Goal: Task Accomplishment & Management: Manage account settings

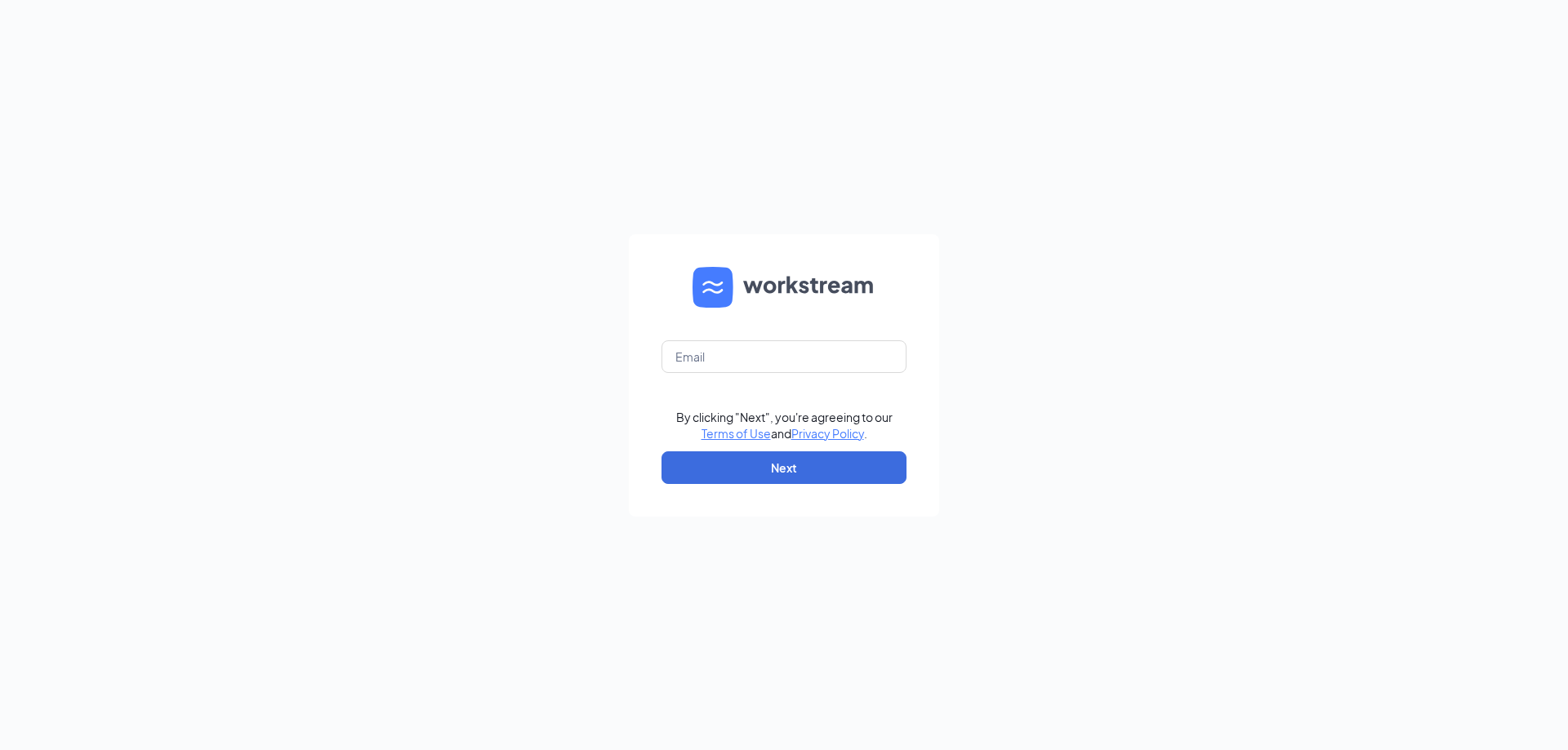
click at [718, 338] on form "By clicking "Next", you're agreeing to our Terms of Use and Privacy Policy . Ne…" at bounding box center [784, 375] width 311 height 282
click at [721, 357] on input "text" at bounding box center [784, 357] width 245 height 33
type input "[PERSON_NAME][EMAIL_ADDRESS][DOMAIN_NAME]"
click at [832, 464] on button "Next" at bounding box center [784, 468] width 245 height 33
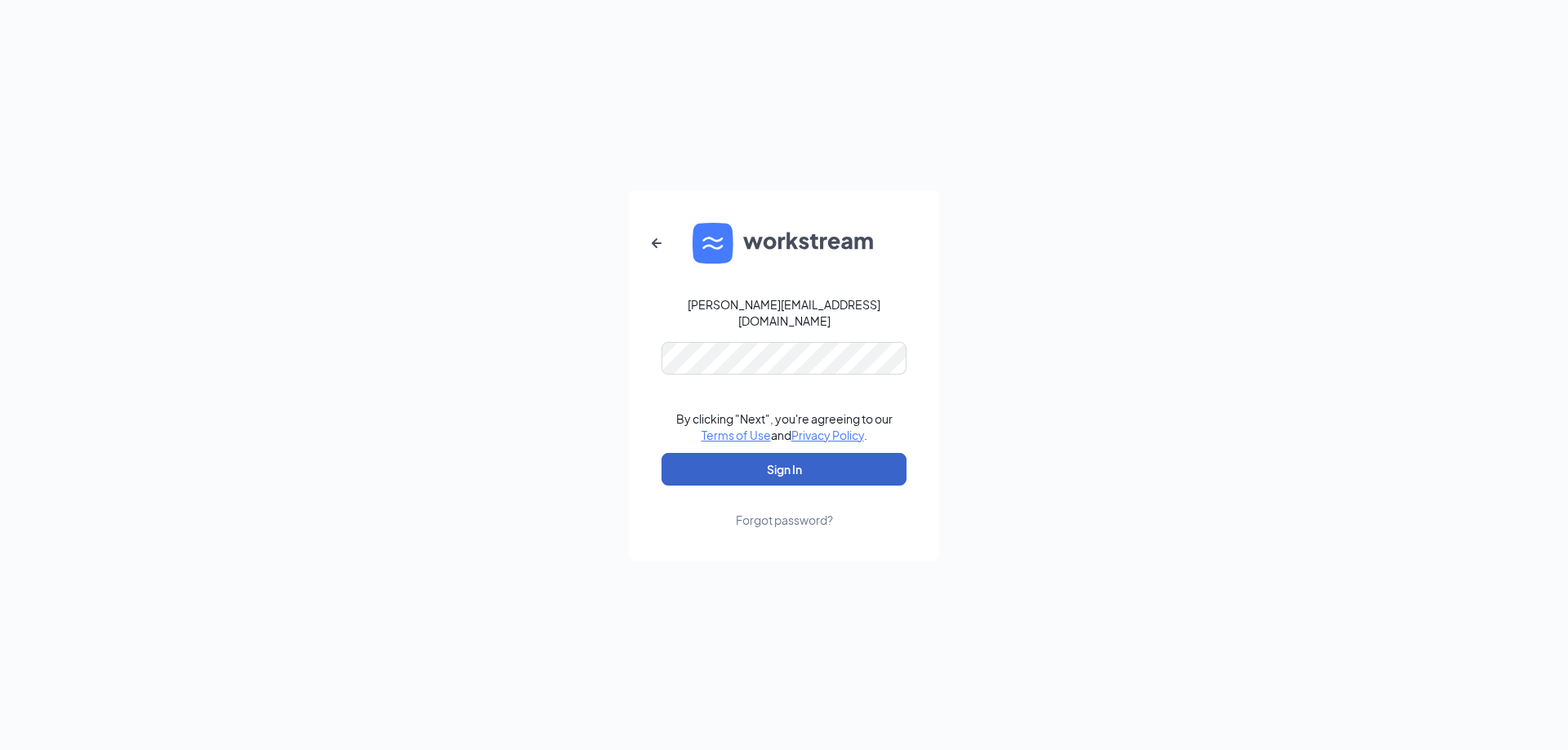
click at [819, 467] on button "Sign In" at bounding box center [784, 469] width 245 height 33
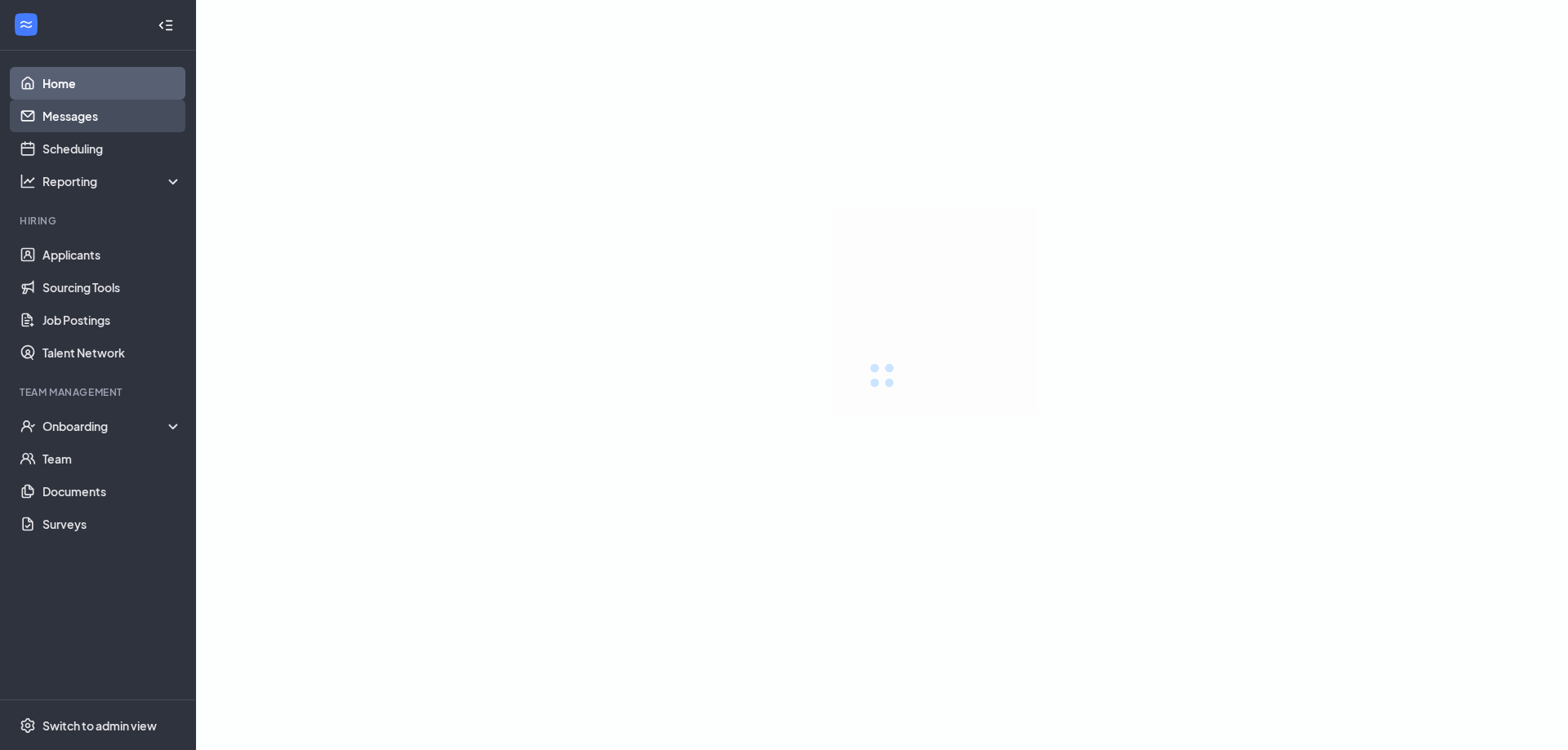
click at [98, 118] on link "Messages" at bounding box center [112, 116] width 140 height 33
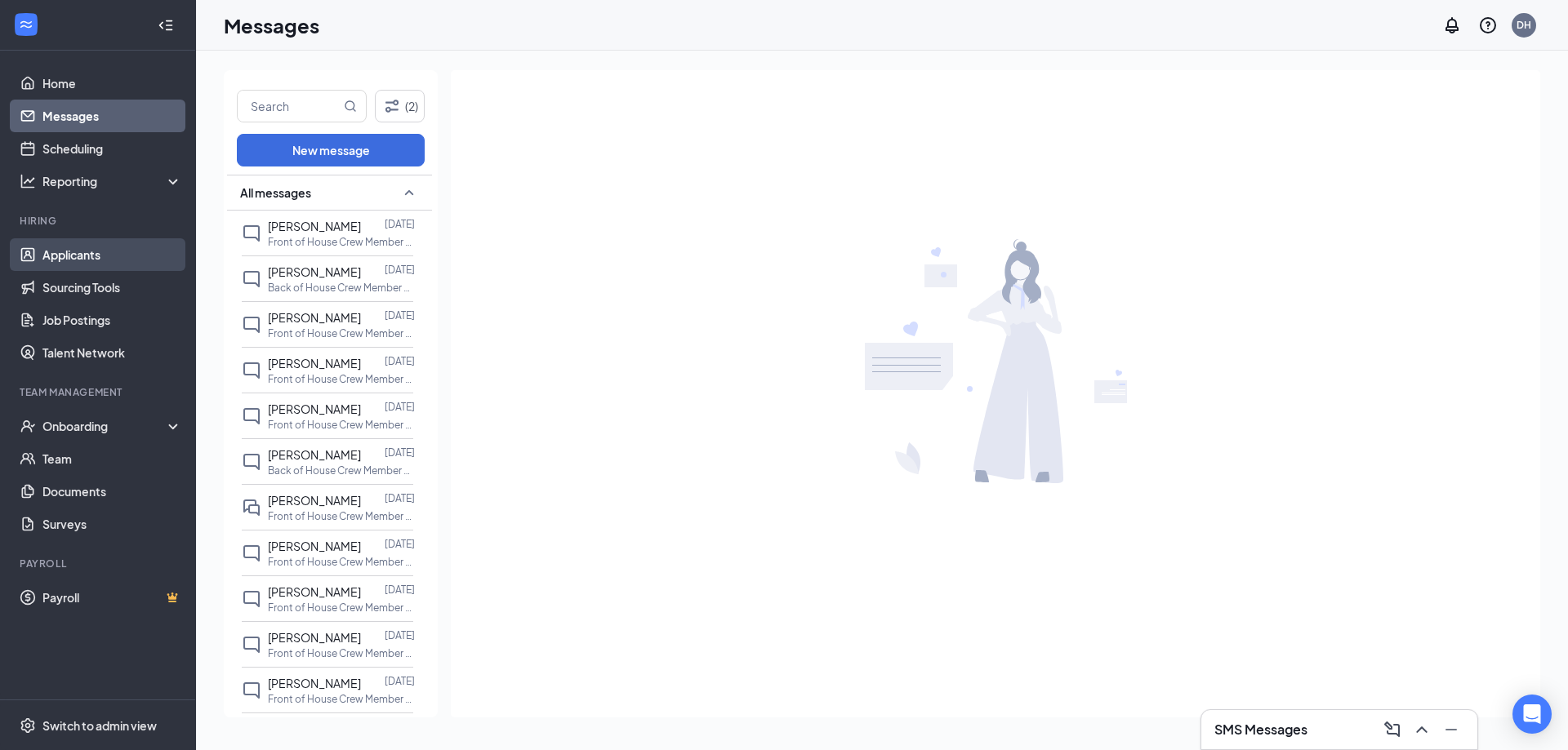
click at [111, 255] on link "Applicants" at bounding box center [112, 255] width 140 height 33
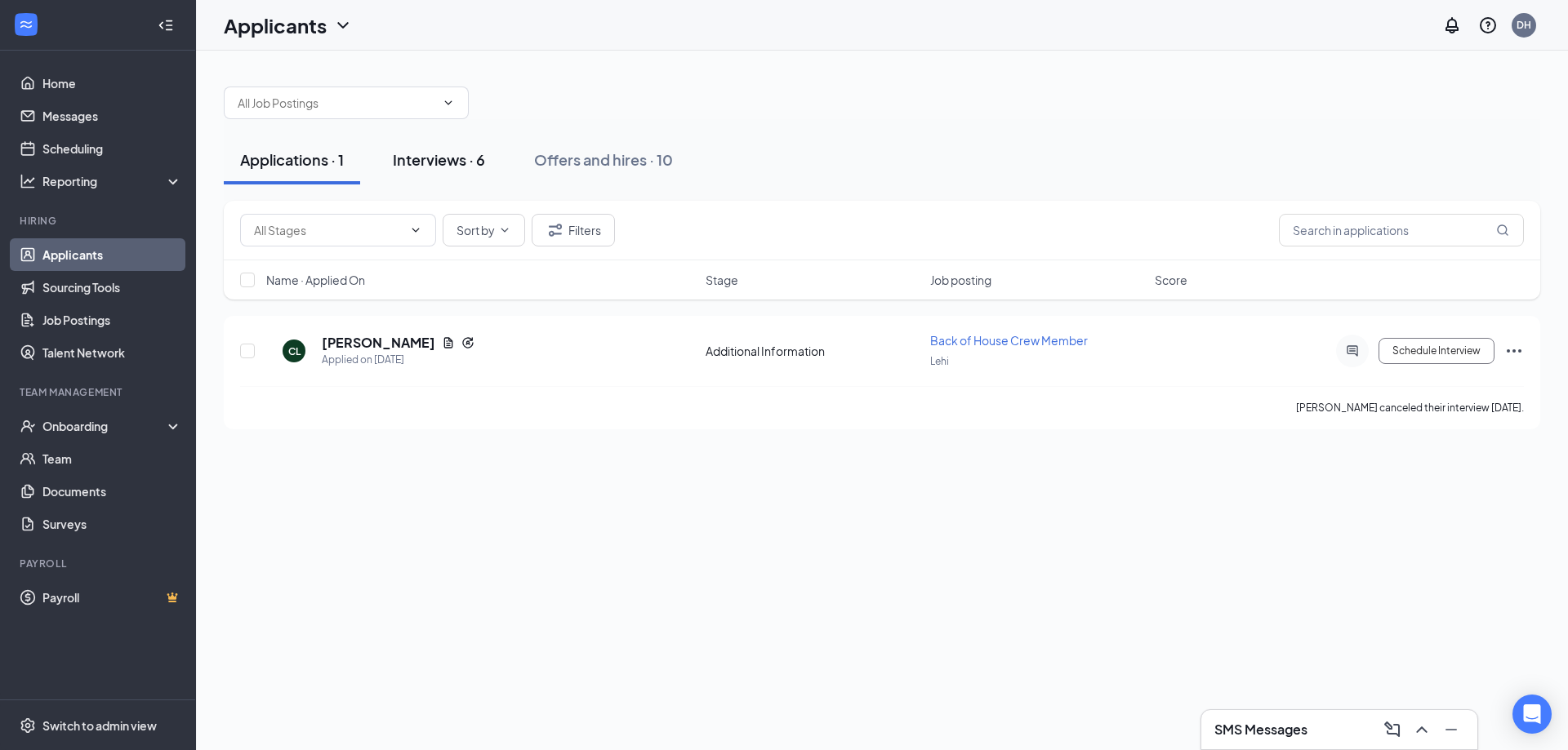
click at [477, 158] on div "Interviews · 6" at bounding box center [439, 160] width 93 height 21
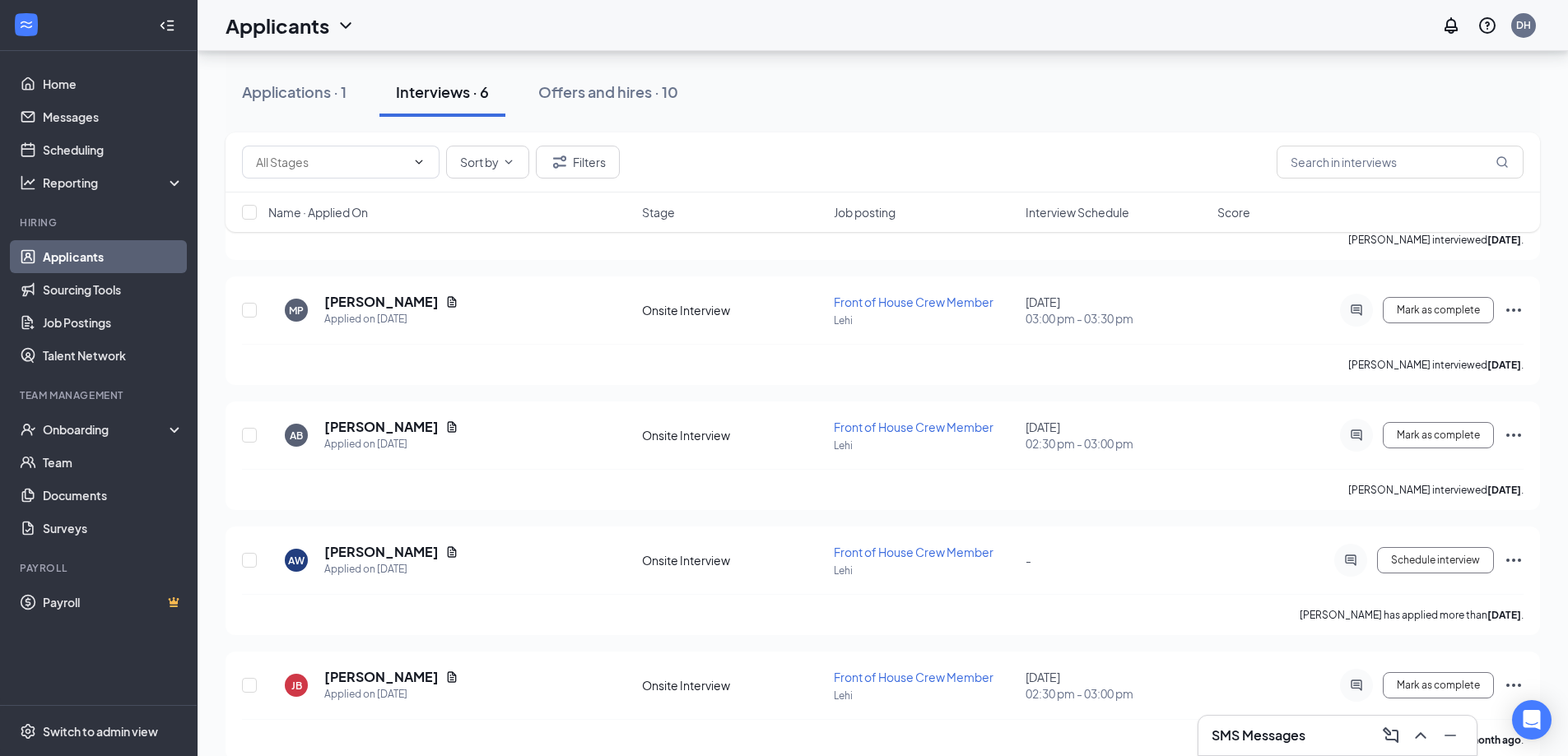
scroll to position [316, 0]
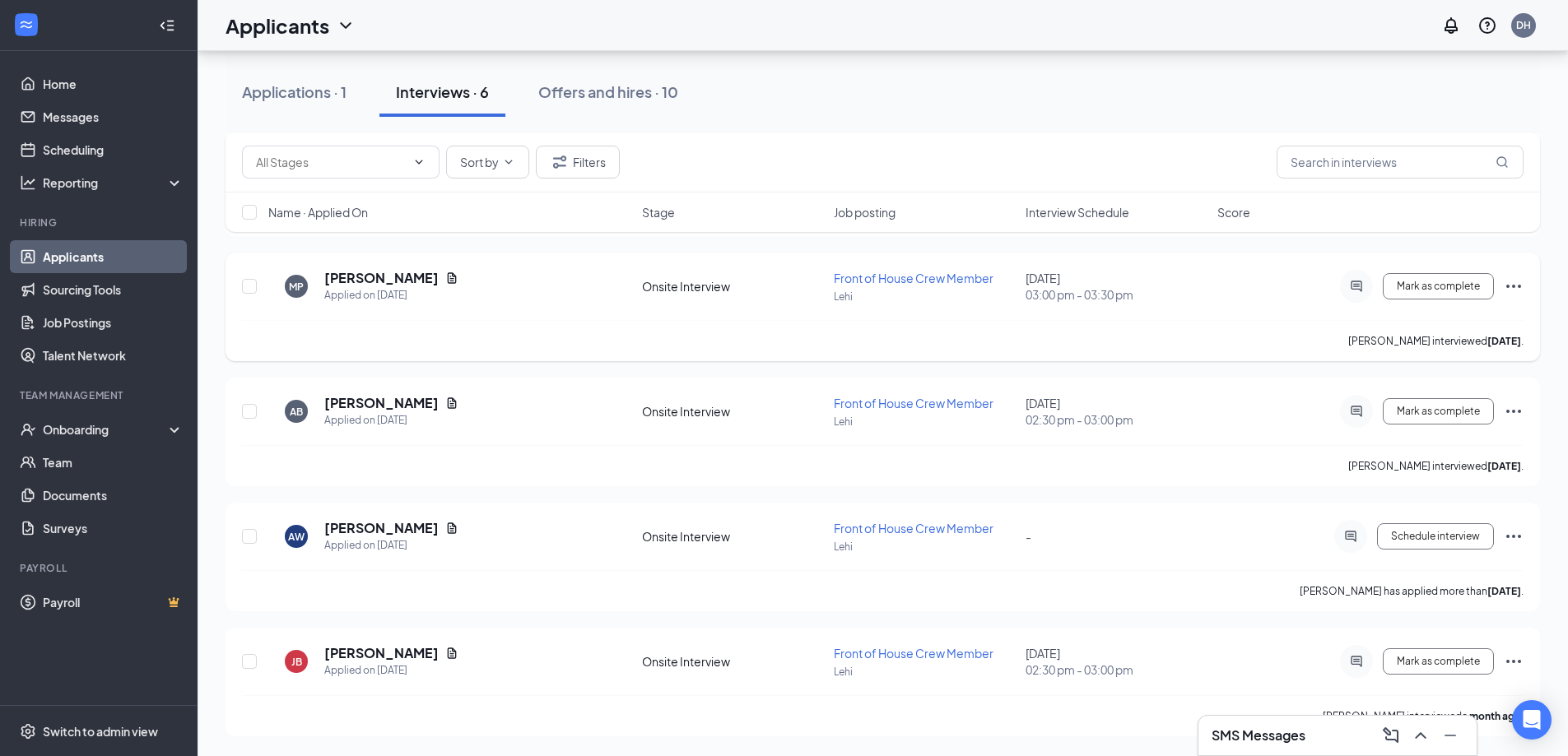
click at [1520, 285] on icon "Ellipses" at bounding box center [1513, 286] width 20 height 20
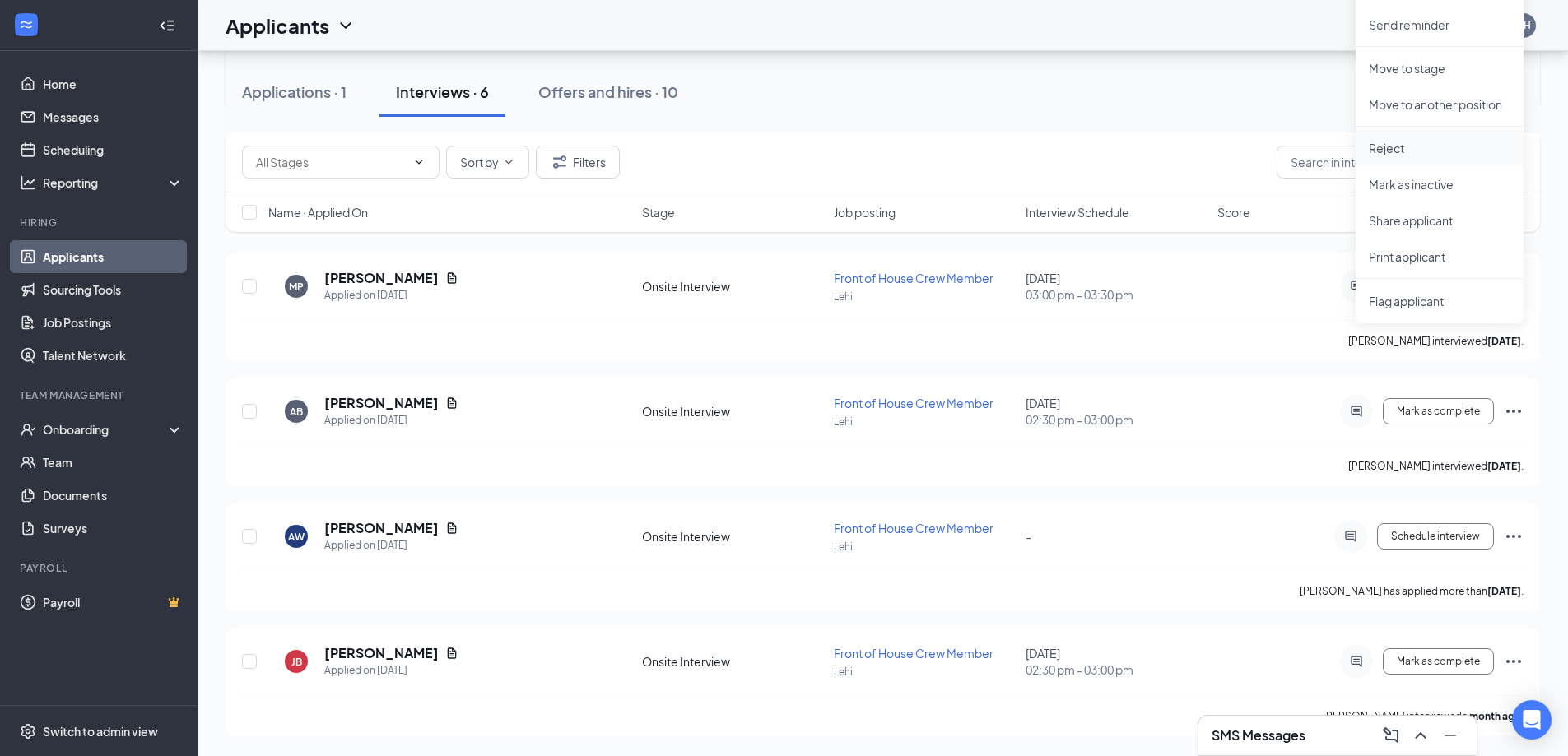
click at [1415, 155] on p "Reject" at bounding box center [1439, 148] width 142 height 16
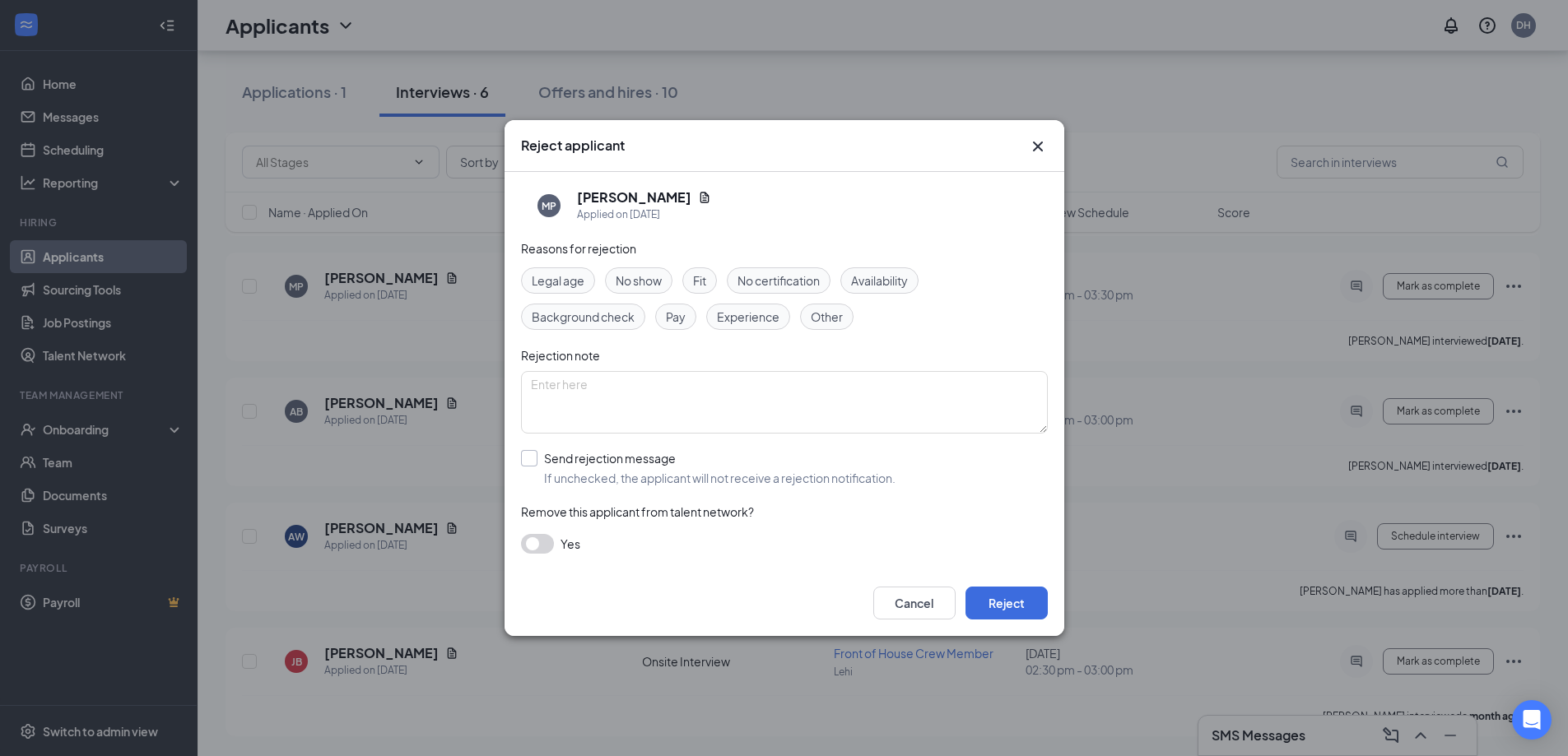
click at [578, 463] on input "Send rejection message If unchecked, the applicant will not receive a rejection…" at bounding box center [707, 468] width 374 height 36
checkbox input "true"
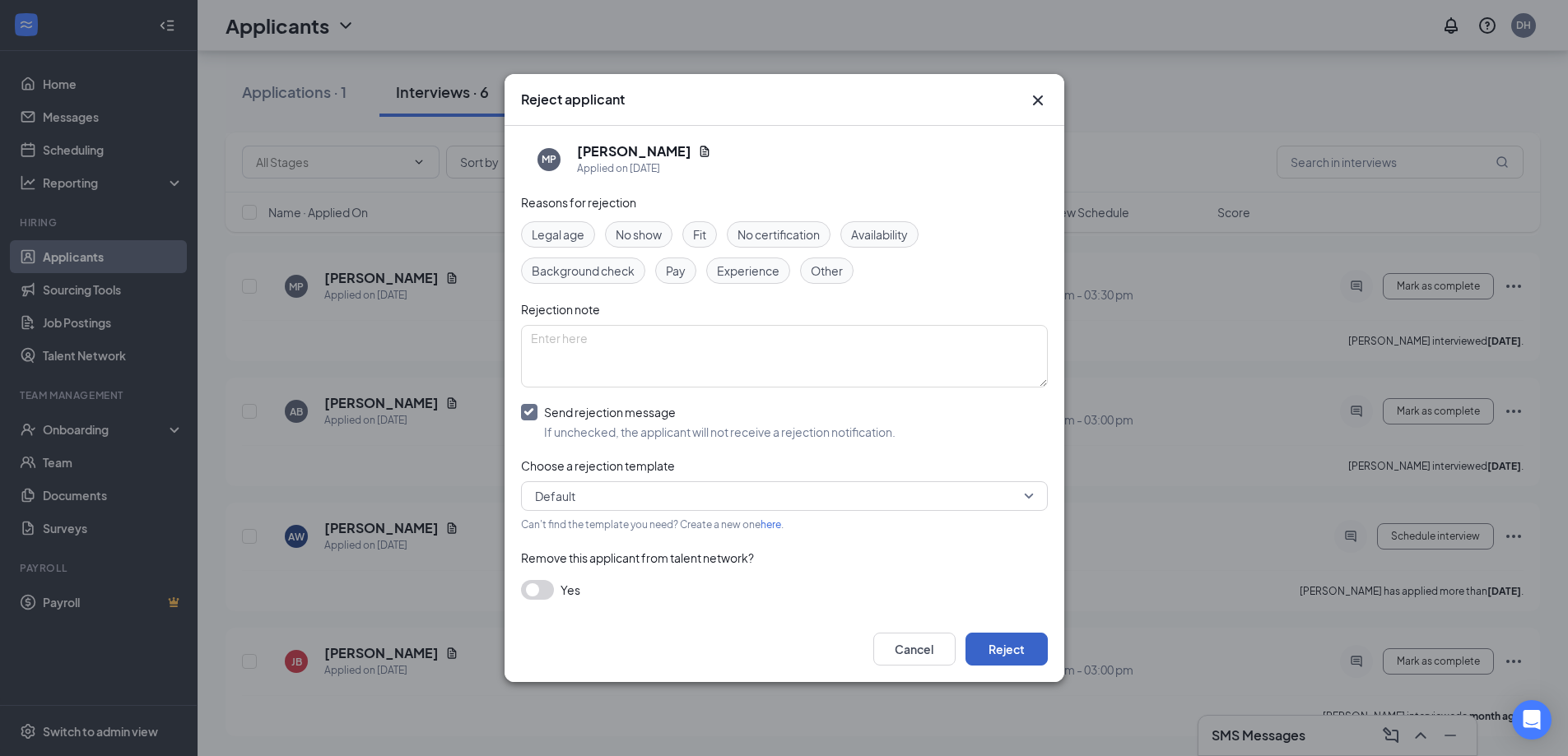
click at [999, 646] on button "Reject" at bounding box center [1006, 650] width 82 height 33
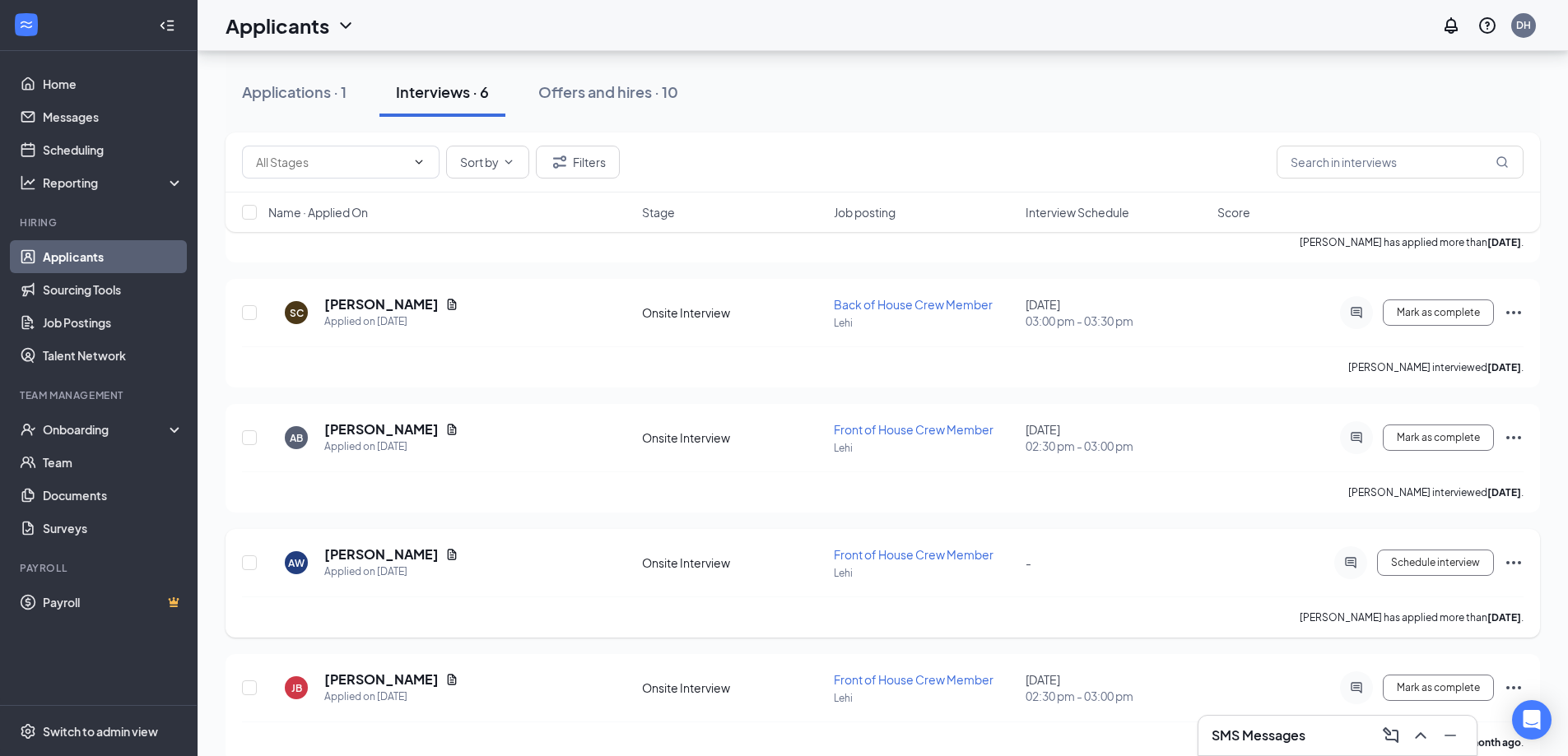
scroll to position [191, 0]
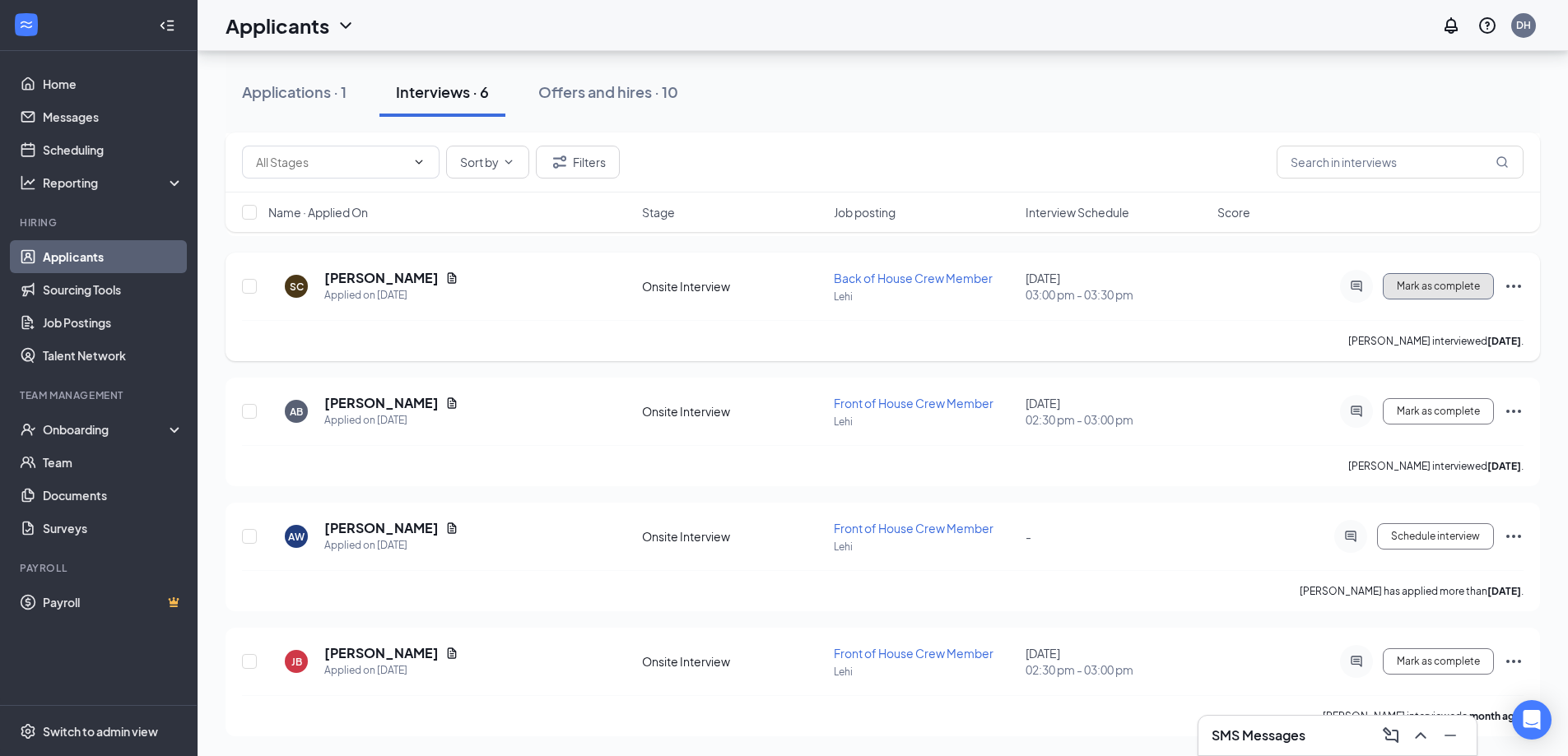
click at [1467, 285] on span "Mark as complete" at bounding box center [1438, 285] width 83 height 11
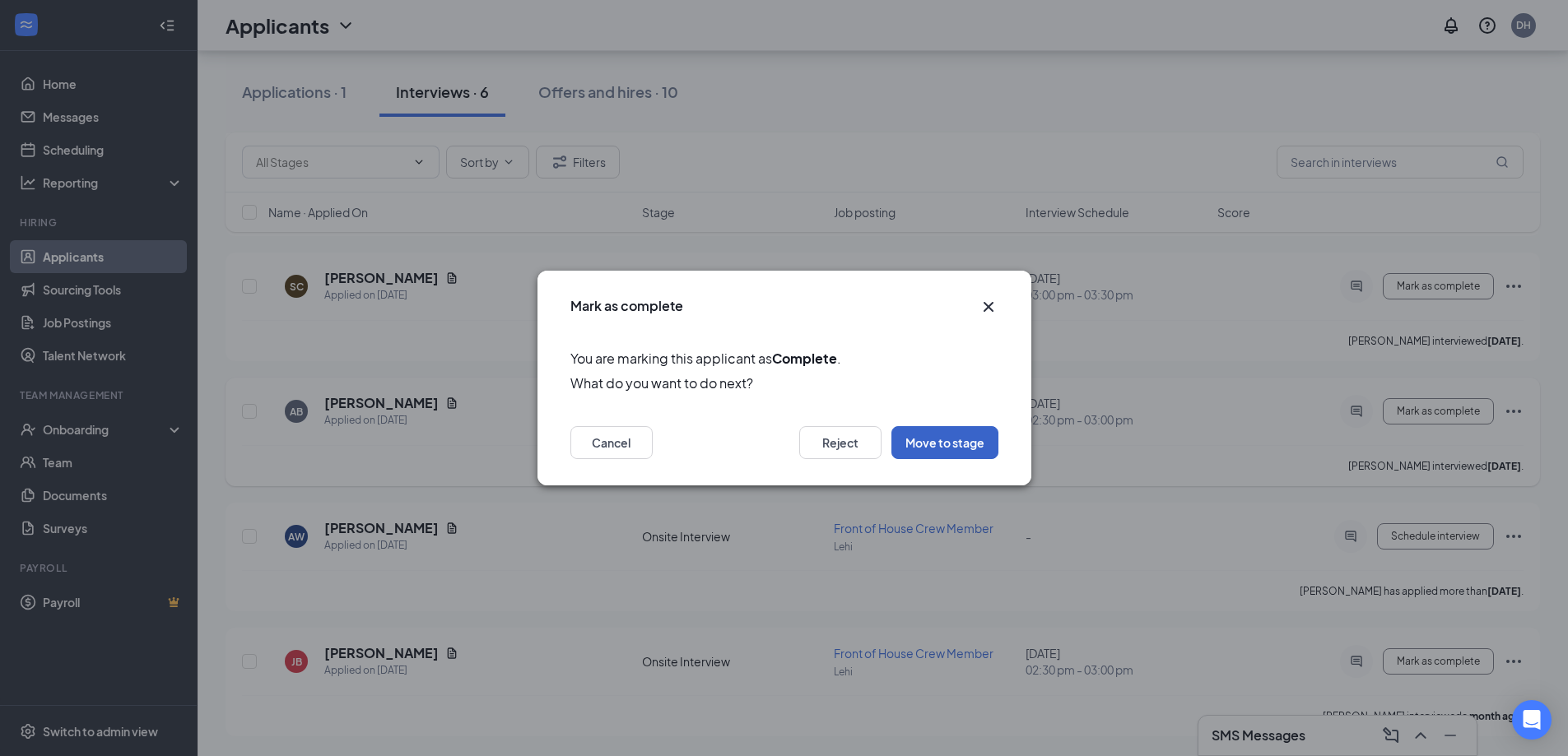
click at [918, 440] on button "Move to stage" at bounding box center [944, 443] width 107 height 33
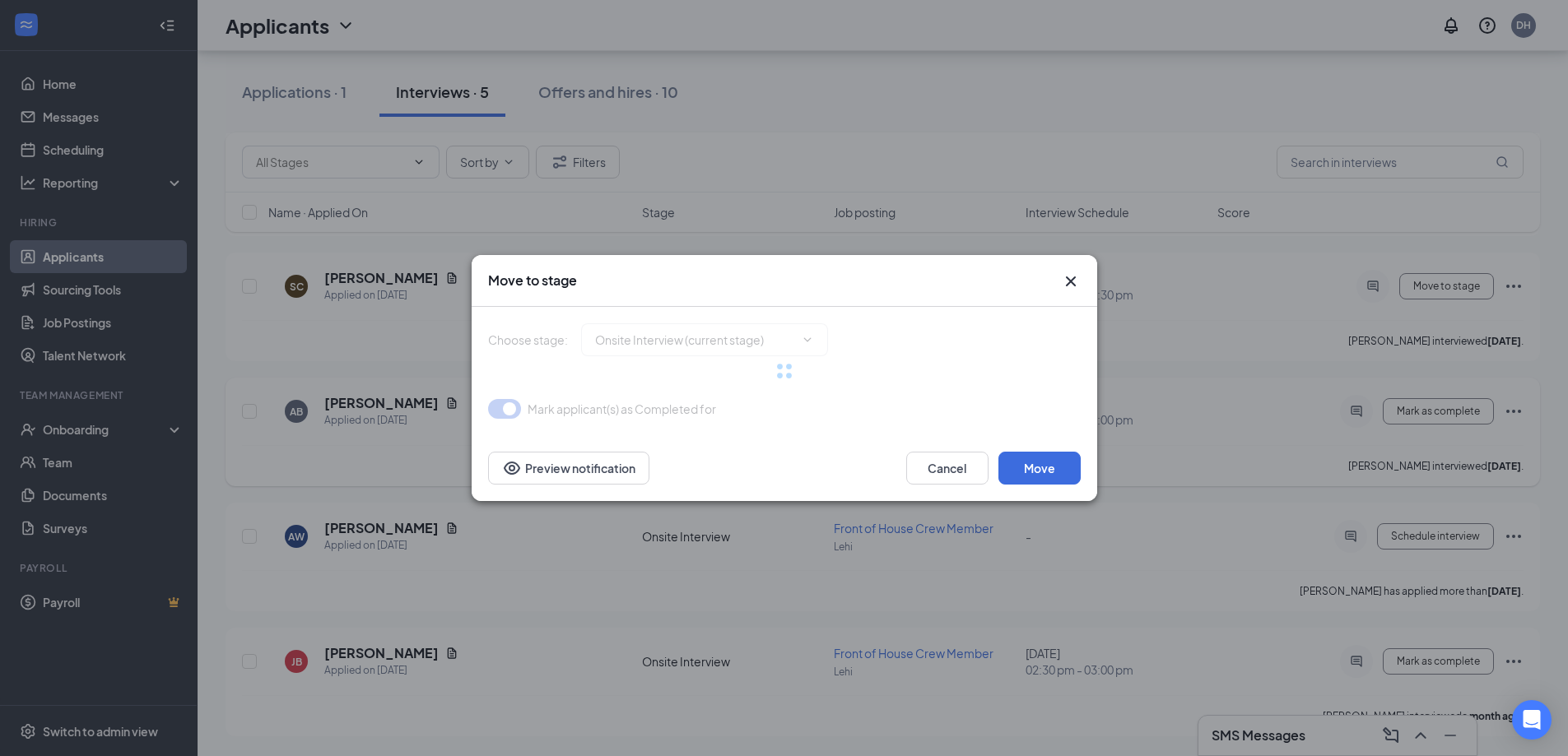
type input "Hiring Complete (final stage)"
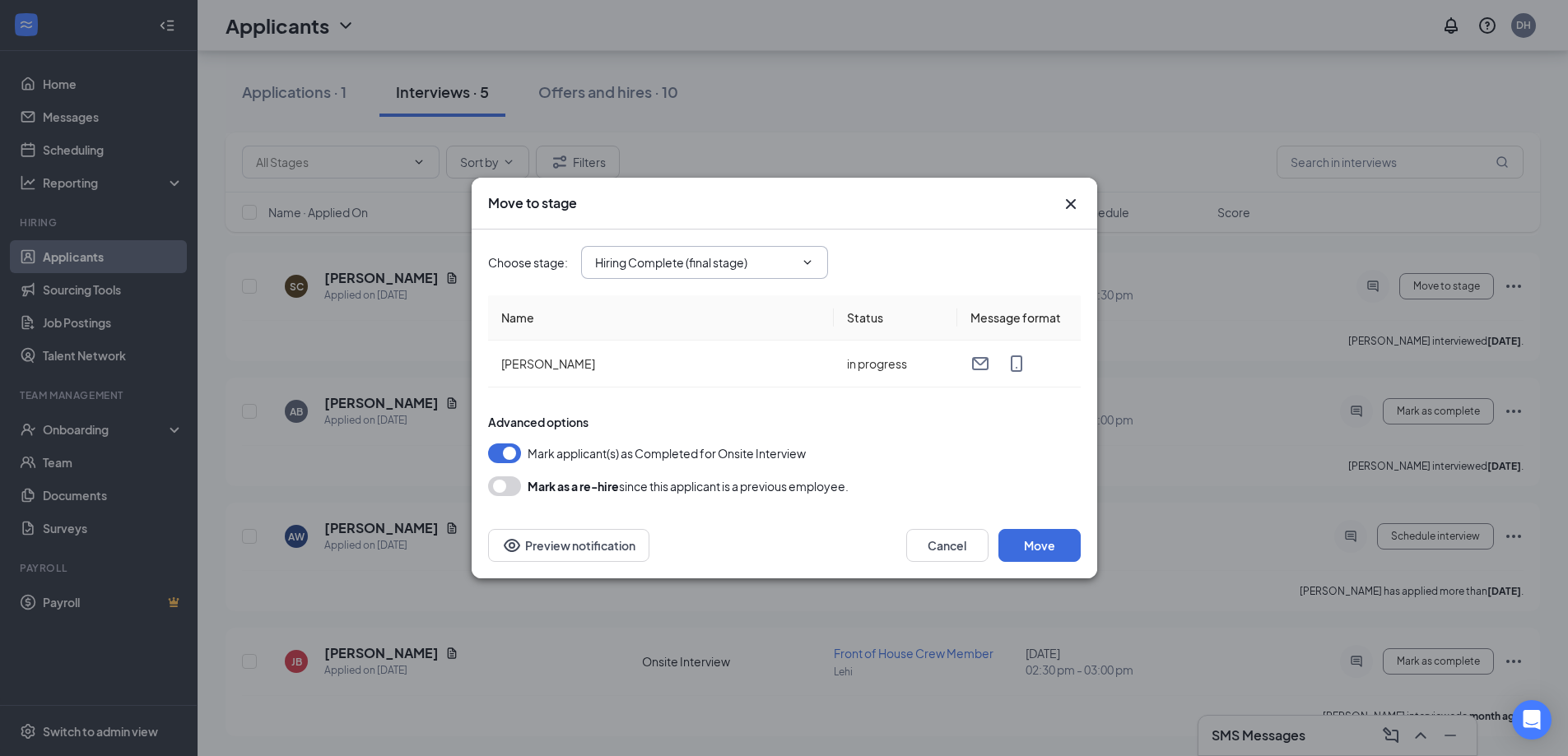
click at [799, 263] on span at bounding box center [805, 262] width 16 height 13
click at [806, 261] on icon "ChevronDown" at bounding box center [807, 262] width 13 height 13
click at [872, 254] on div "Choose stage : Hiring Complete (final stage) Application Additional Information…" at bounding box center [784, 262] width 592 height 33
click at [1044, 539] on button "Move" at bounding box center [1039, 546] width 82 height 33
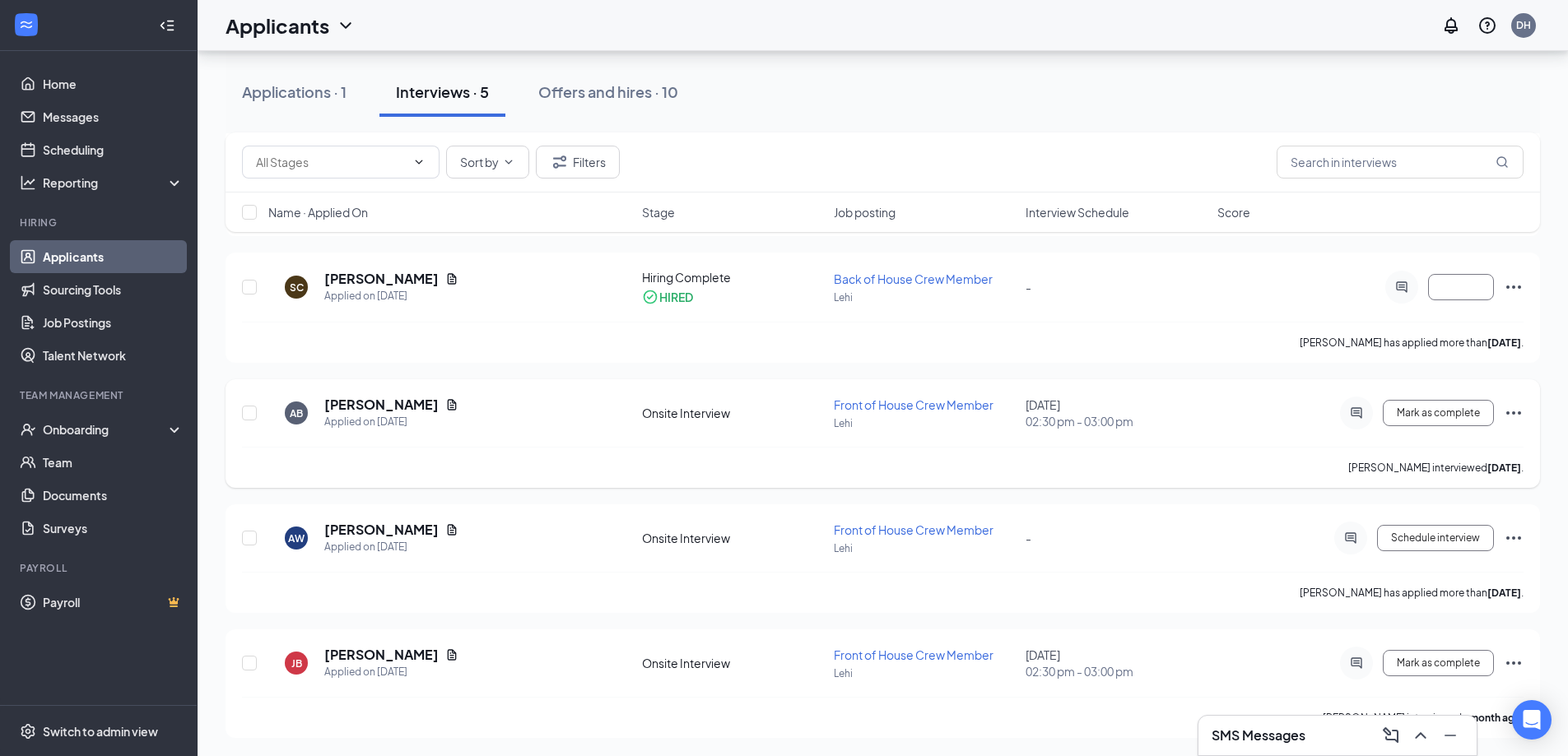
scroll to position [193, 0]
click at [1518, 413] on icon "Ellipses" at bounding box center [1513, 411] width 20 height 20
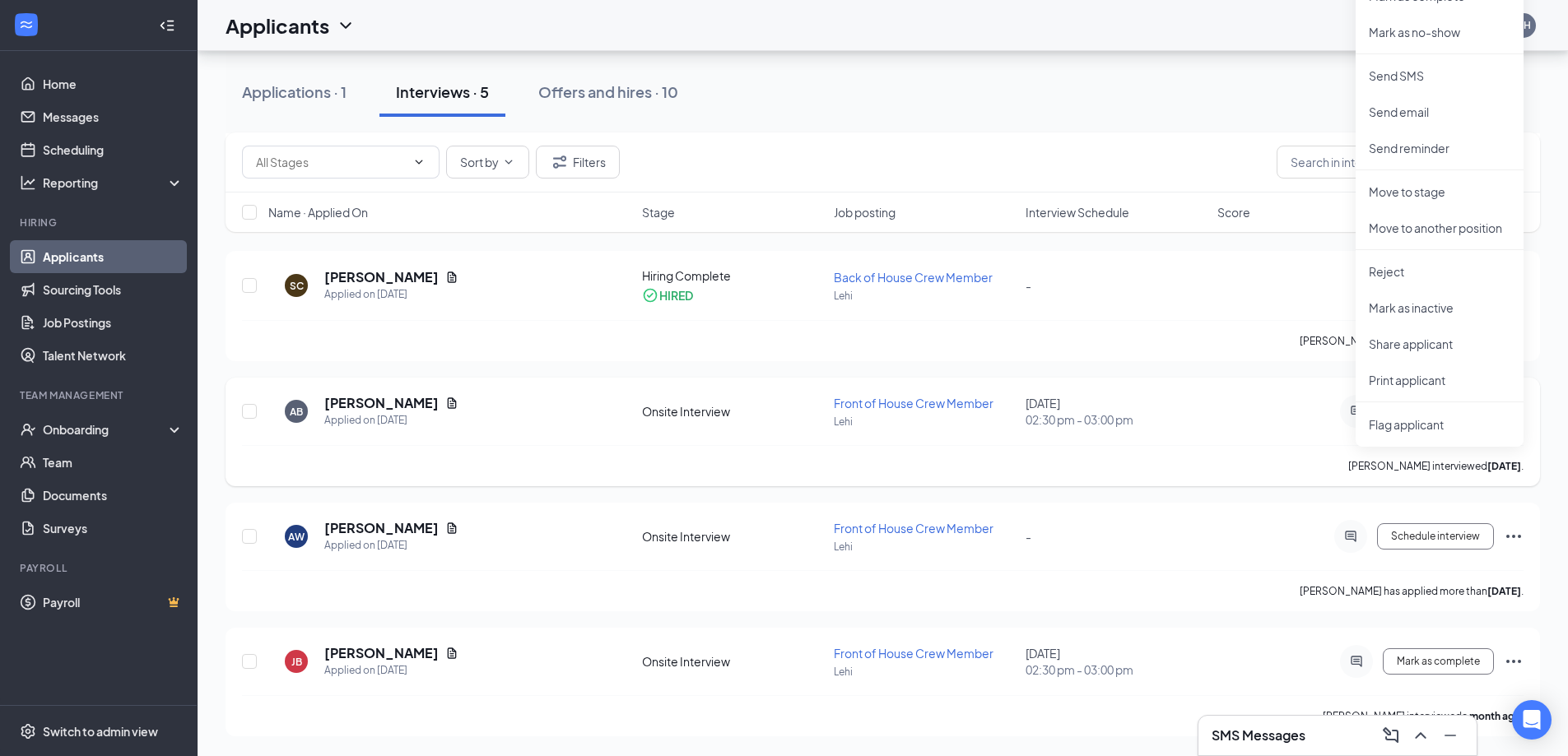
click at [1235, 425] on div "AB [PERSON_NAME] Applied on [DATE] Onsite Interview Front of House Crew Member …" at bounding box center [882, 420] width 1281 height 51
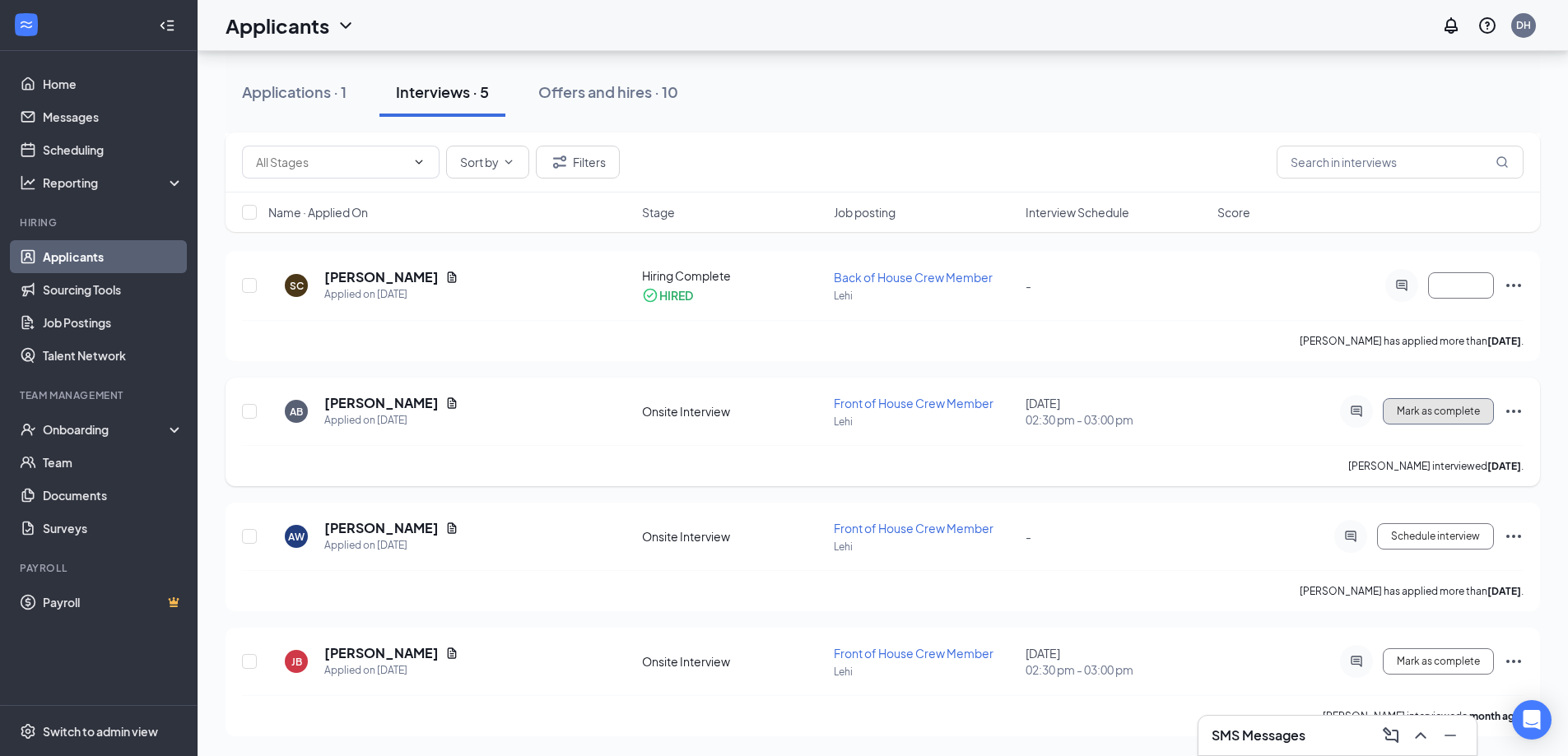
click at [1417, 404] on button "Mark as complete" at bounding box center [1437, 412] width 111 height 26
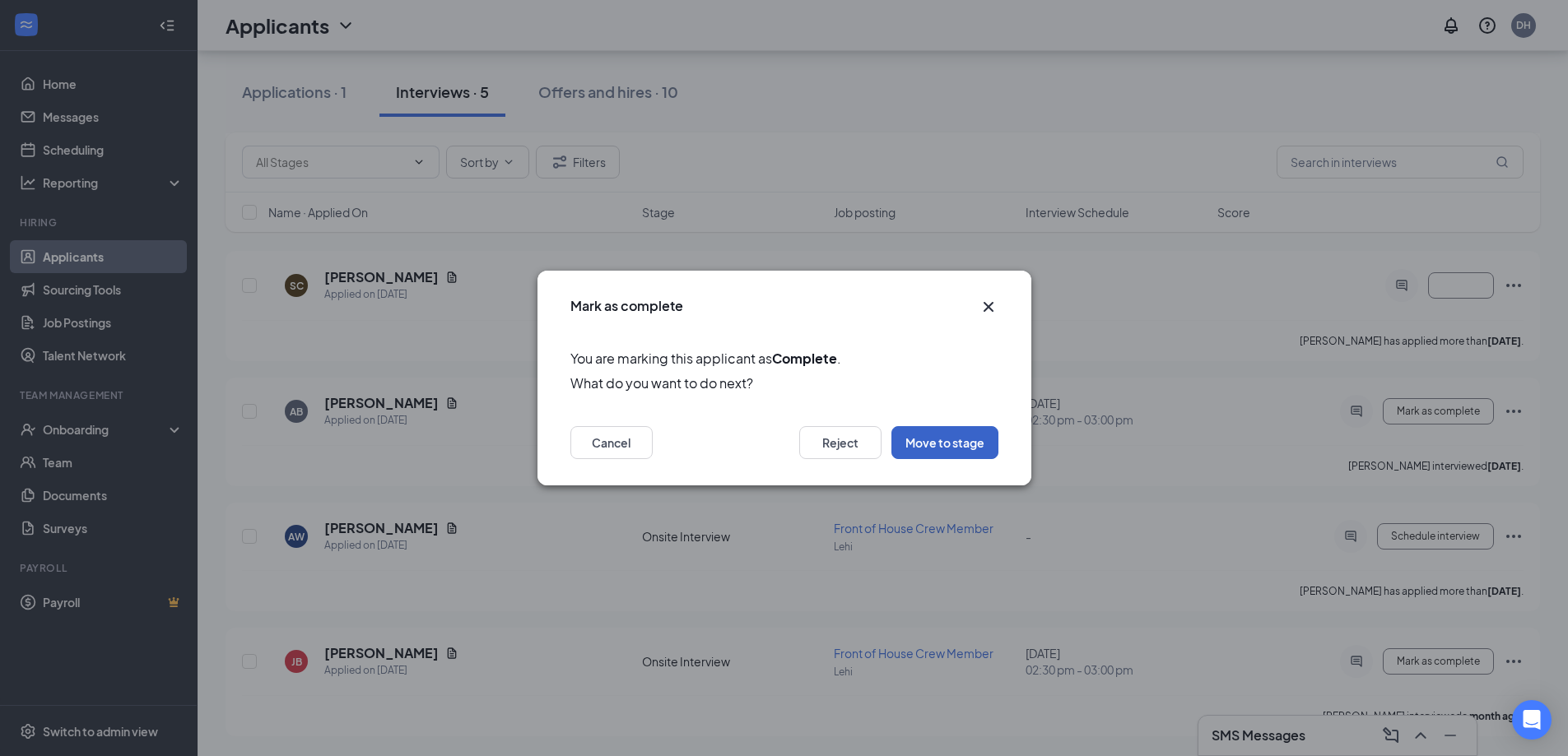
click at [948, 445] on button "Move to stage" at bounding box center [944, 443] width 107 height 33
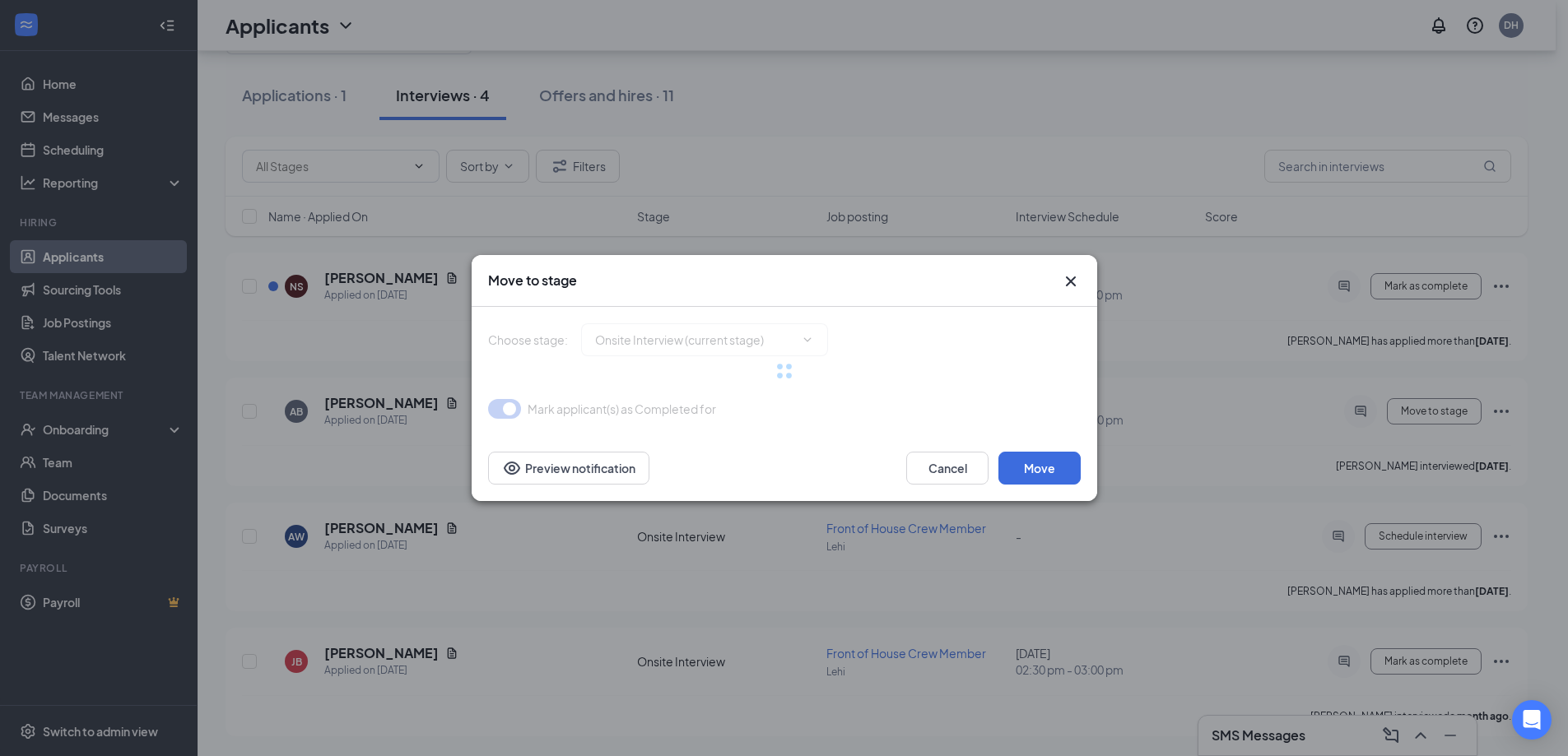
type input "Hiring Complete (final stage)"
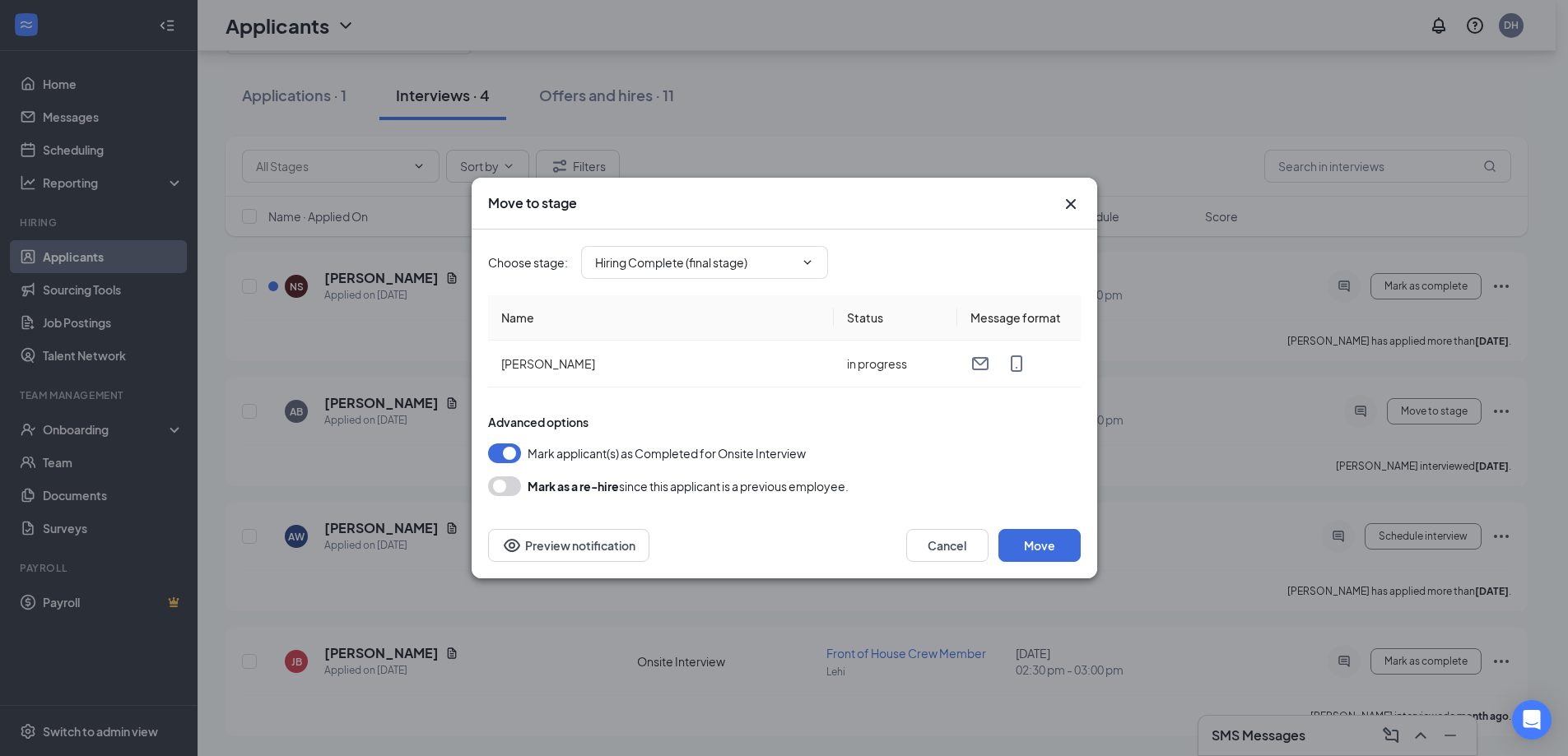
scroll to position [66, 0]
click at [1035, 544] on button "Move" at bounding box center [1039, 546] width 82 height 33
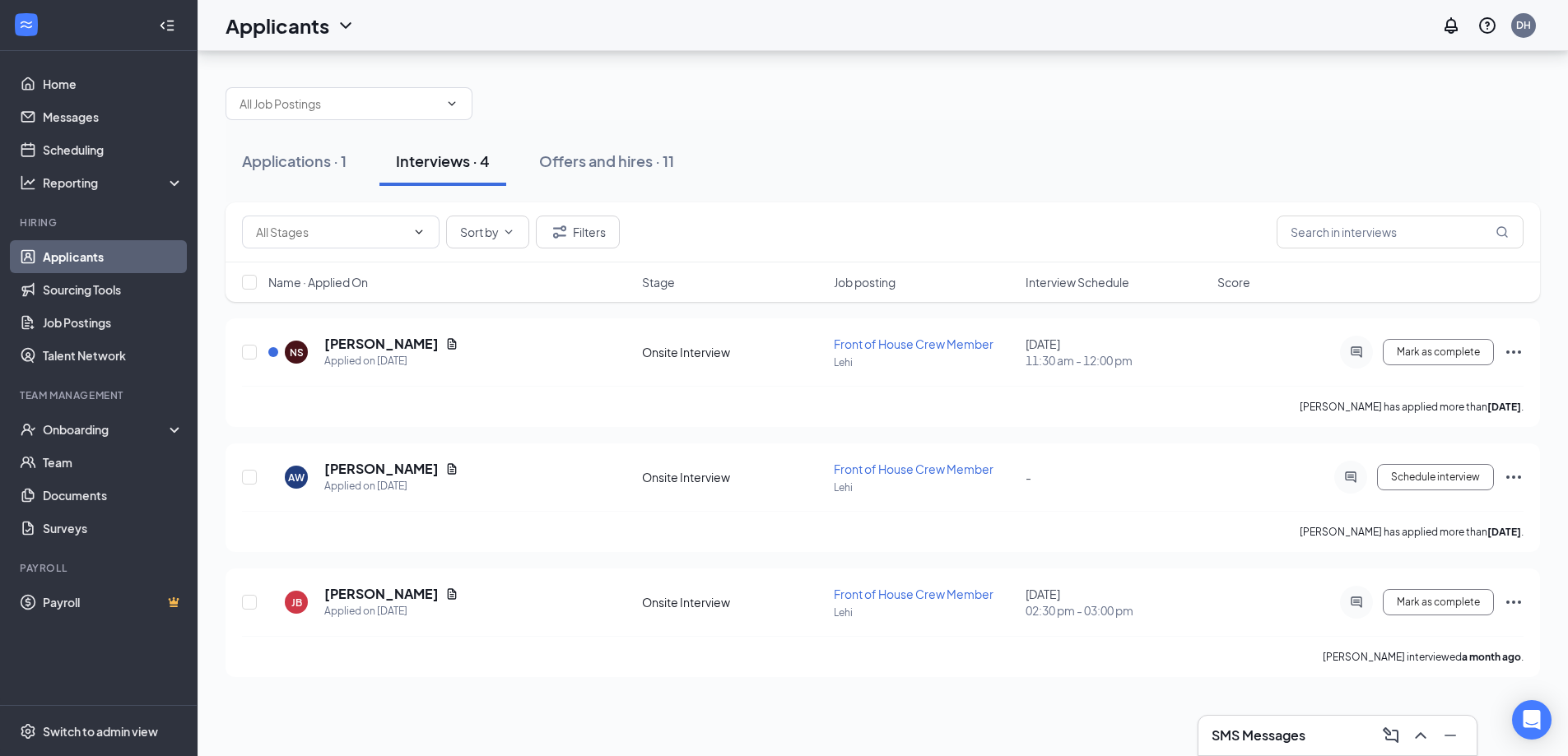
scroll to position [0, 0]
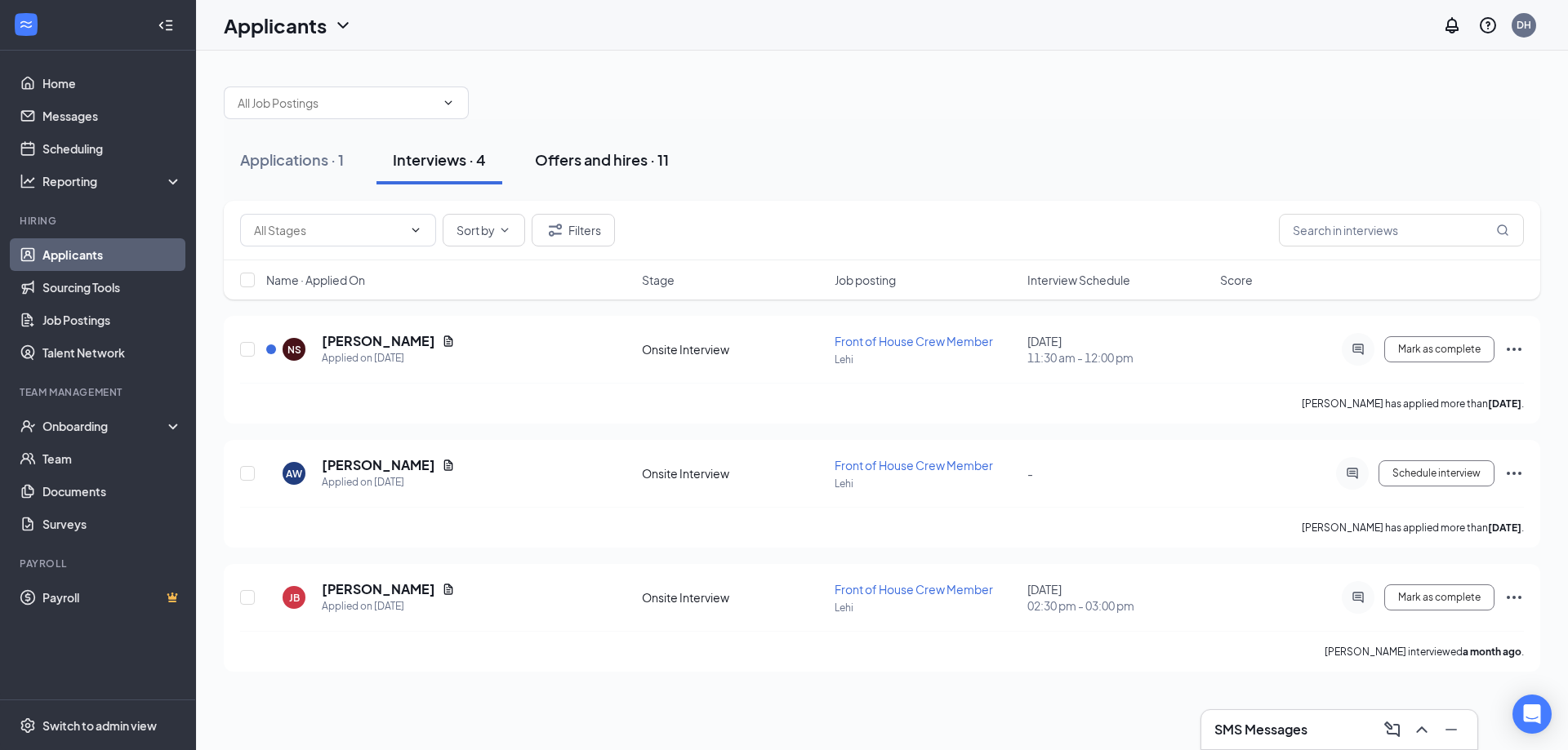
click at [639, 159] on div "Offers and hires · 11" at bounding box center [602, 160] width 134 height 21
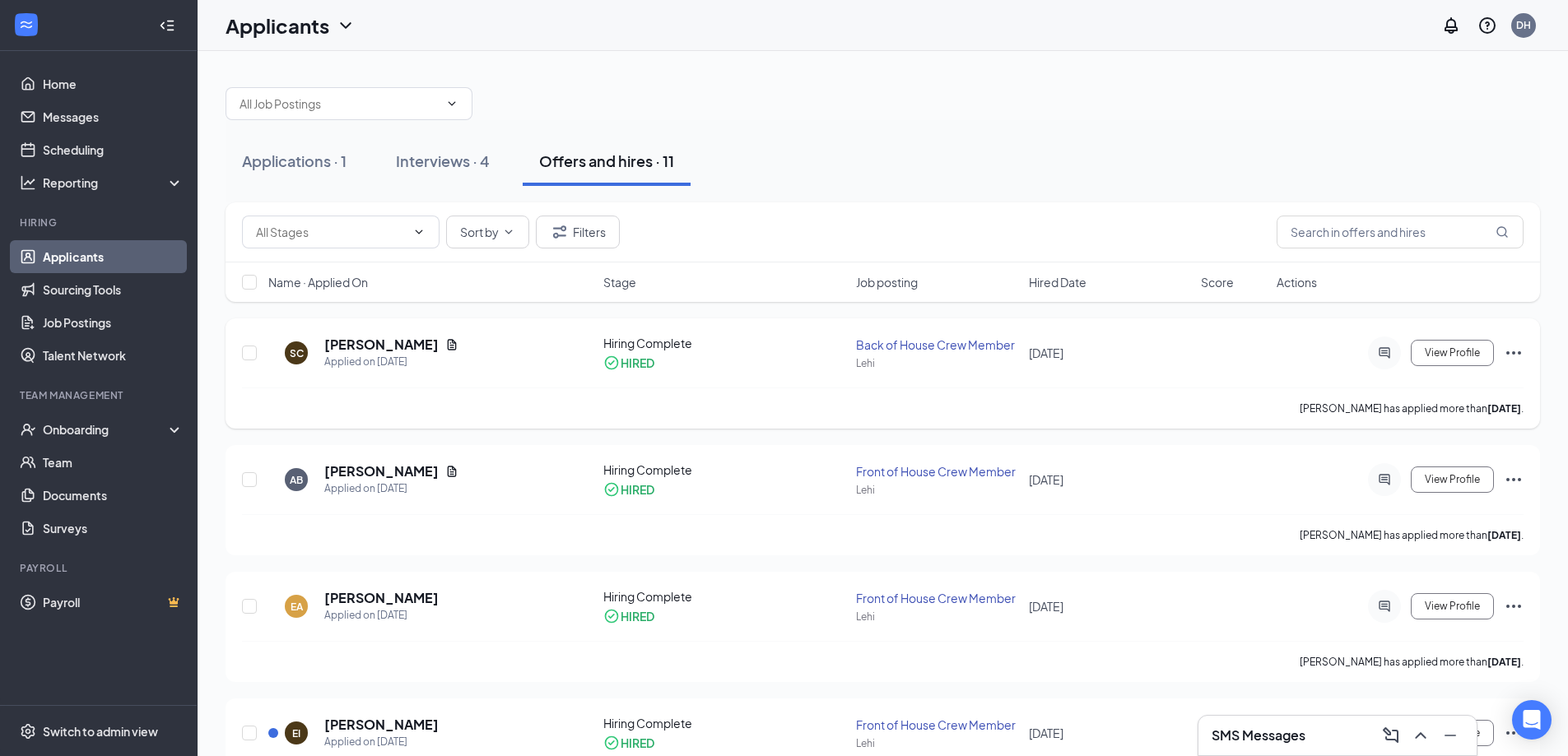
click at [1514, 350] on icon "Ellipses" at bounding box center [1513, 353] width 20 height 20
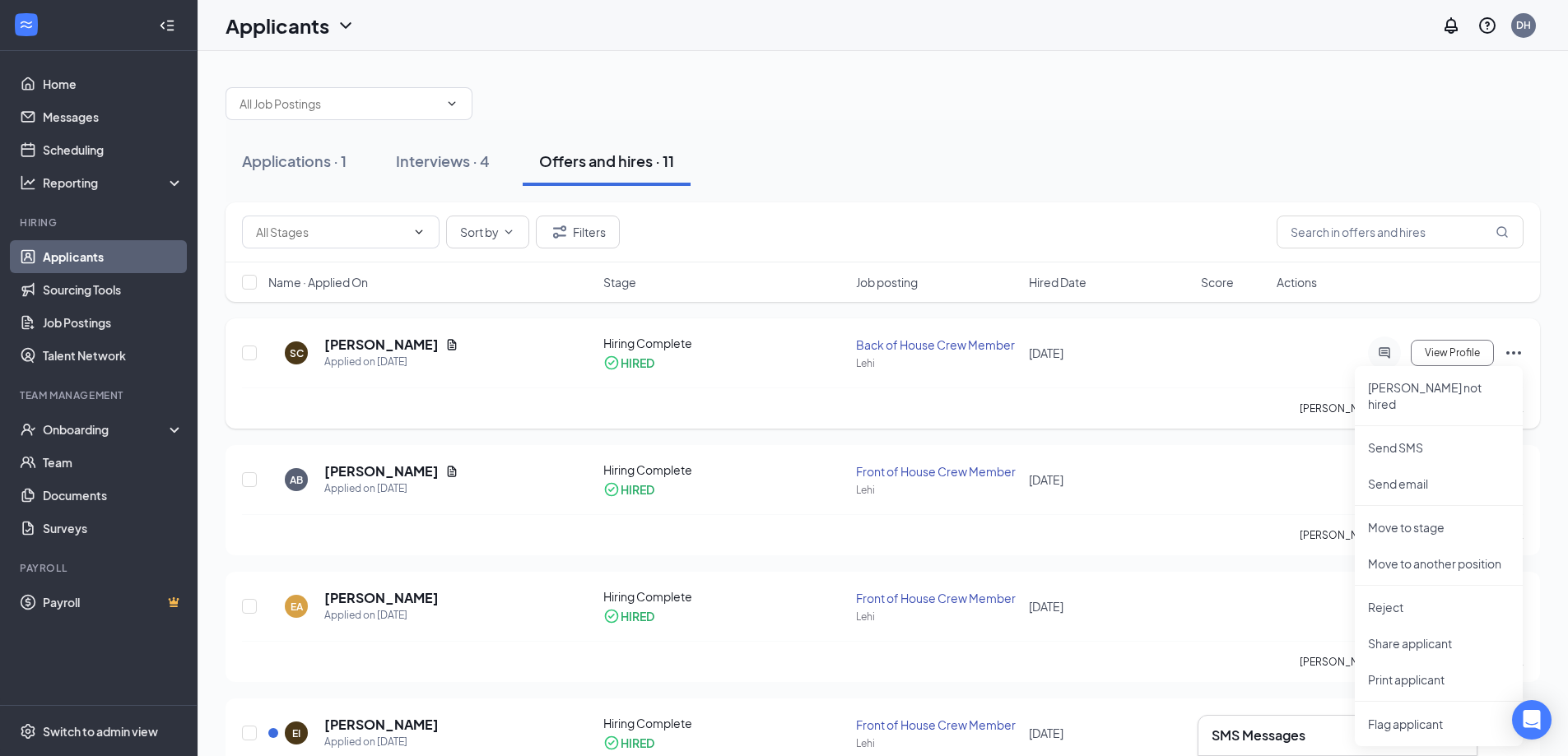
click at [462, 364] on div "SC [PERSON_NAME] Applied on [DATE]" at bounding box center [431, 353] width 325 height 35
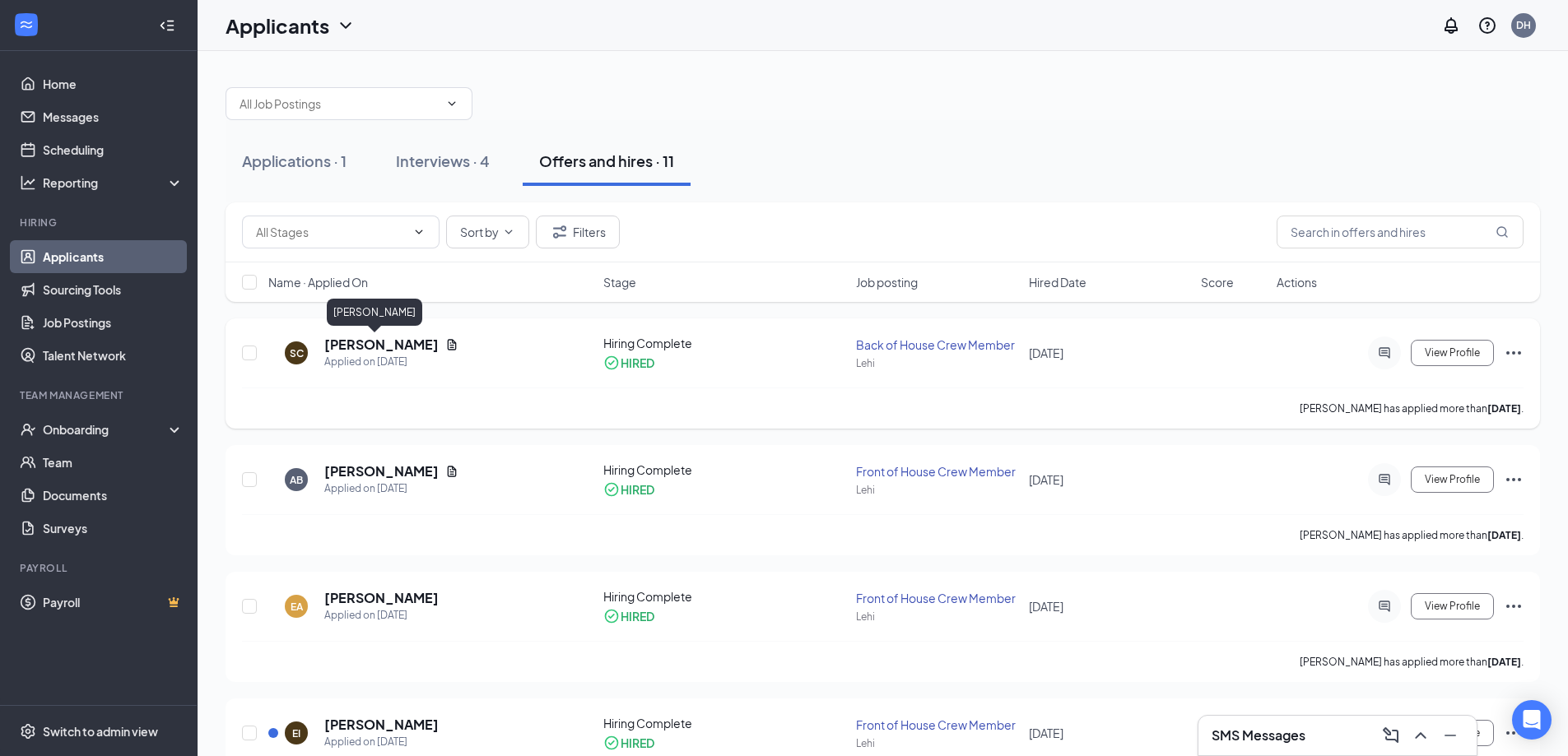
click at [349, 339] on h5 "[PERSON_NAME]" at bounding box center [381, 344] width 114 height 18
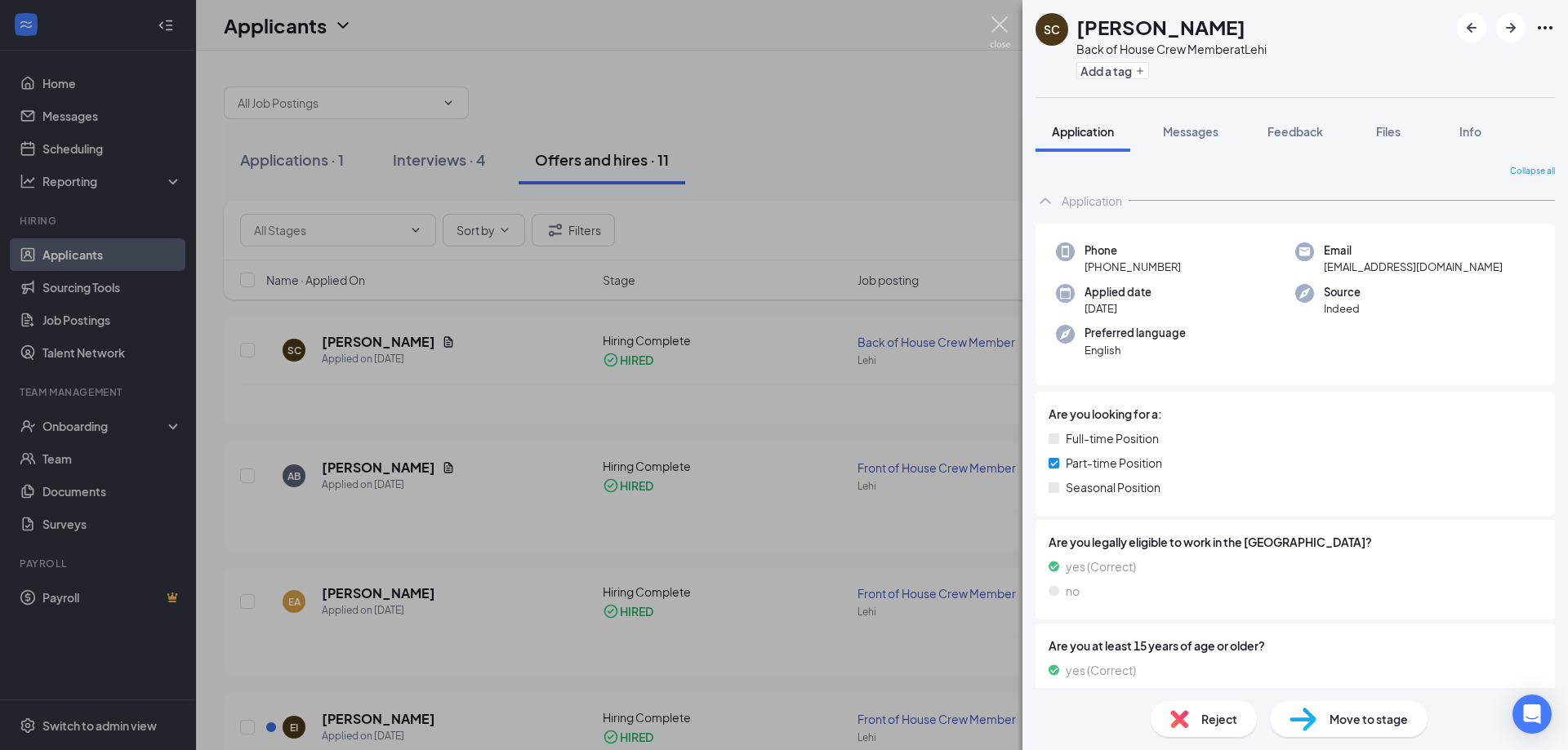
click at [1002, 31] on img at bounding box center [1000, 32] width 21 height 32
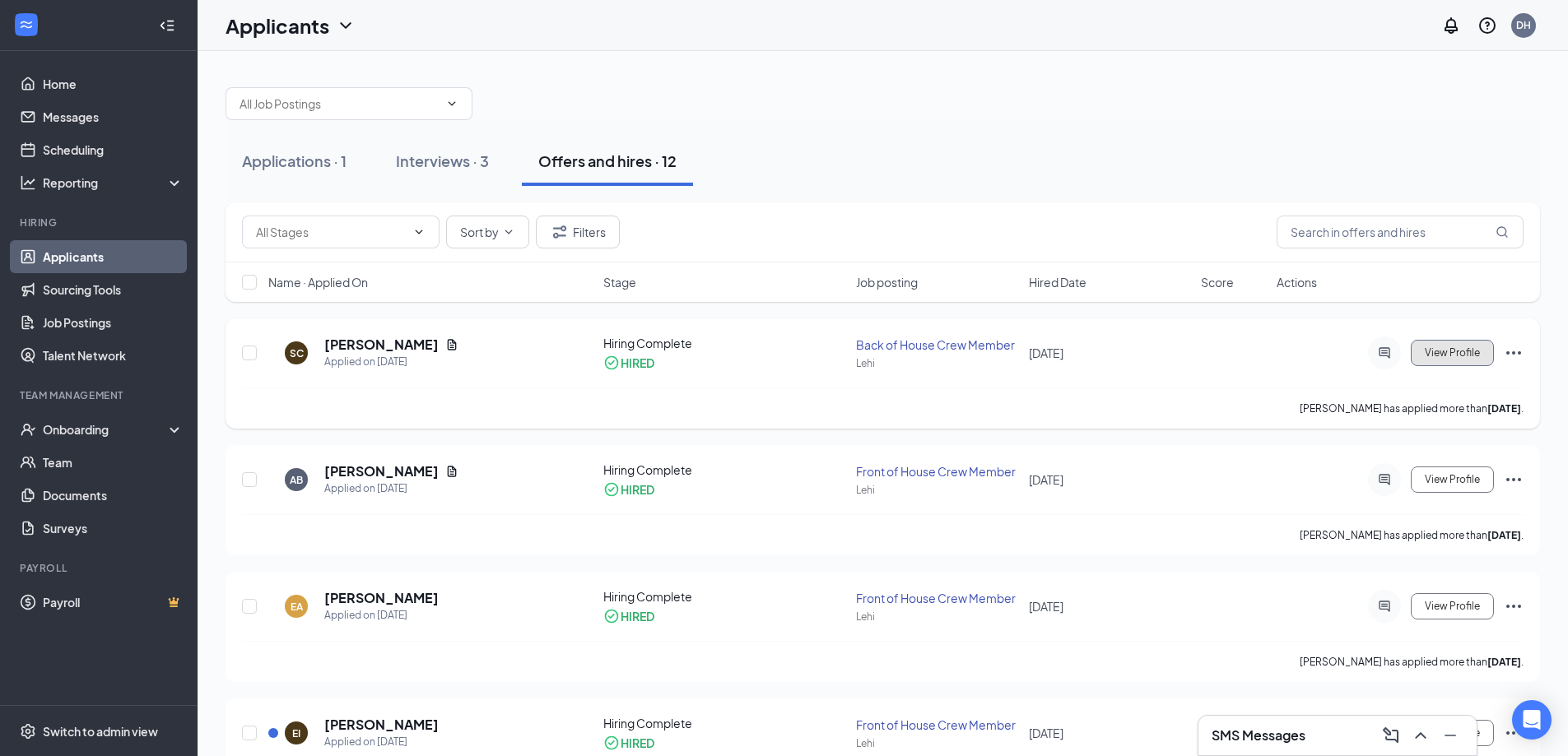
click at [1466, 349] on span "View Profile" at bounding box center [1452, 353] width 55 height 11
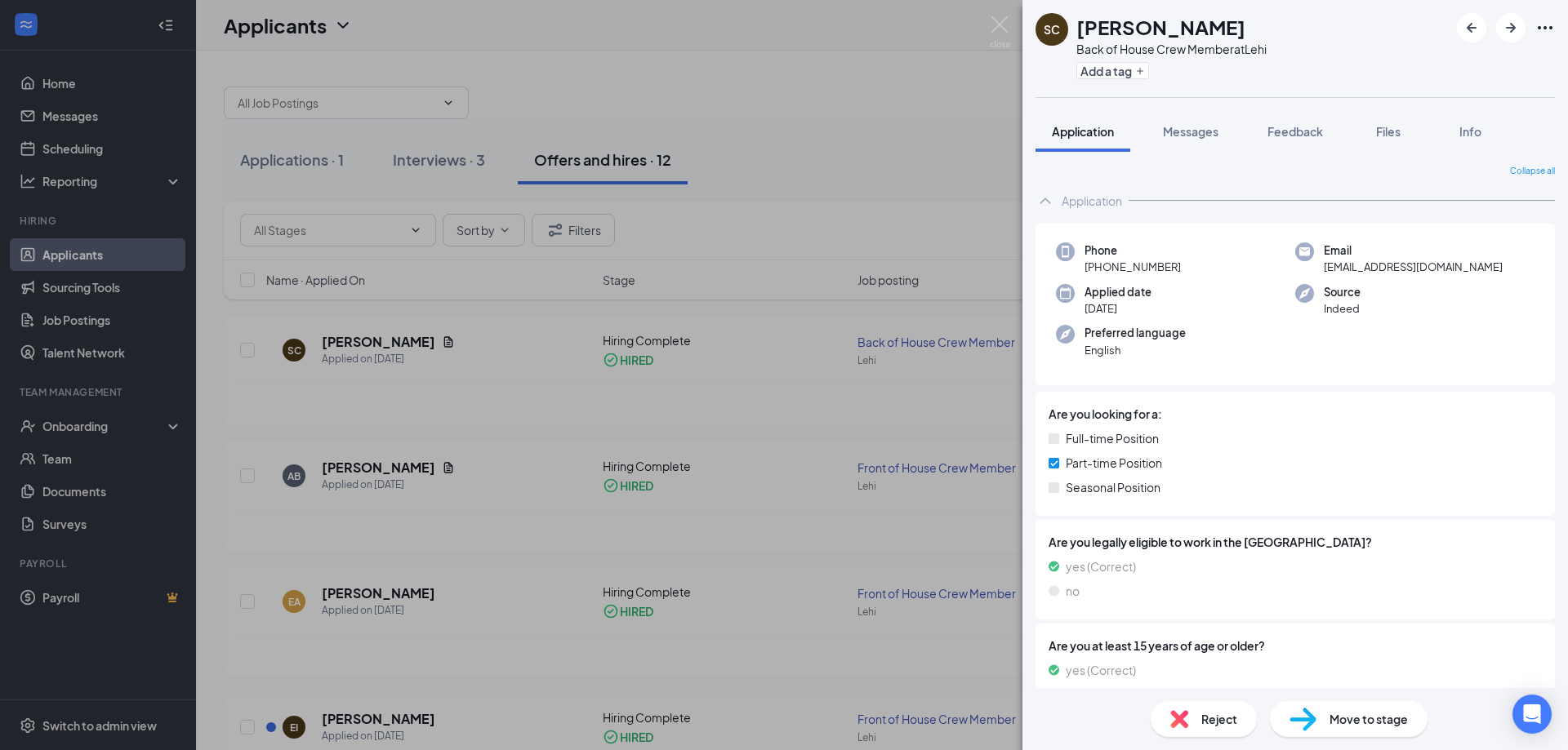
click at [987, 22] on div "SC [PERSON_NAME] Back of House Crew Member at Lehi Add a tag Application Messag…" at bounding box center [784, 375] width 1568 height 750
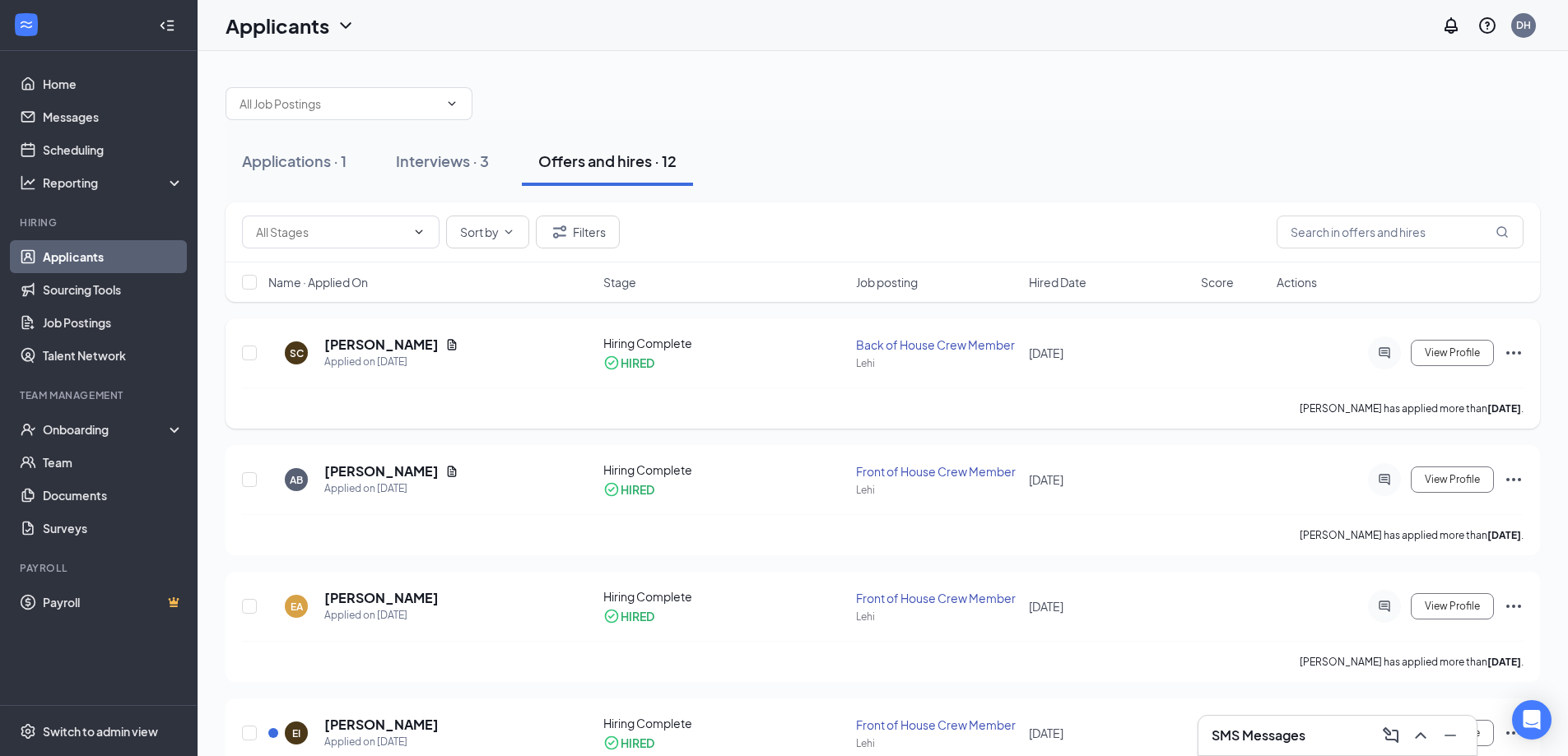
click at [1513, 349] on icon "Ellipses" at bounding box center [1513, 353] width 20 height 20
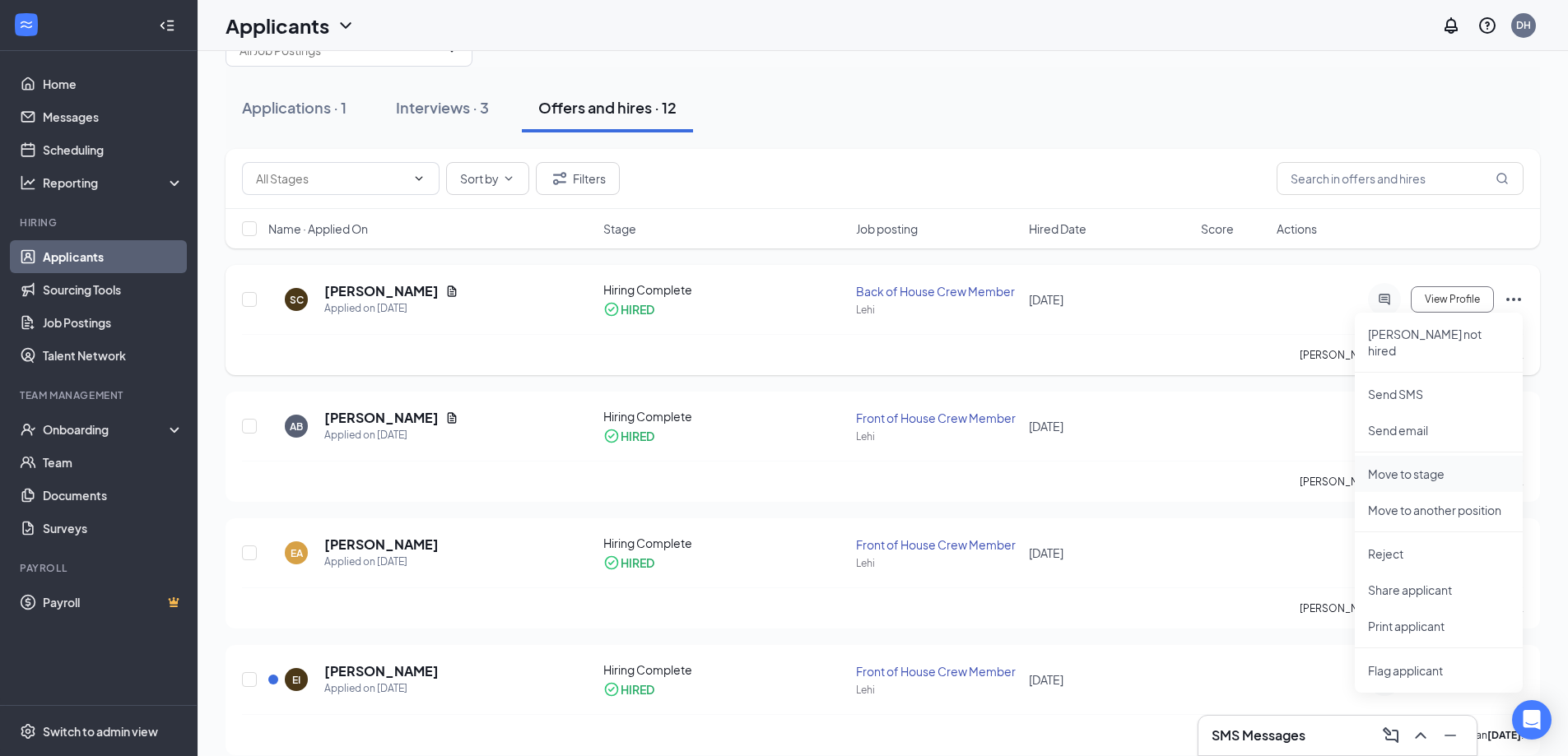
scroll to position [82, 0]
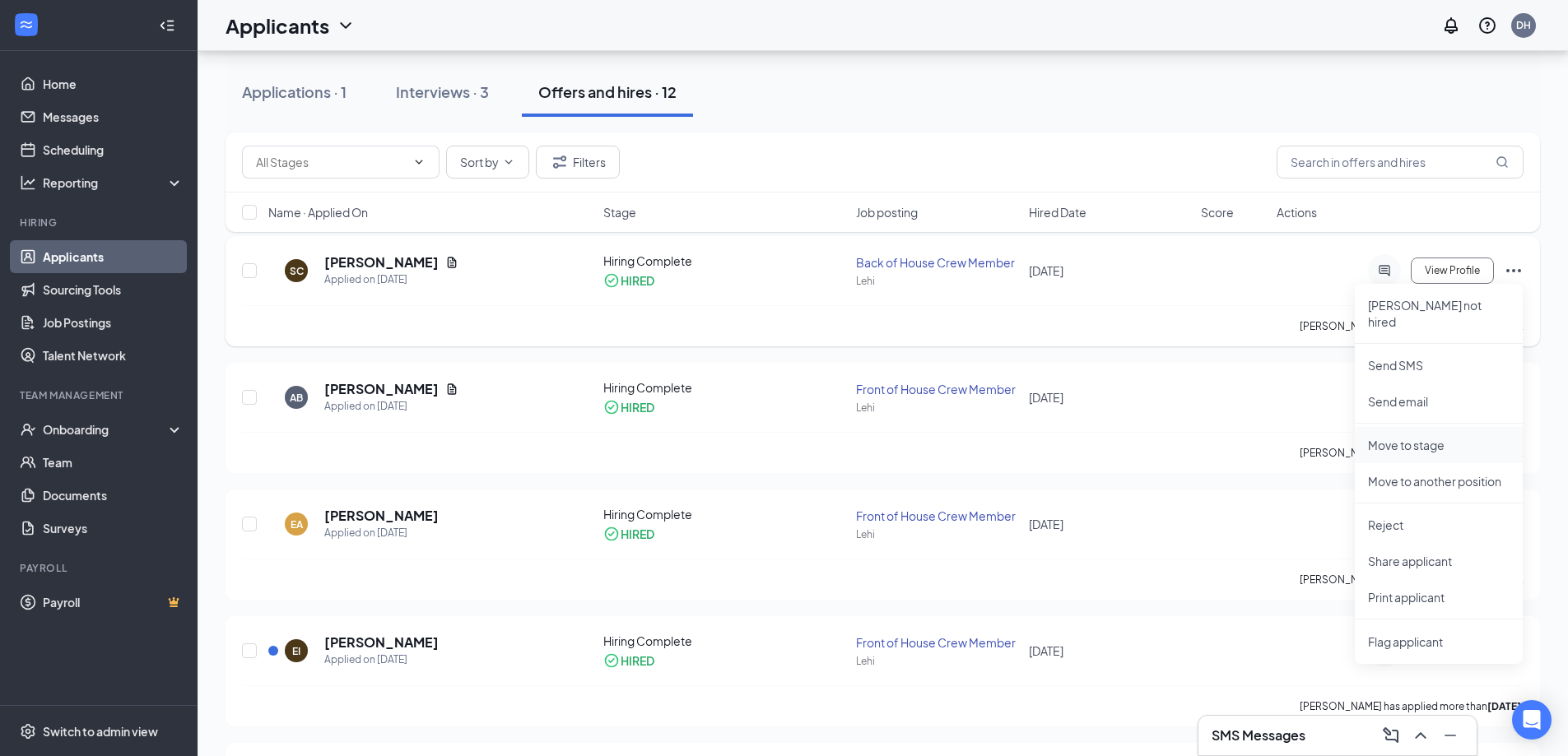
click at [1415, 444] on li "Move to stage" at bounding box center [1438, 445] width 168 height 36
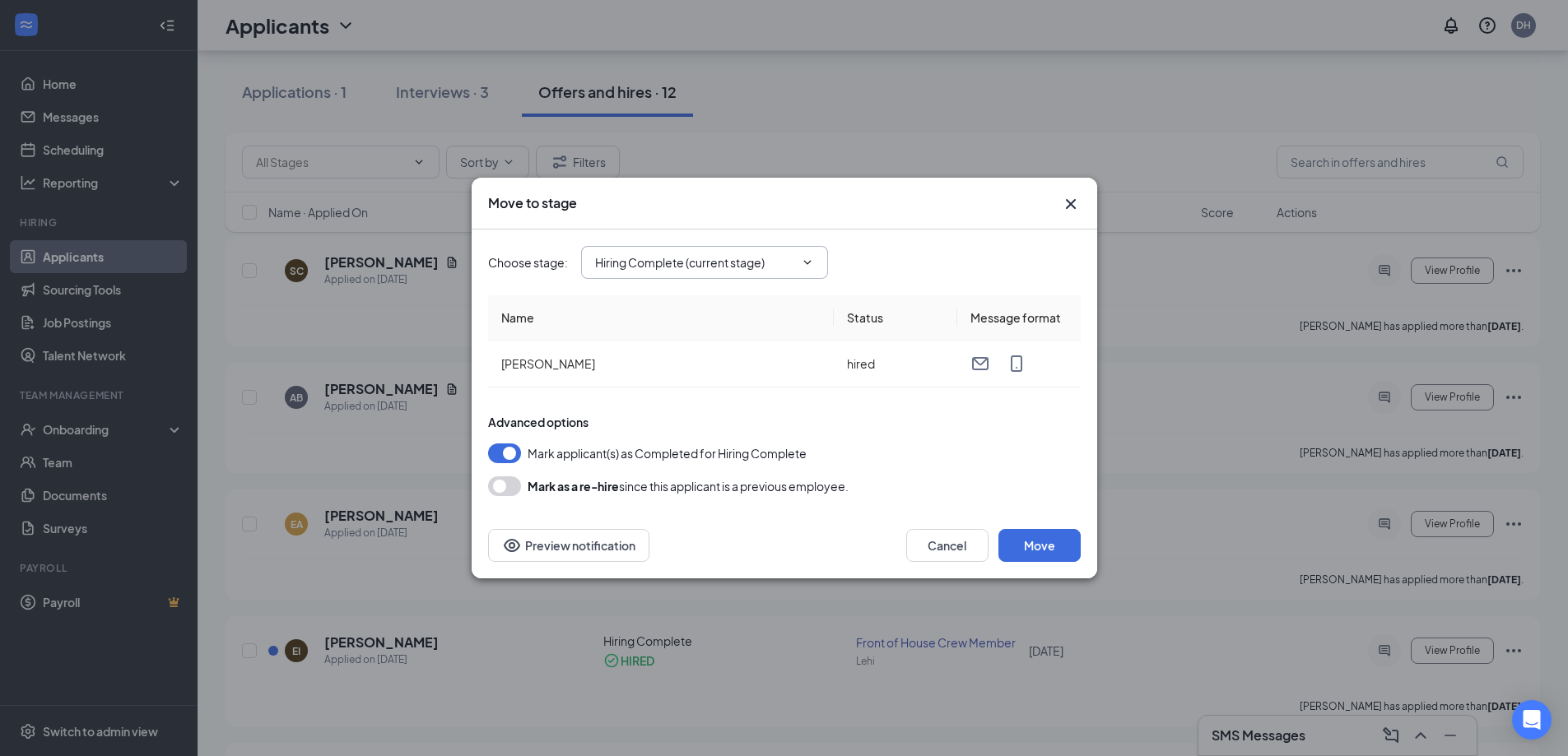
click at [805, 256] on icon "ChevronDown" at bounding box center [807, 262] width 13 height 13
click at [941, 255] on div "Choose stage : Hiring Complete (current stage) Application Additional Informati…" at bounding box center [784, 262] width 592 height 33
click at [1078, 198] on icon "Cross" at bounding box center [1070, 204] width 20 height 20
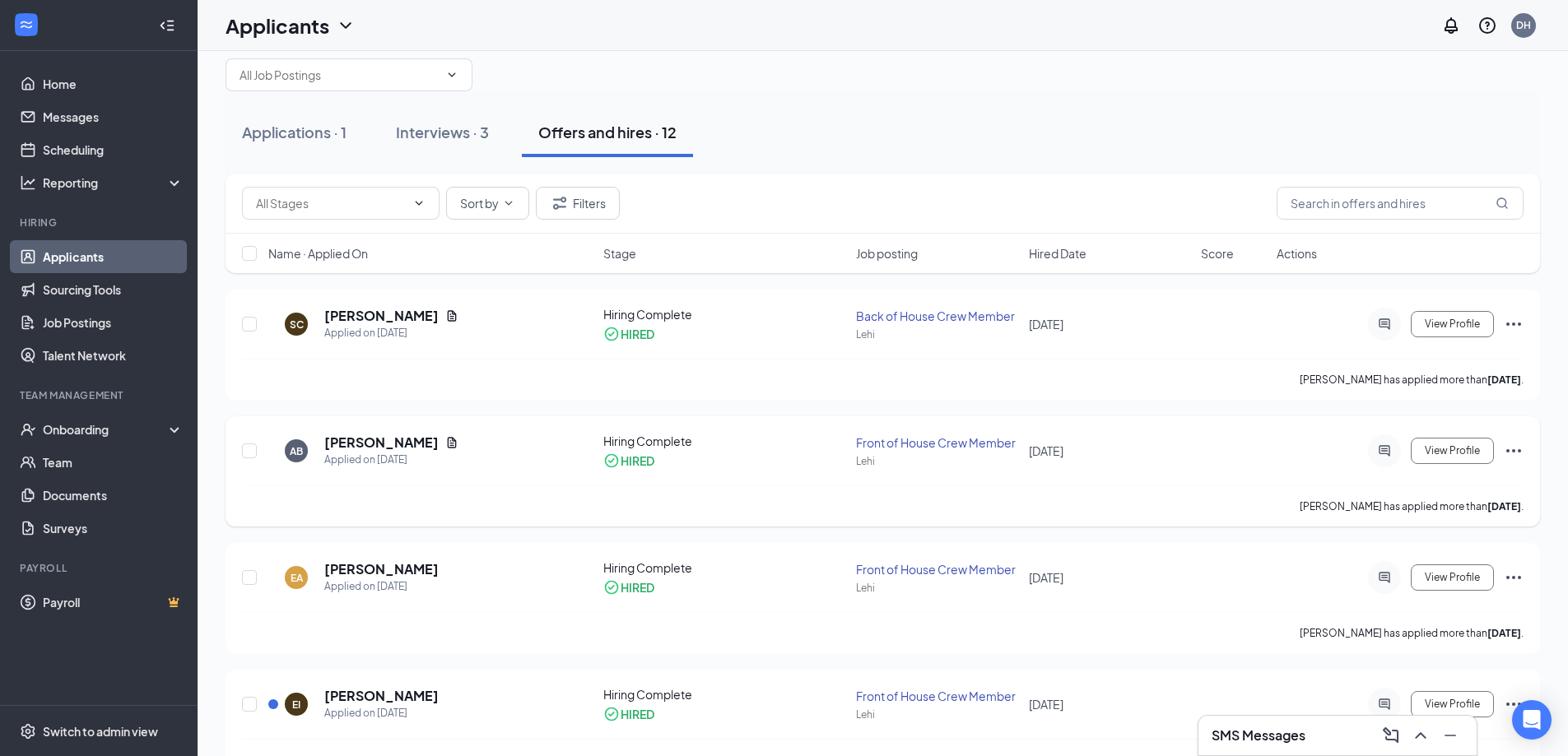
scroll to position [0, 0]
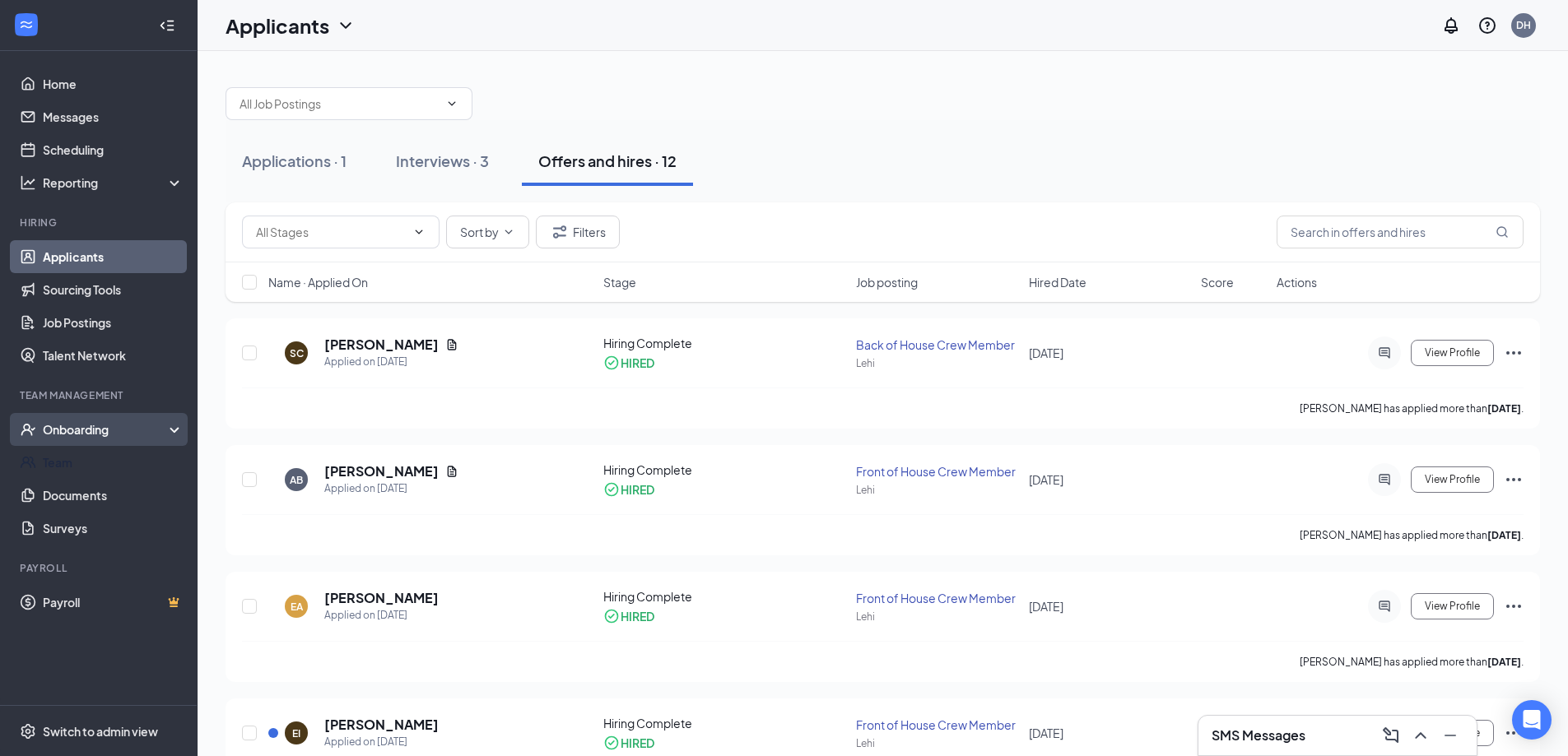
click at [168, 432] on div "Onboarding" at bounding box center [106, 429] width 127 height 16
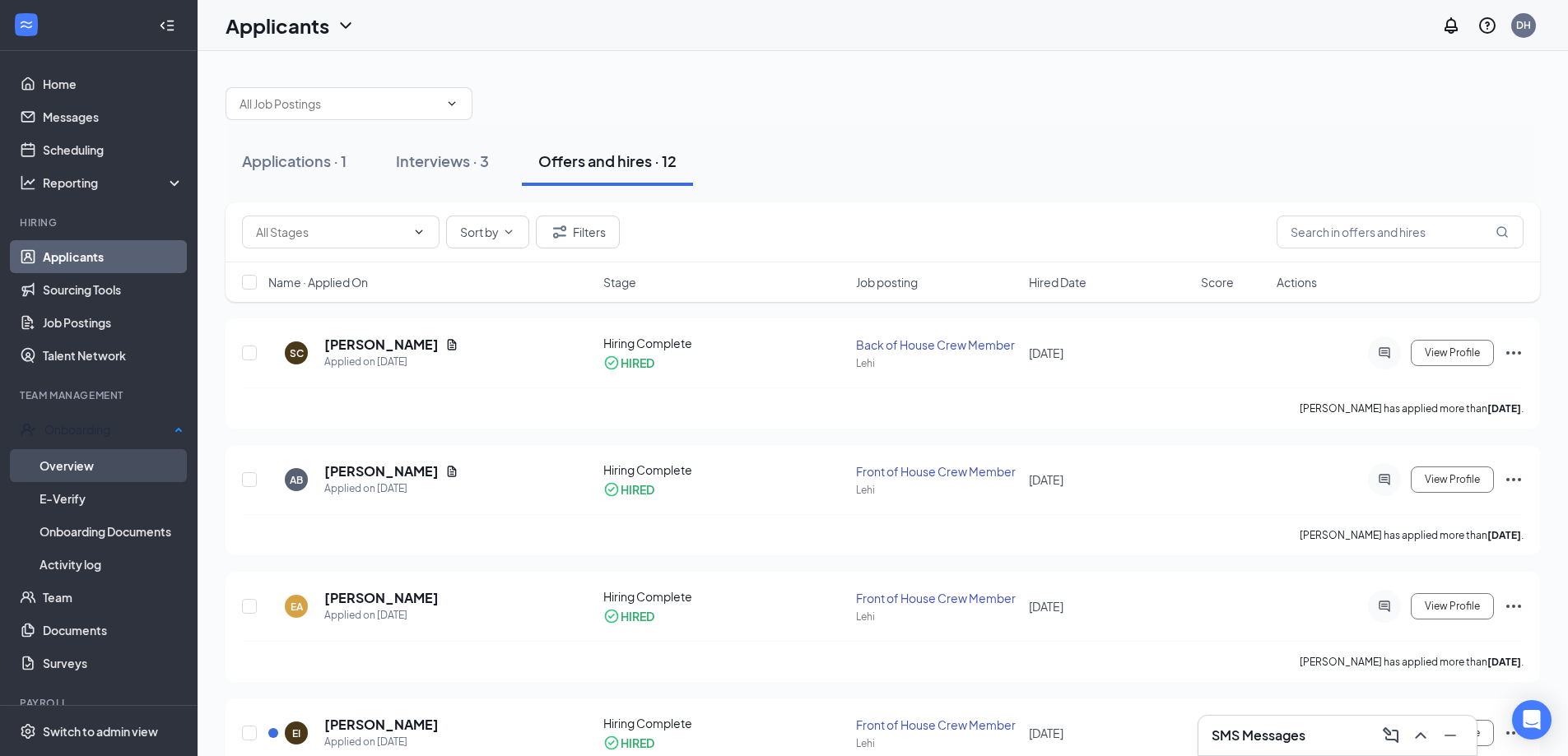
click at [130, 464] on link "Overview" at bounding box center [112, 465] width 144 height 33
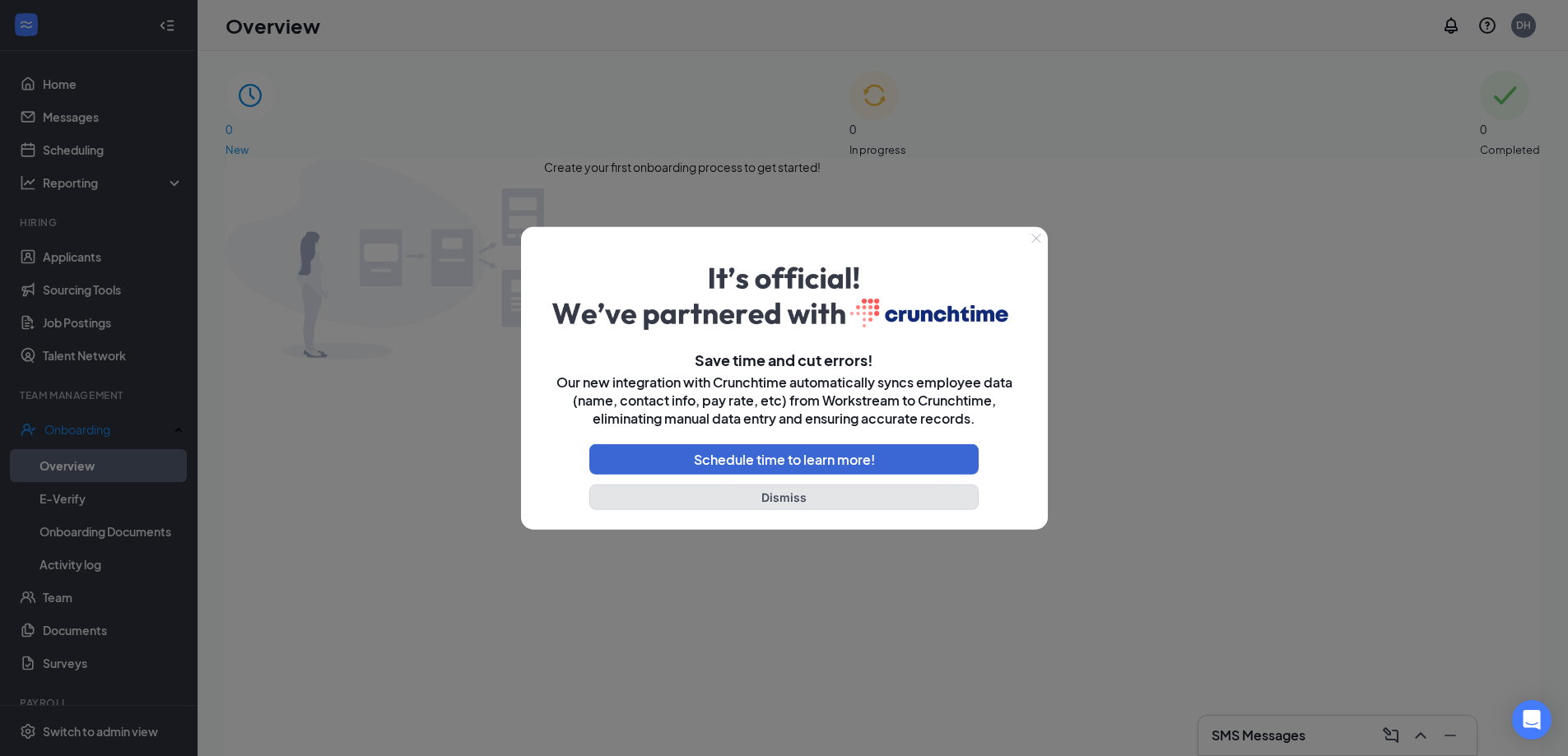
click at [759, 501] on button "Dismiss" at bounding box center [784, 497] width 390 height 25
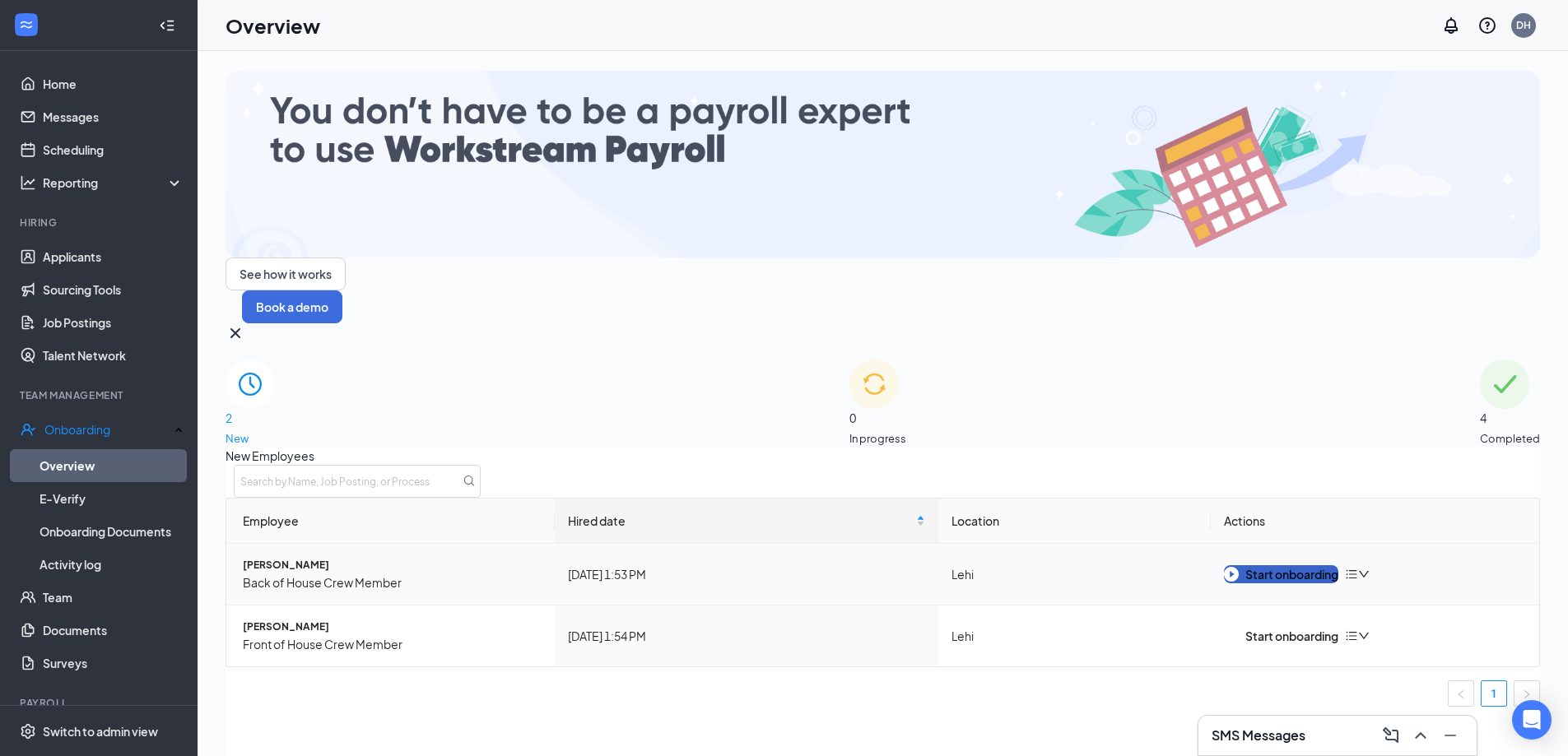
click at [1238, 567] on img "button" at bounding box center [1231, 574] width 15 height 15
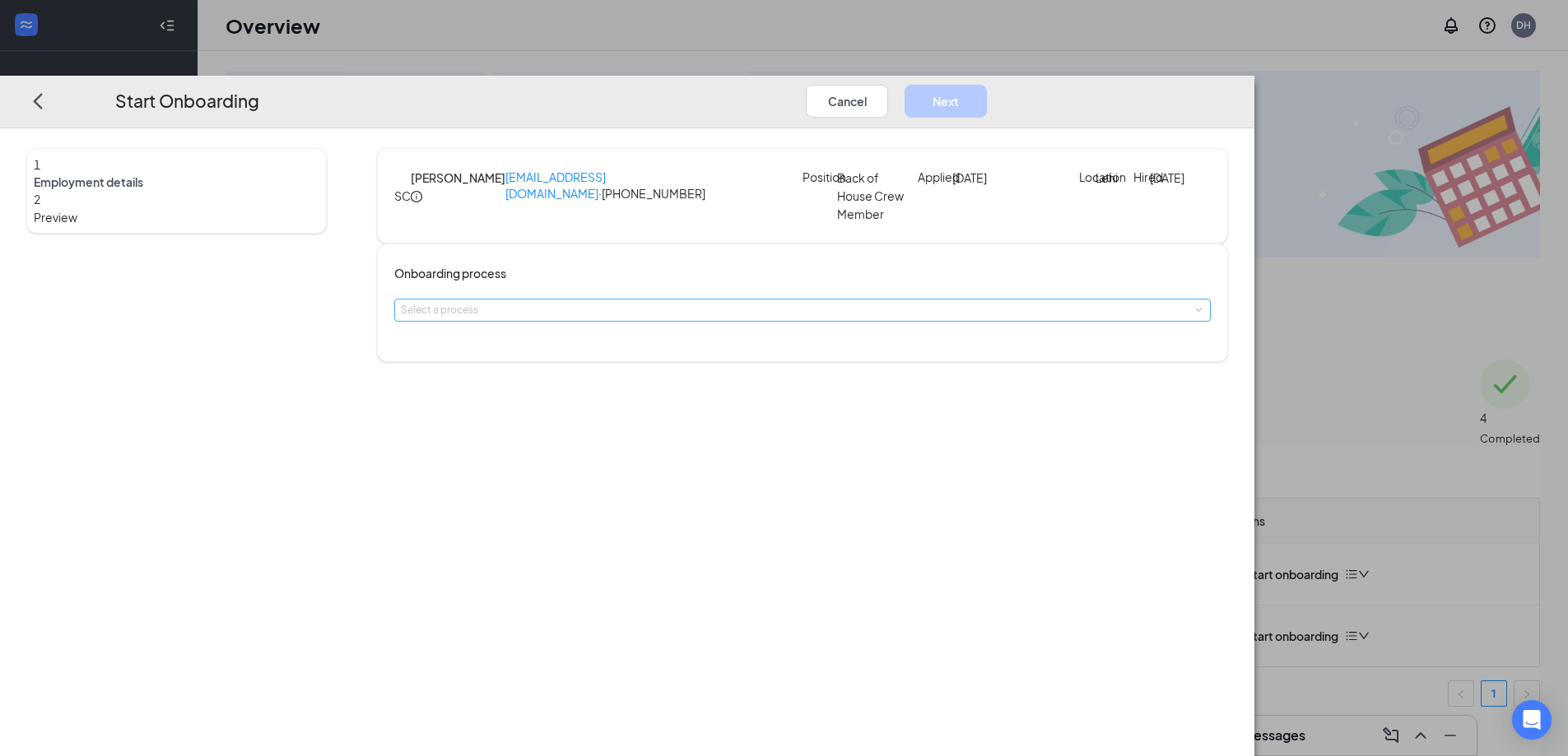
click at [769, 318] on div "Select a process" at bounding box center [798, 310] width 796 height 16
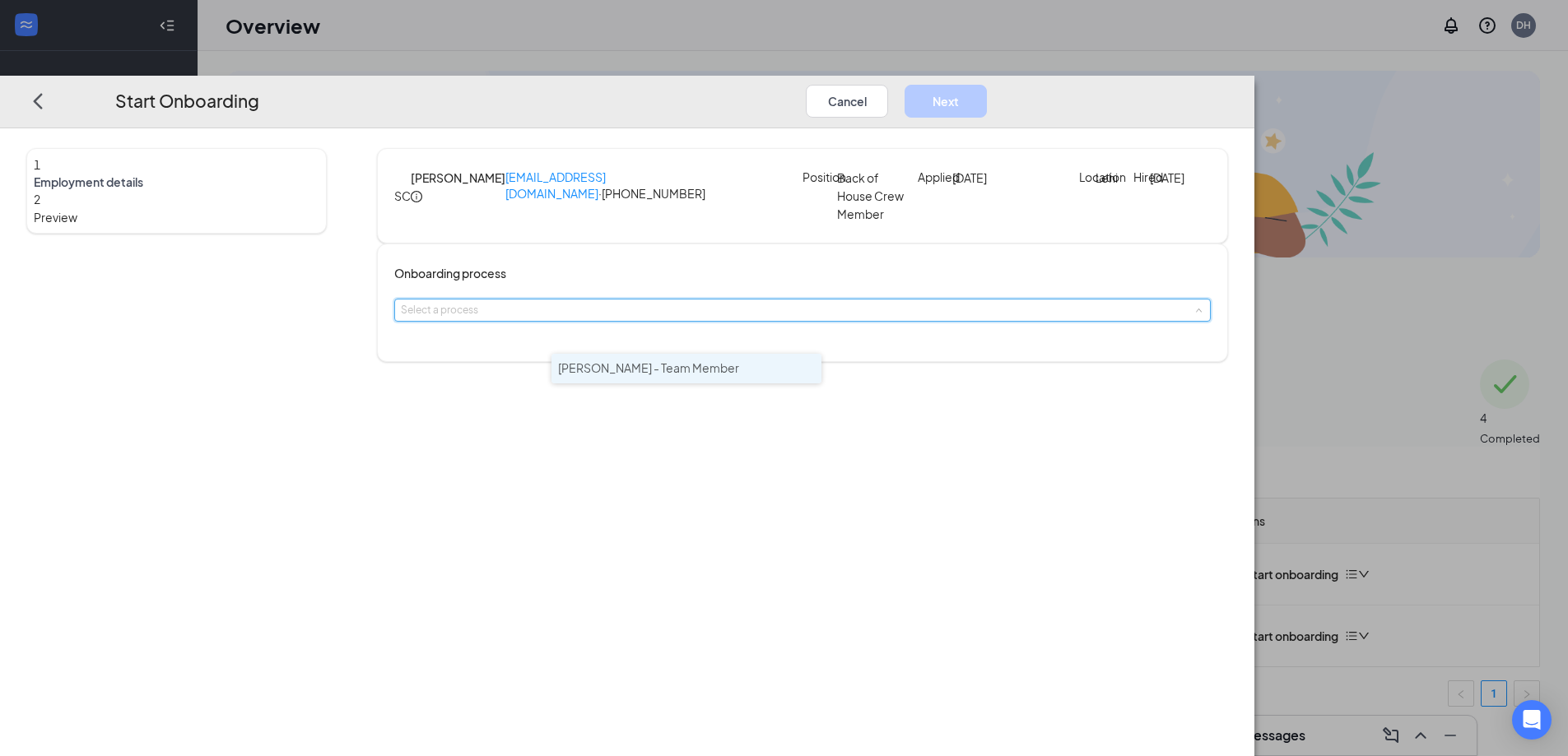
click at [670, 363] on span "[PERSON_NAME] - Team Member" at bounding box center [648, 368] width 181 height 15
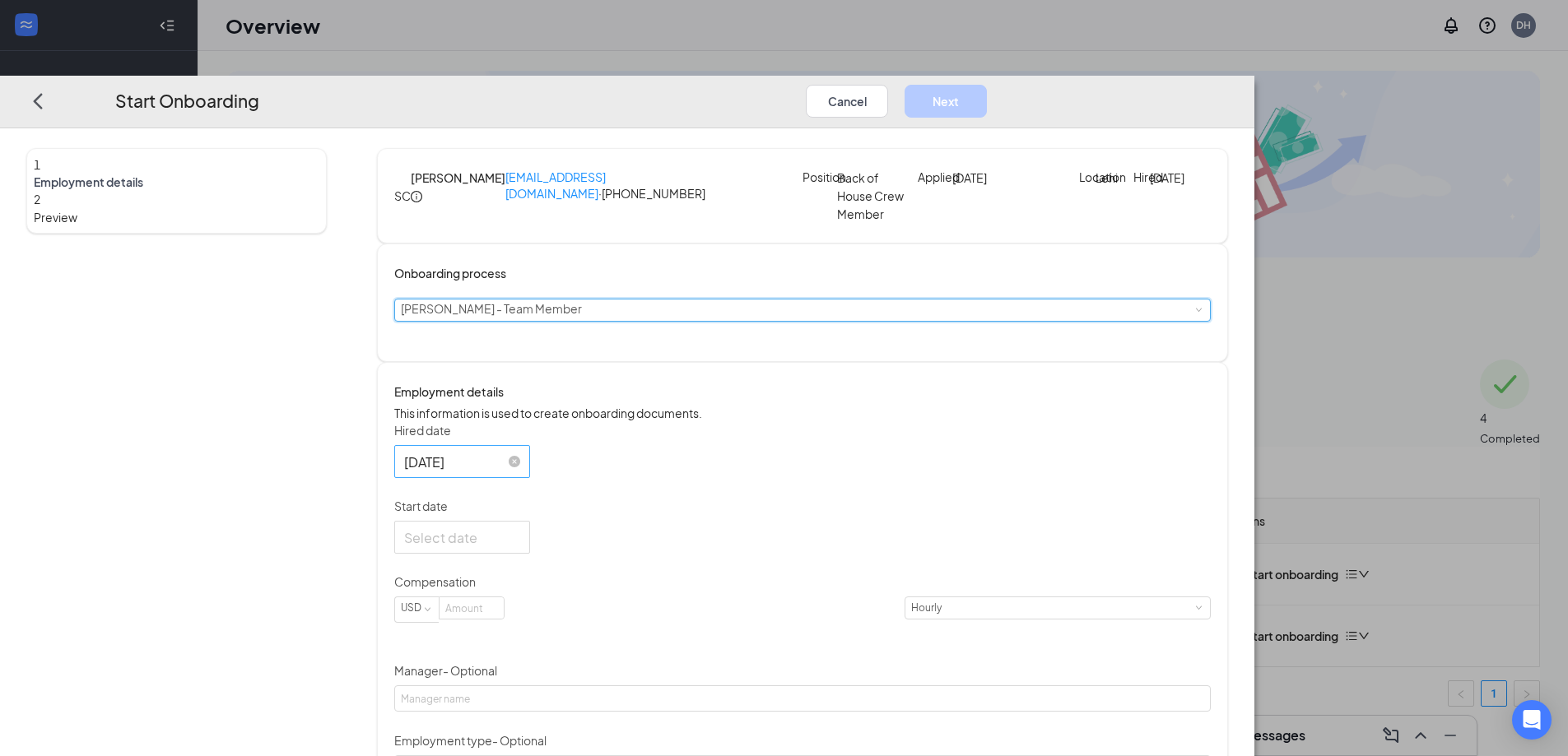
click at [517, 471] on input "[DATE]" at bounding box center [460, 461] width 112 height 21
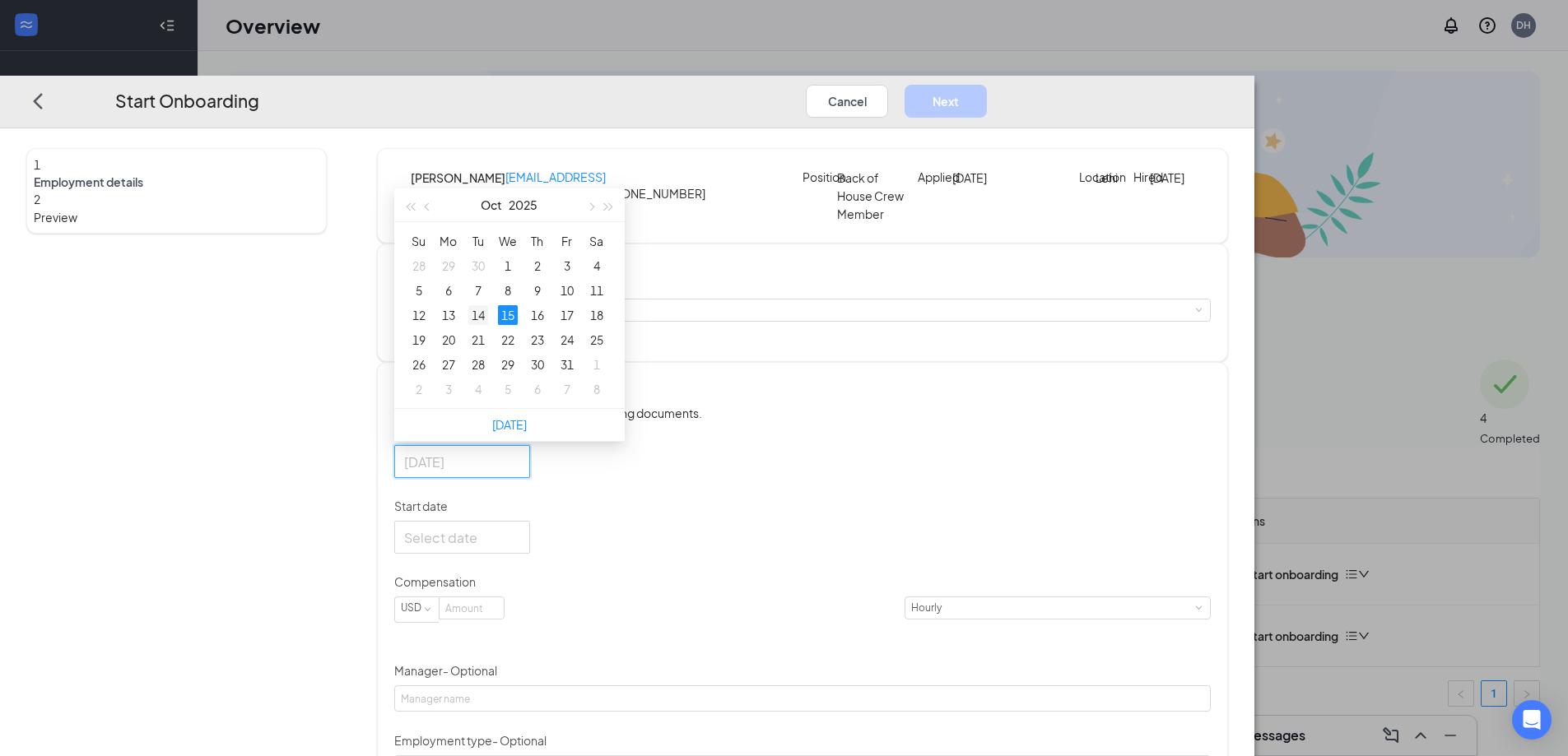
click at [488, 325] on div "14" at bounding box center [477, 315] width 20 height 20
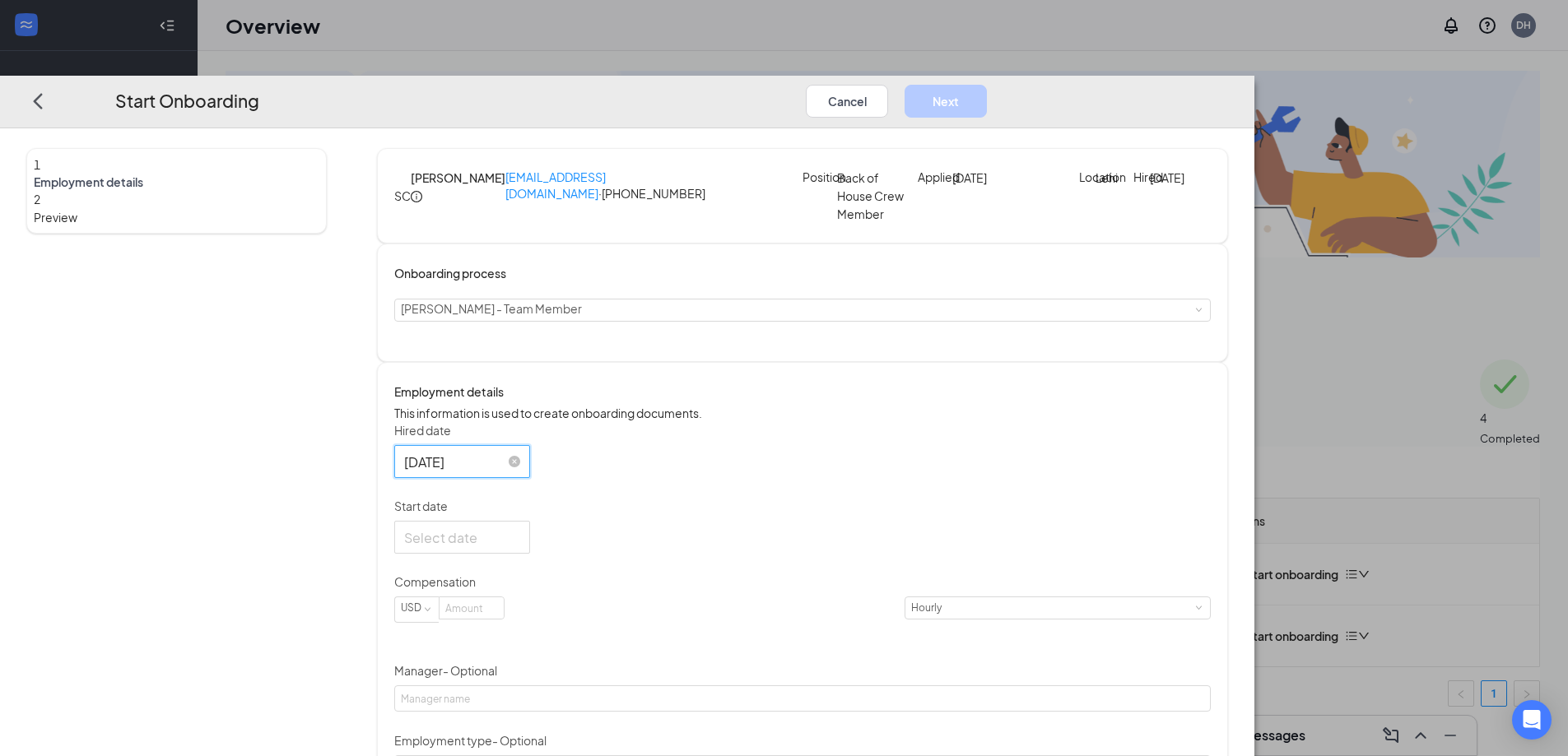
click at [517, 471] on input "[DATE]" at bounding box center [460, 461] width 112 height 21
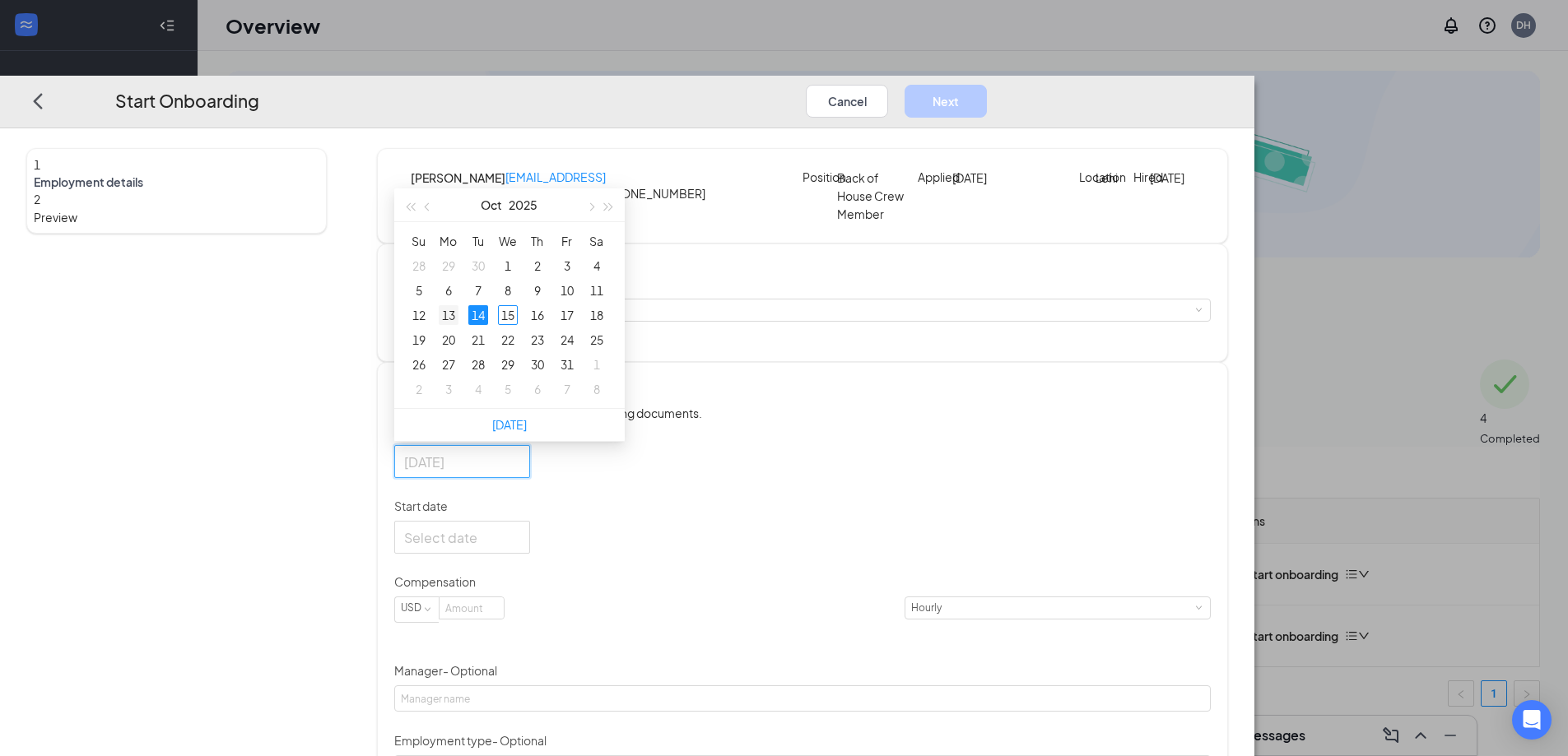
type input "[DATE]"
click at [458, 325] on div "13" at bounding box center [448, 315] width 20 height 20
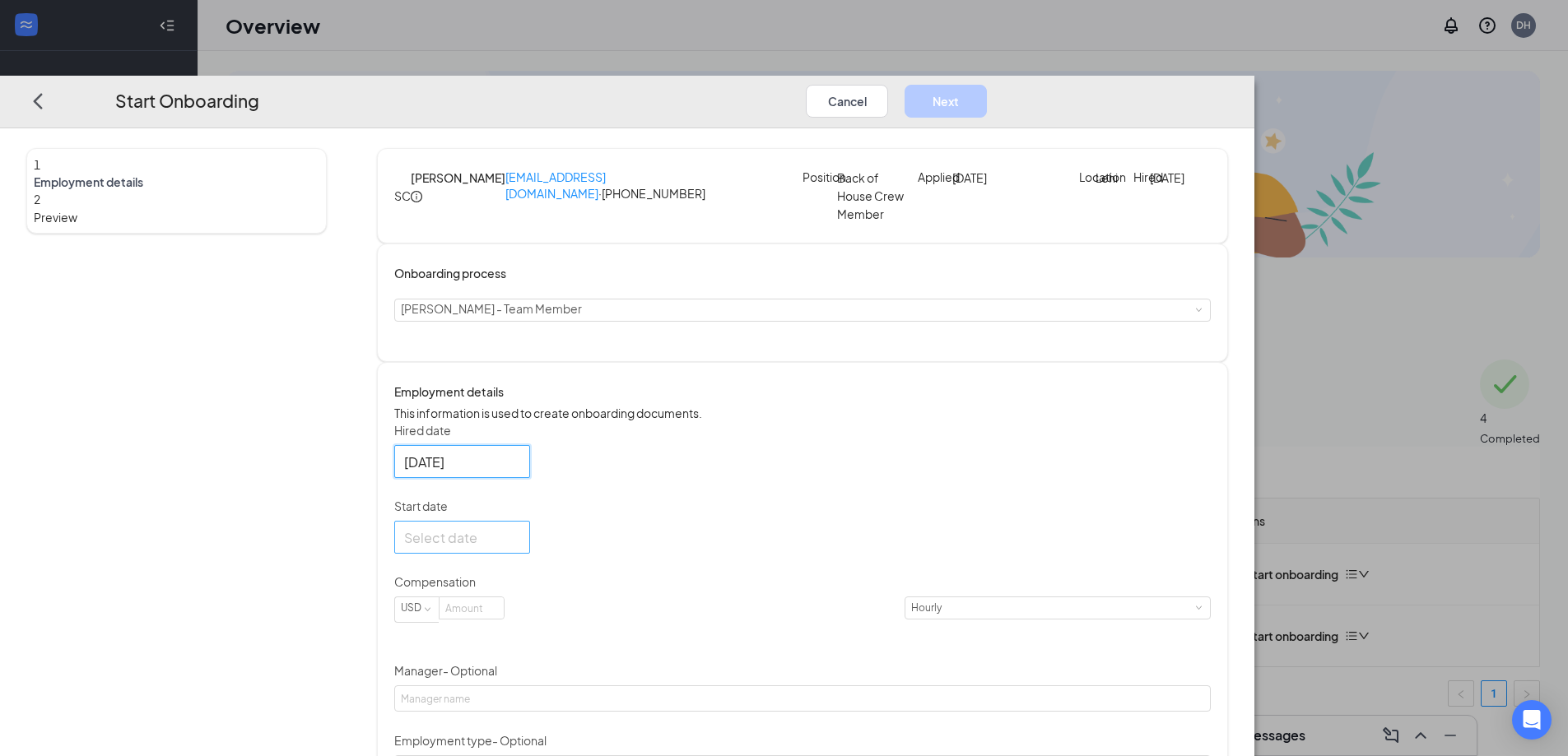
click at [517, 548] on input "Start date" at bounding box center [460, 538] width 112 height 21
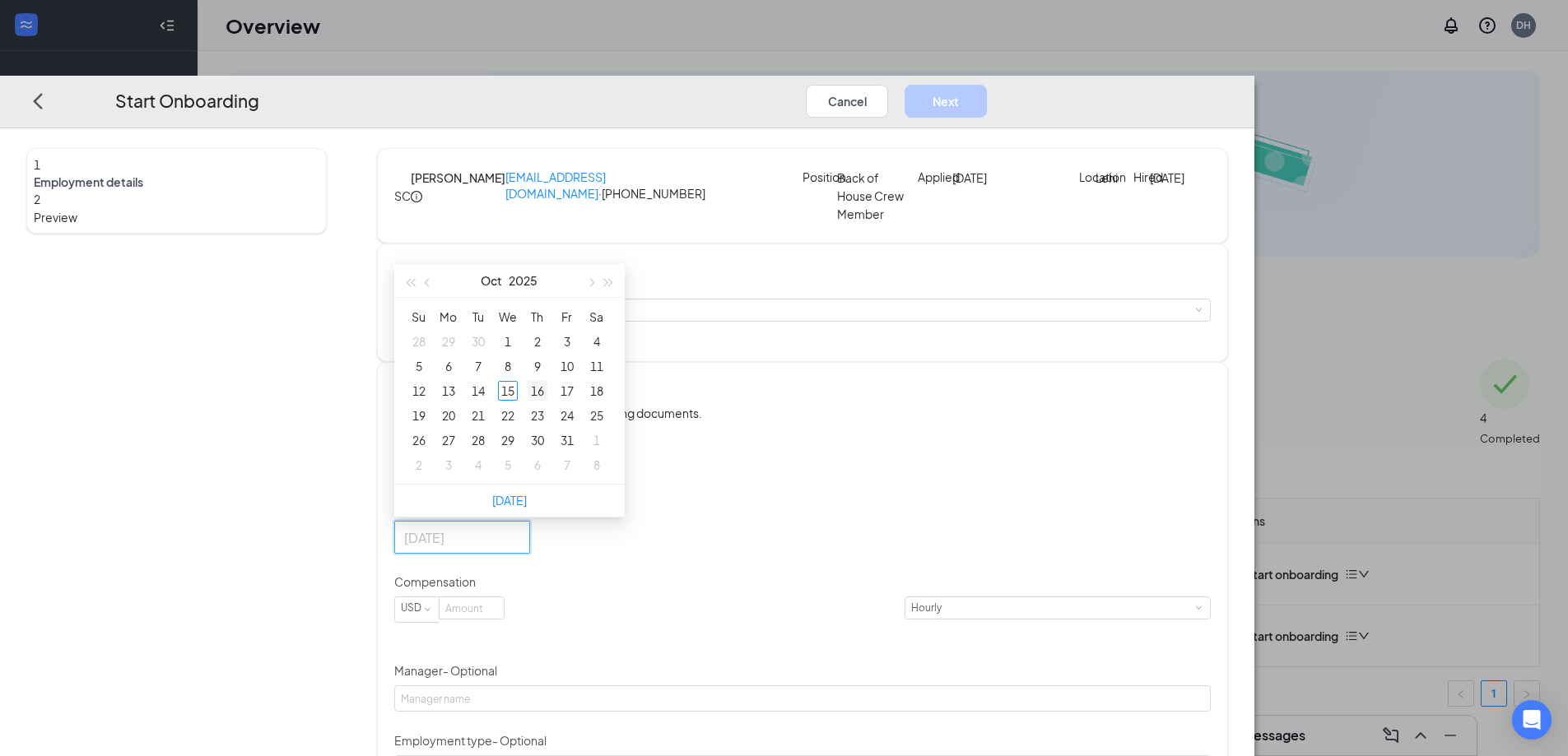
type input "[DATE]"
click at [547, 400] on div "16" at bounding box center [537, 391] width 20 height 20
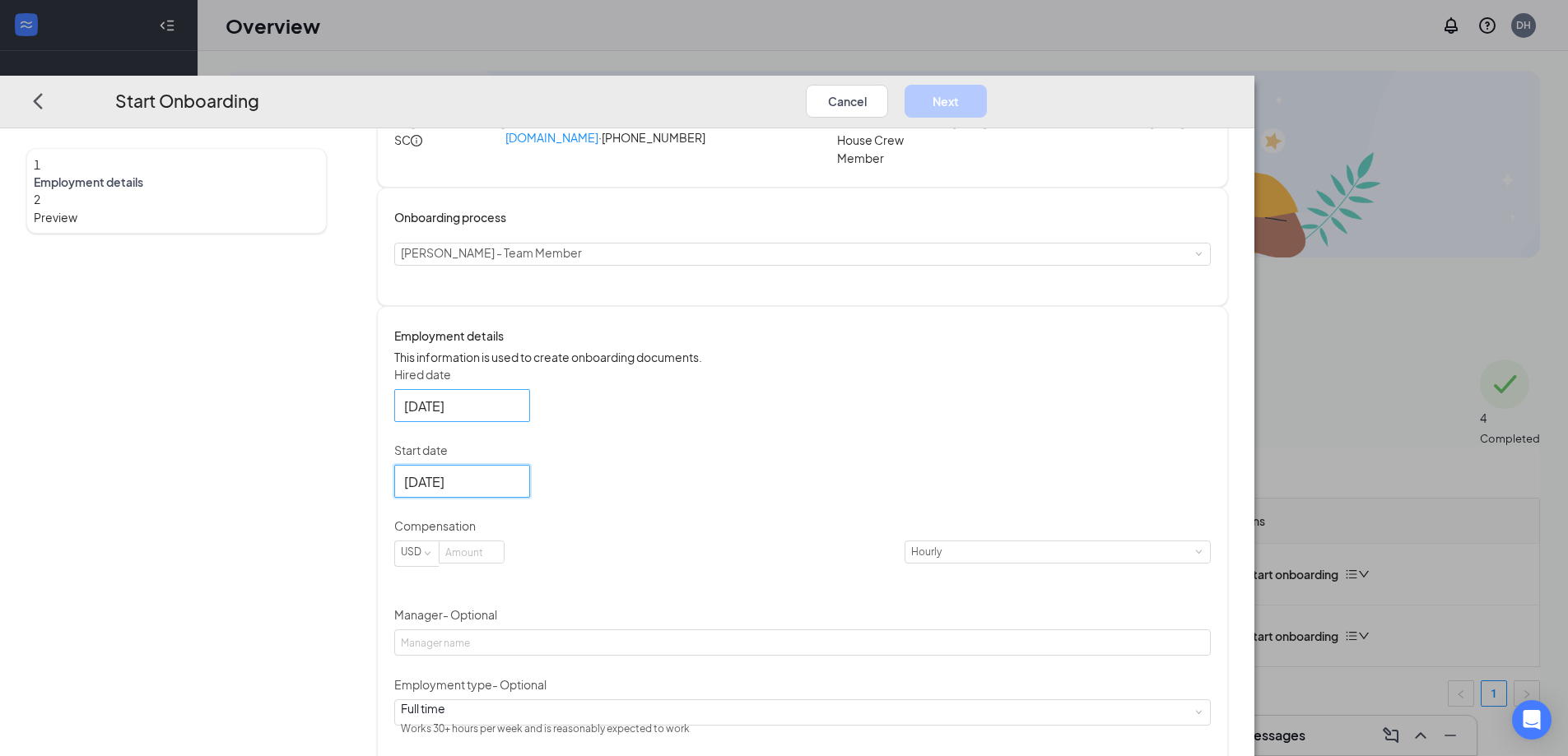
scroll to position [82, 0]
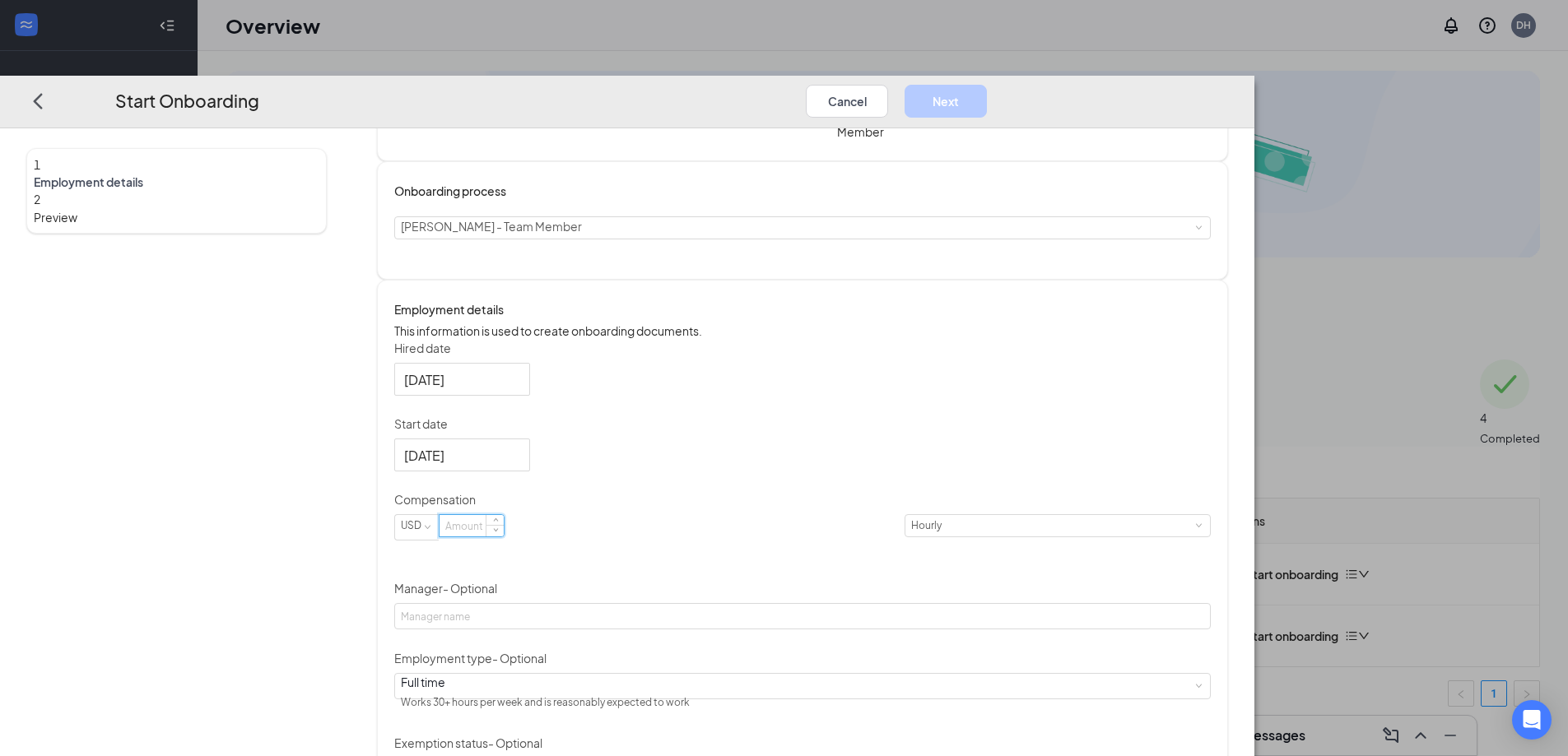
click at [503, 536] on input at bounding box center [471, 526] width 64 height 22
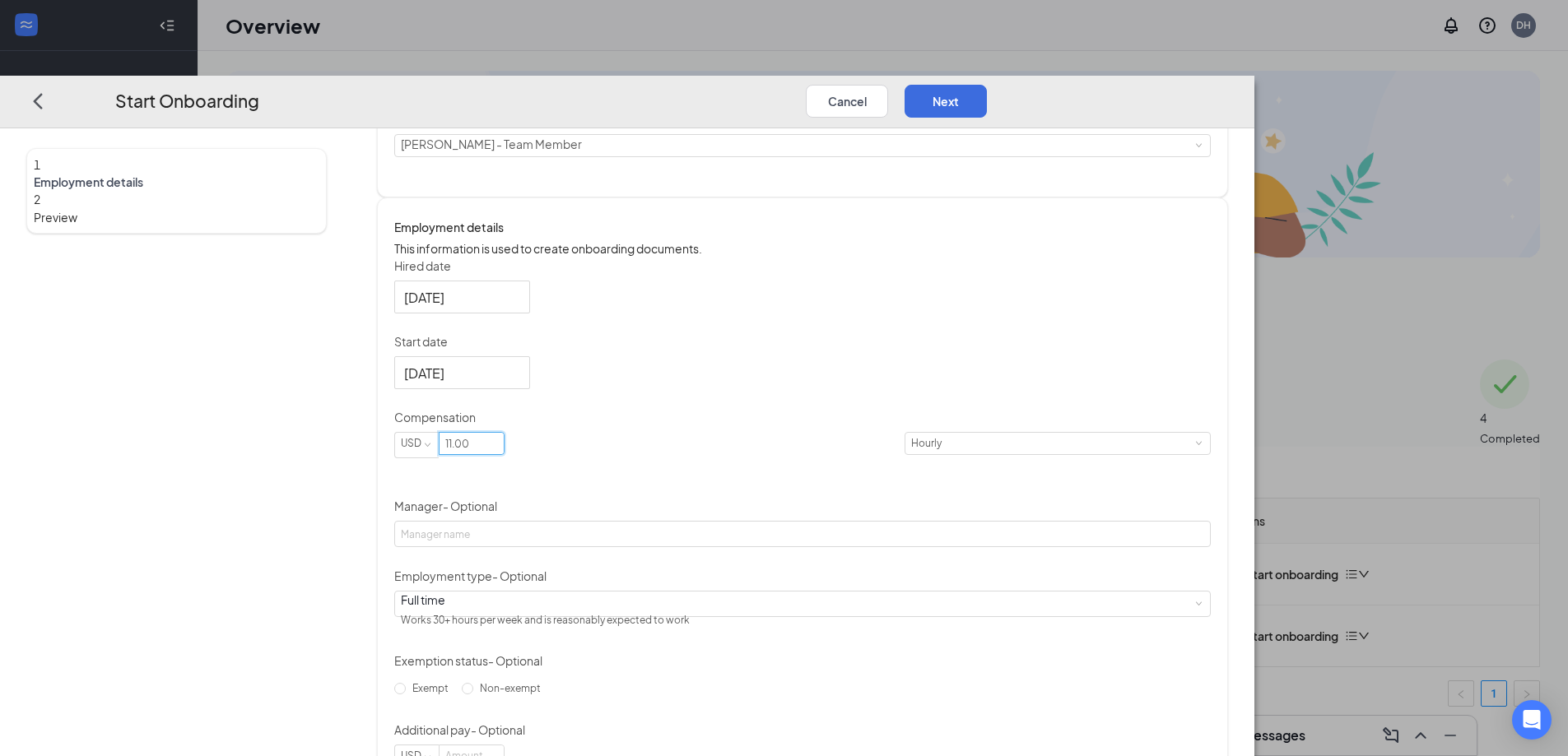
type input "11"
click at [1059, 501] on div "Hired date [DATE] [DATE] Su Mo Tu We Th Fr Sa 28 29 30 1 2 3 4 5 6 7 8 9 10 11 …" at bounding box center [803, 515] width 816 height 514
click at [503, 454] on input "11" at bounding box center [471, 443] width 64 height 22
click at [1027, 426] on div "Hired date [DATE] [DATE] Su Mo Tu We Th Fr Sa 28 29 30 1 2 3 4 5 6 7 8 9 10 11 …" at bounding box center [803, 515] width 816 height 514
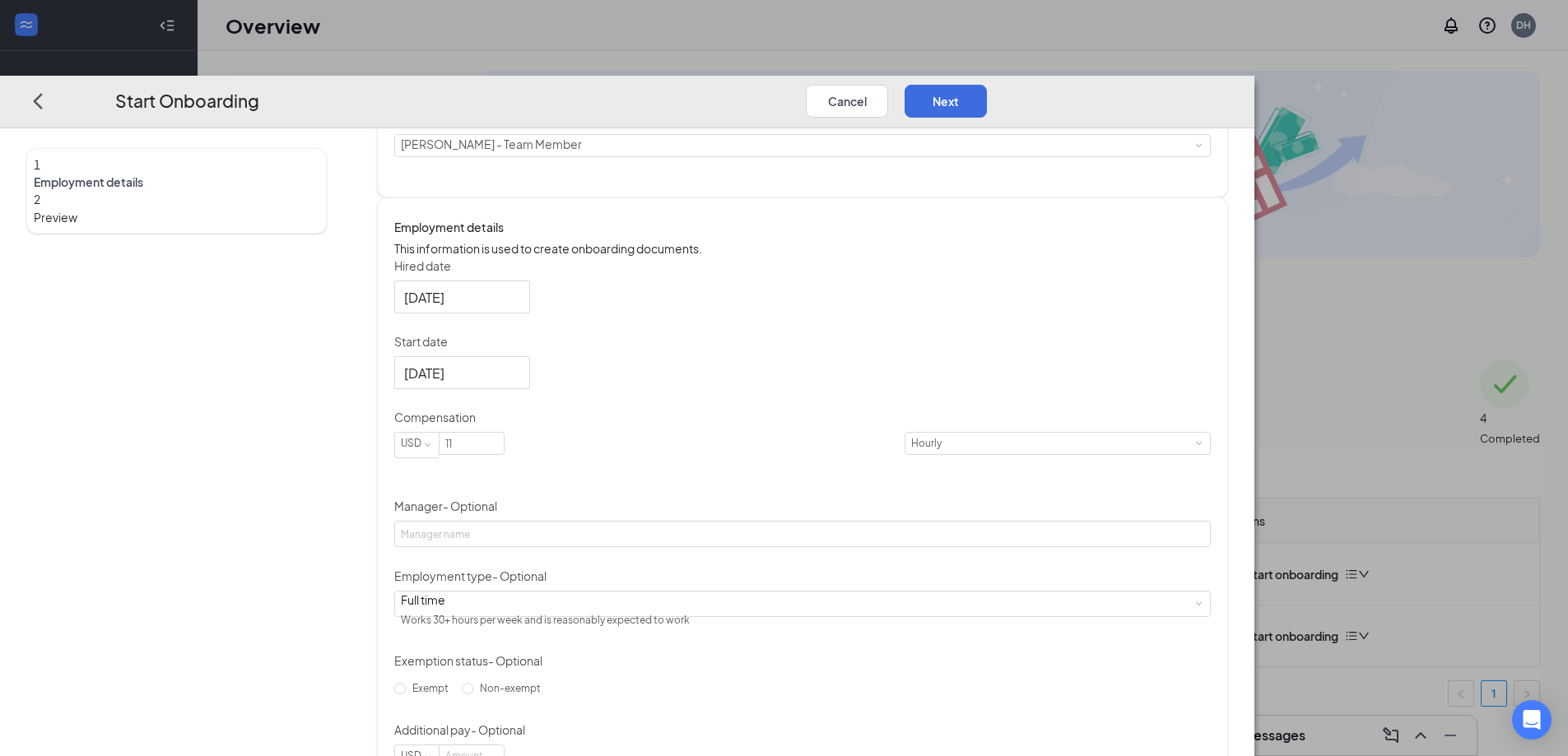
scroll to position [247, 0]
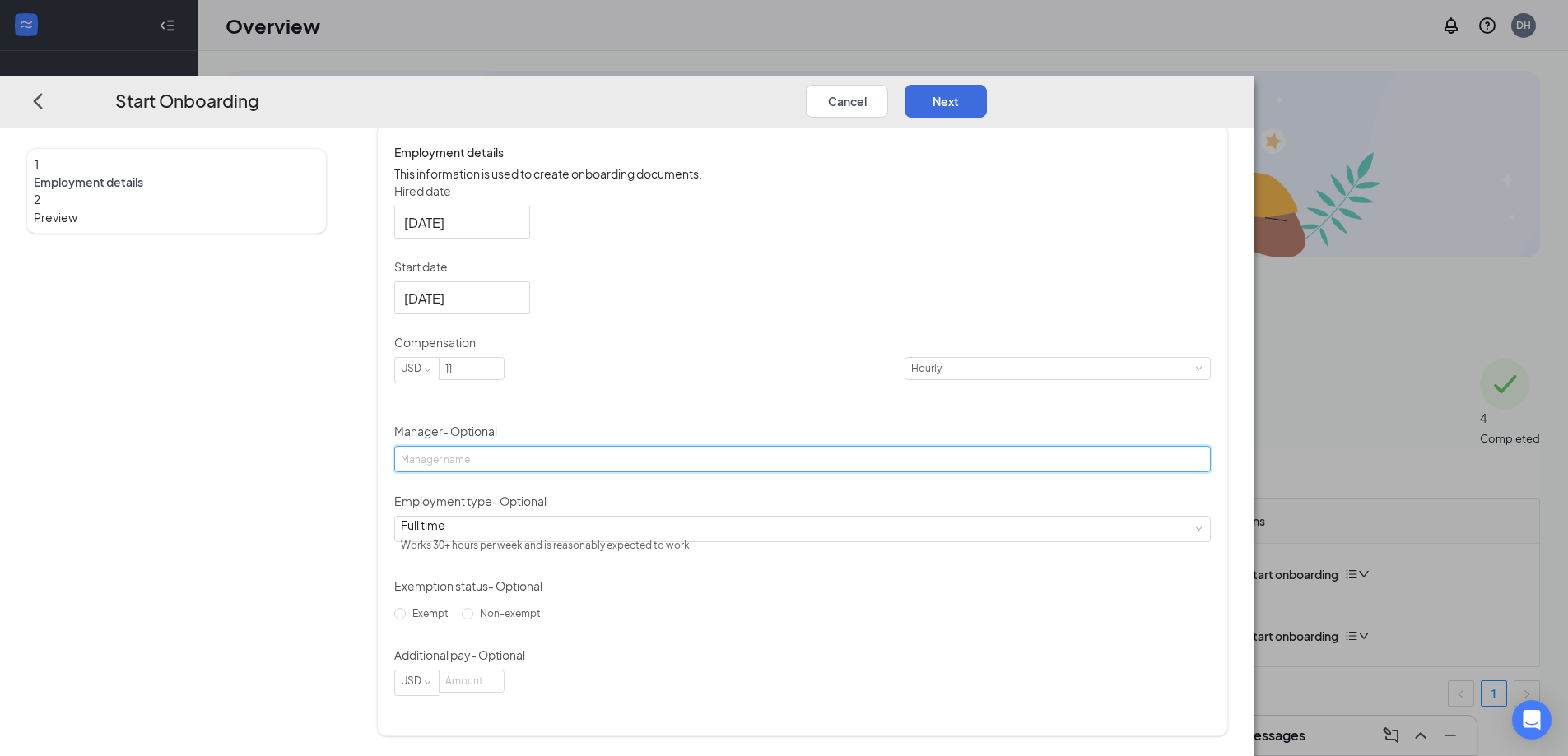
click at [717, 472] on input "Manager - Optional" at bounding box center [803, 459] width 816 height 26
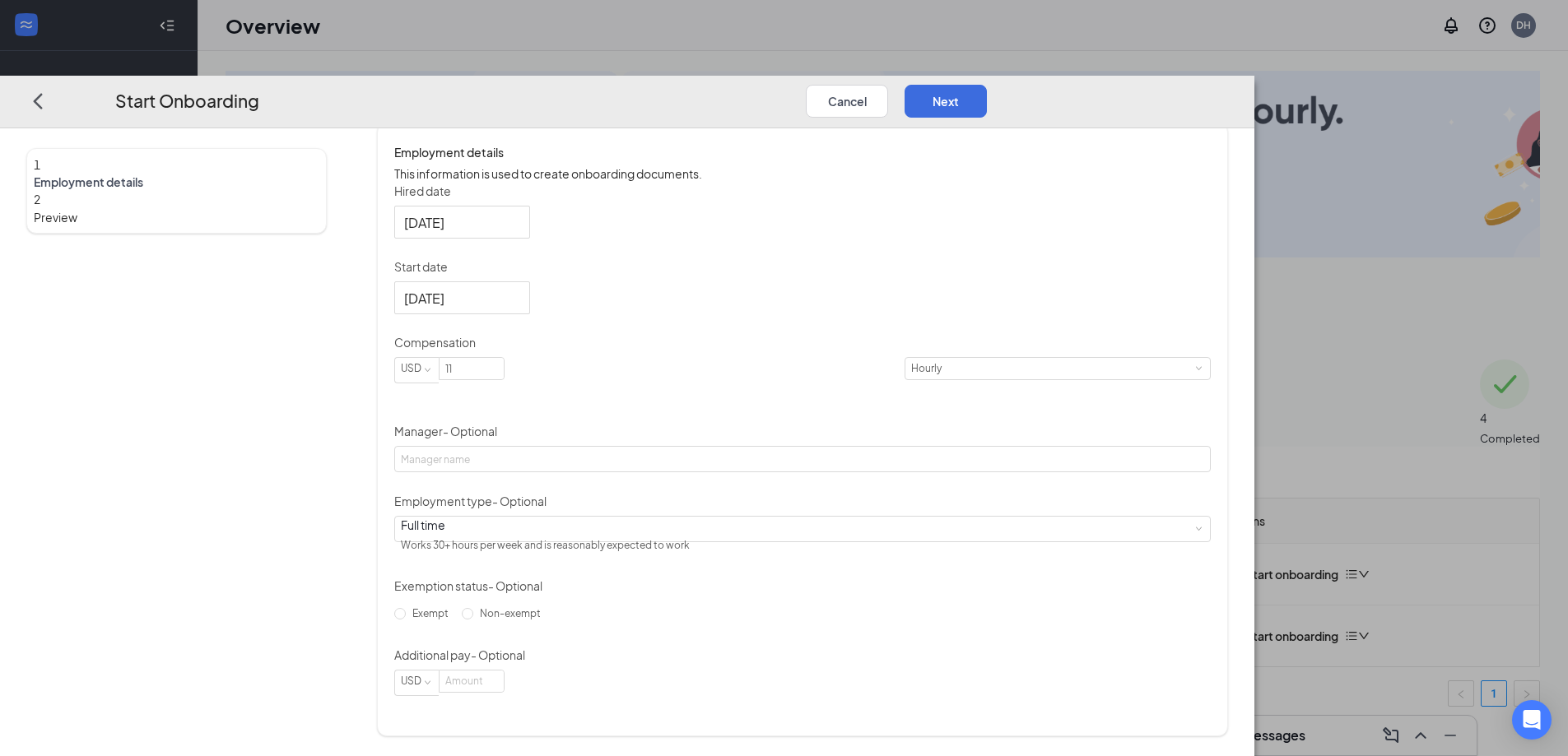
click at [957, 490] on div "Hired date [DATE] [DATE] Su Mo Tu We Th Fr Sa 28 29 30 1 2 3 4 5 6 7 8 9 10 11 …" at bounding box center [803, 439] width 816 height 514
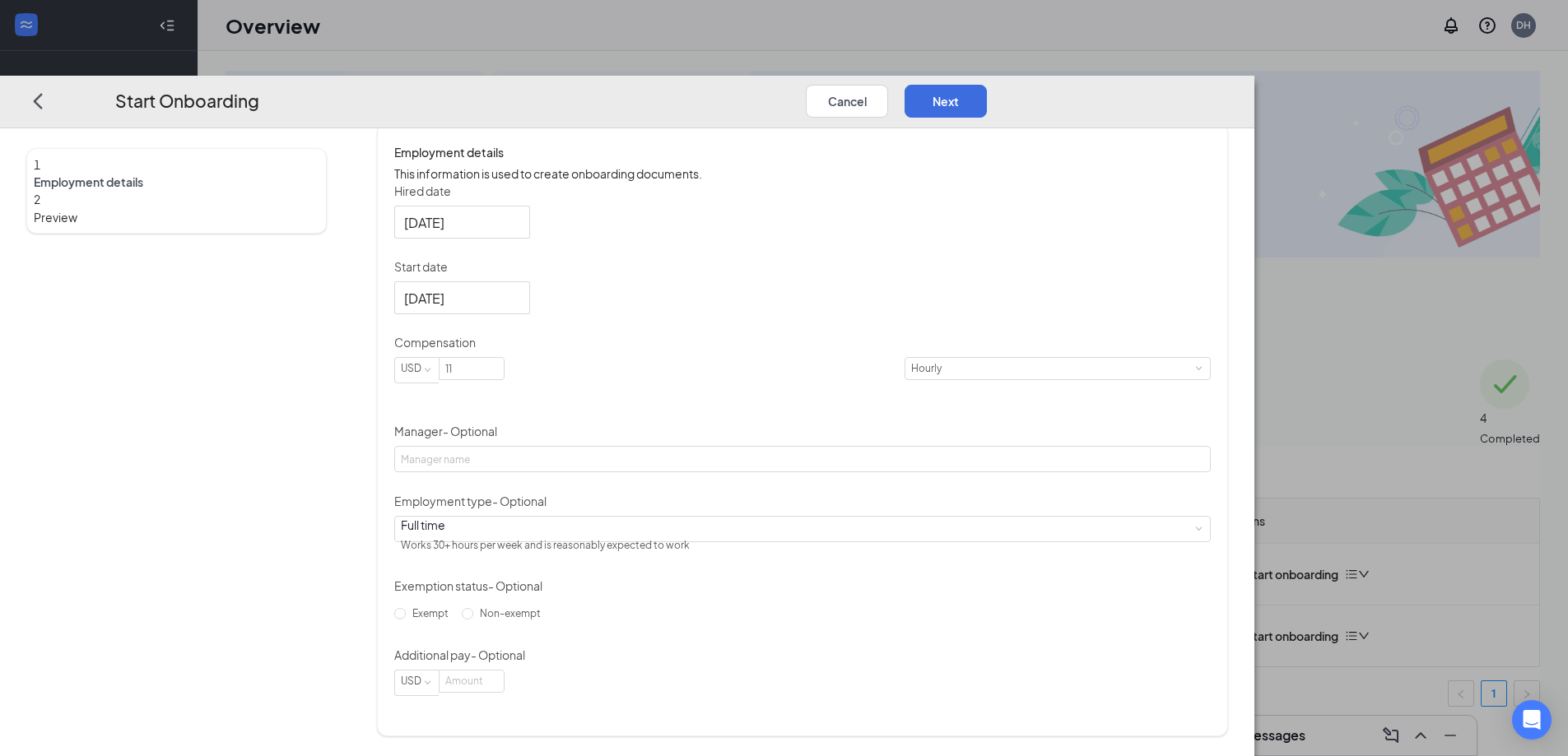
scroll to position [74, 0]
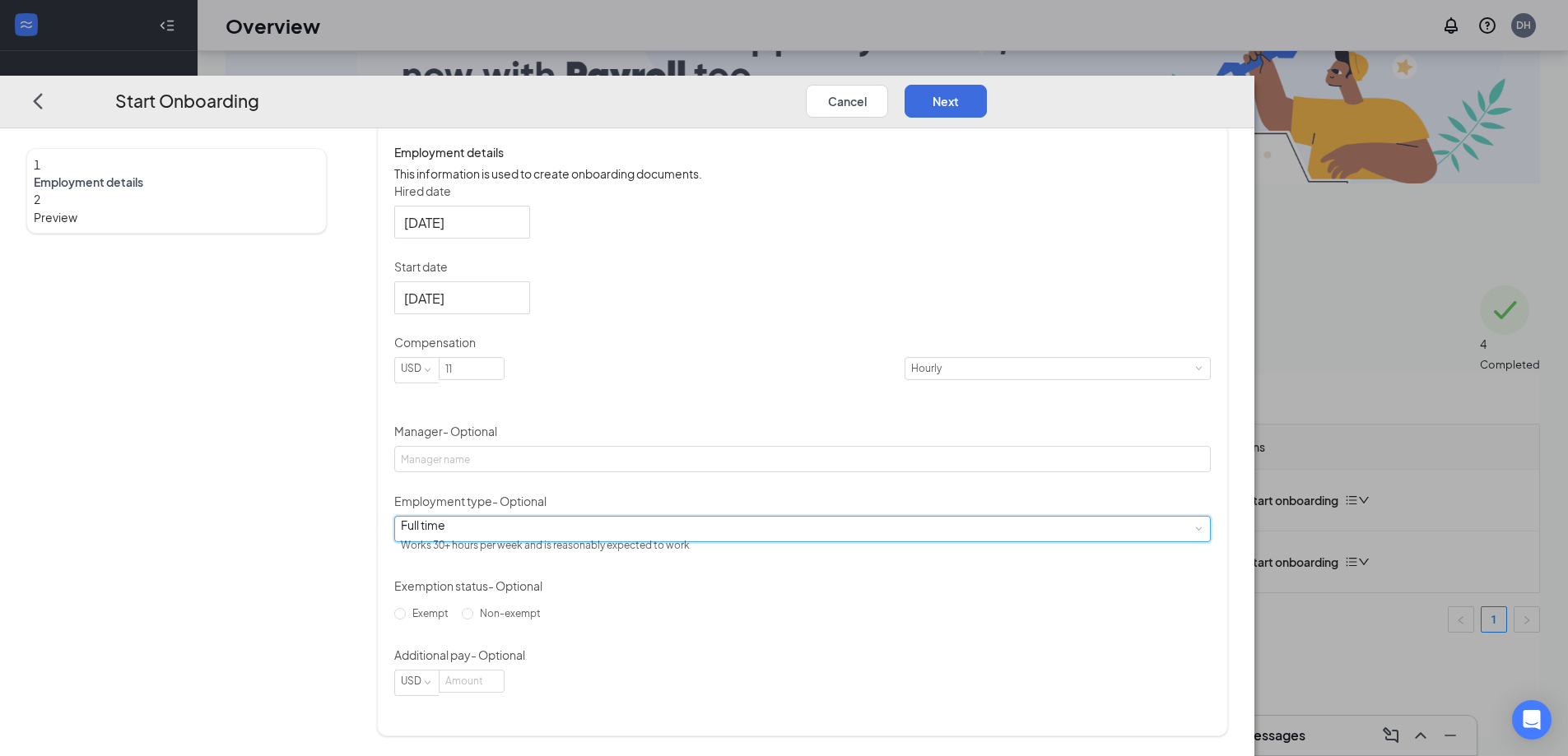
click at [732, 527] on div "Full time Works 30+ hours per week and is reasonably expected to work" at bounding box center [802, 529] width 803 height 25
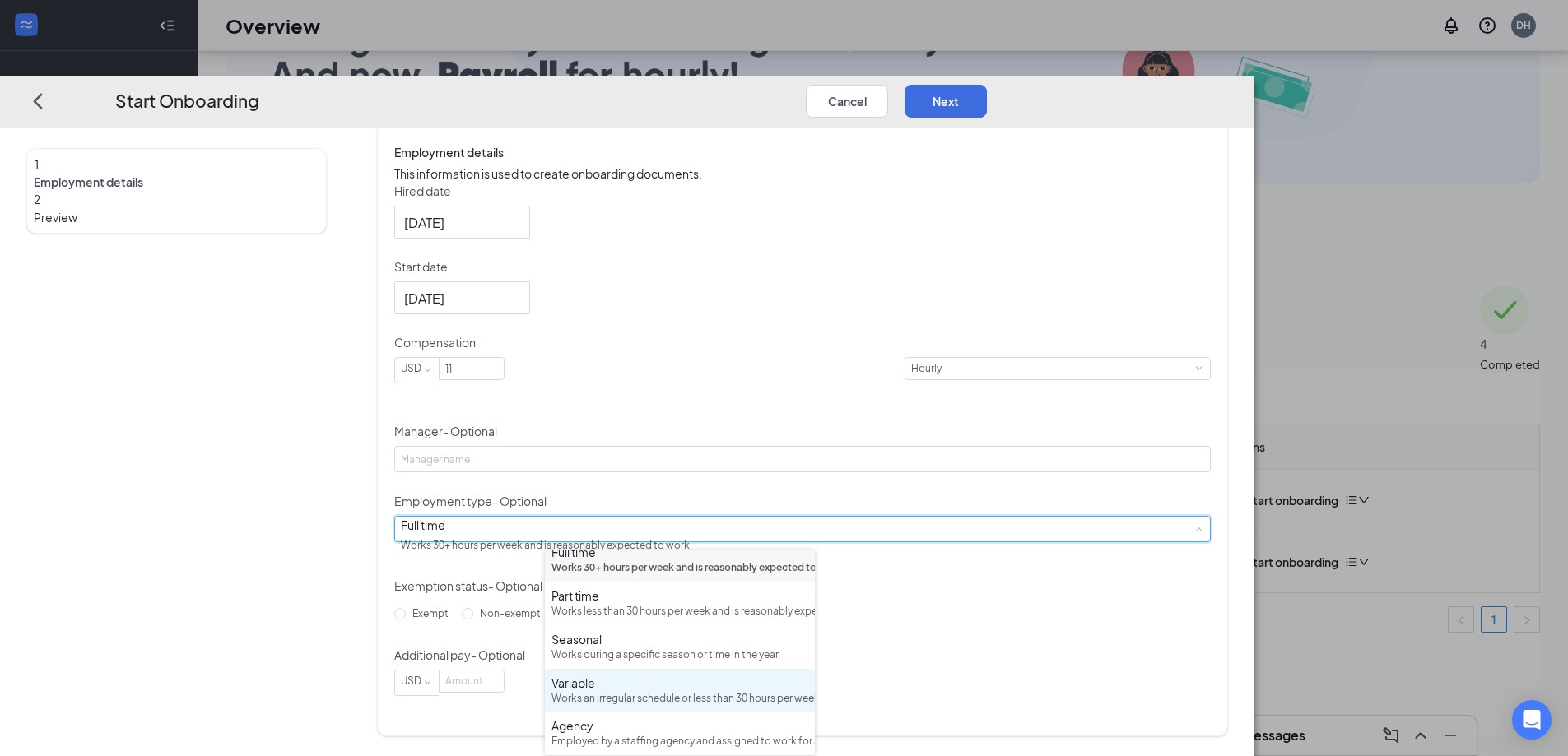
scroll to position [0, 0]
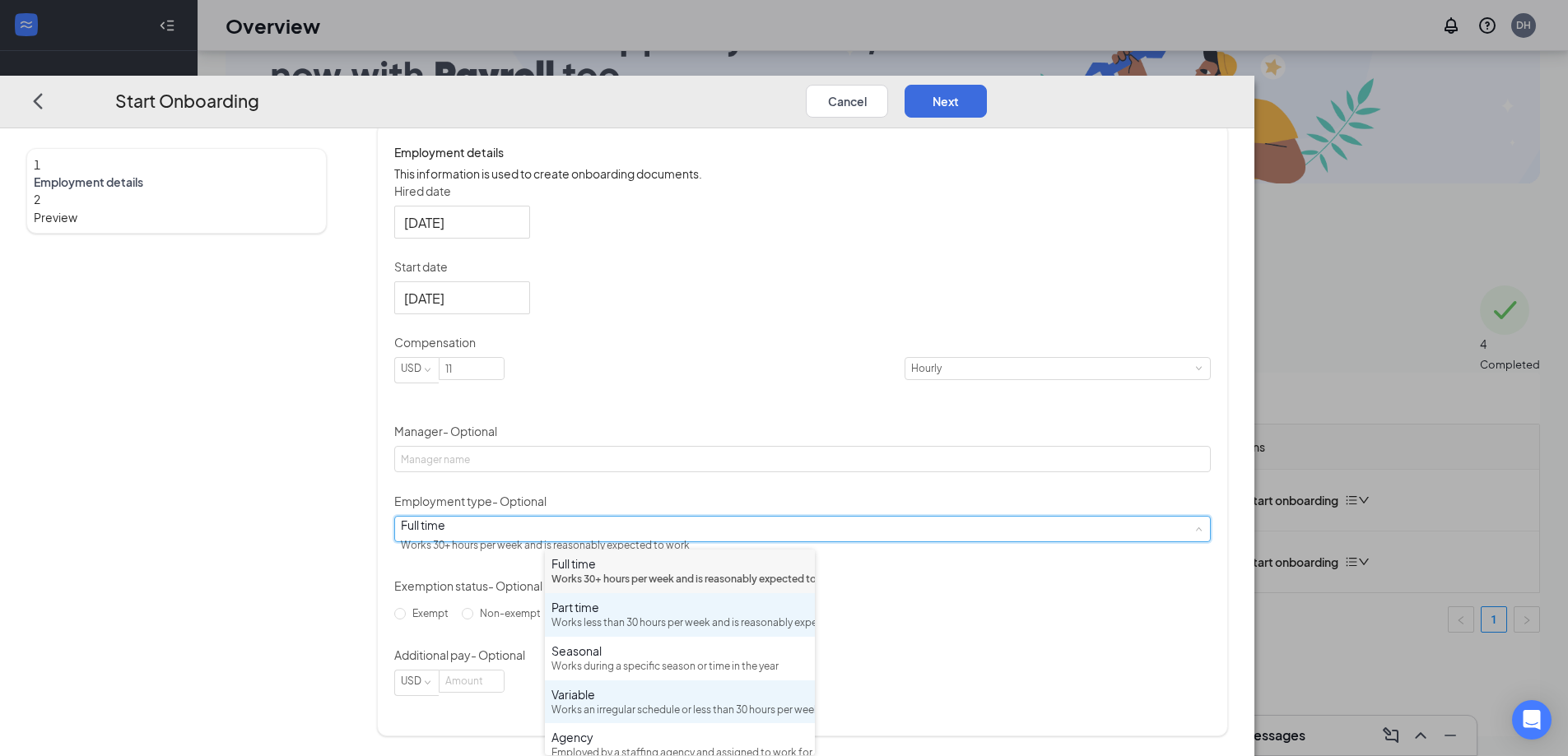
click at [739, 631] on div "Works less than 30 hours per week and is reasonably expected to work" at bounding box center [679, 624] width 257 height 16
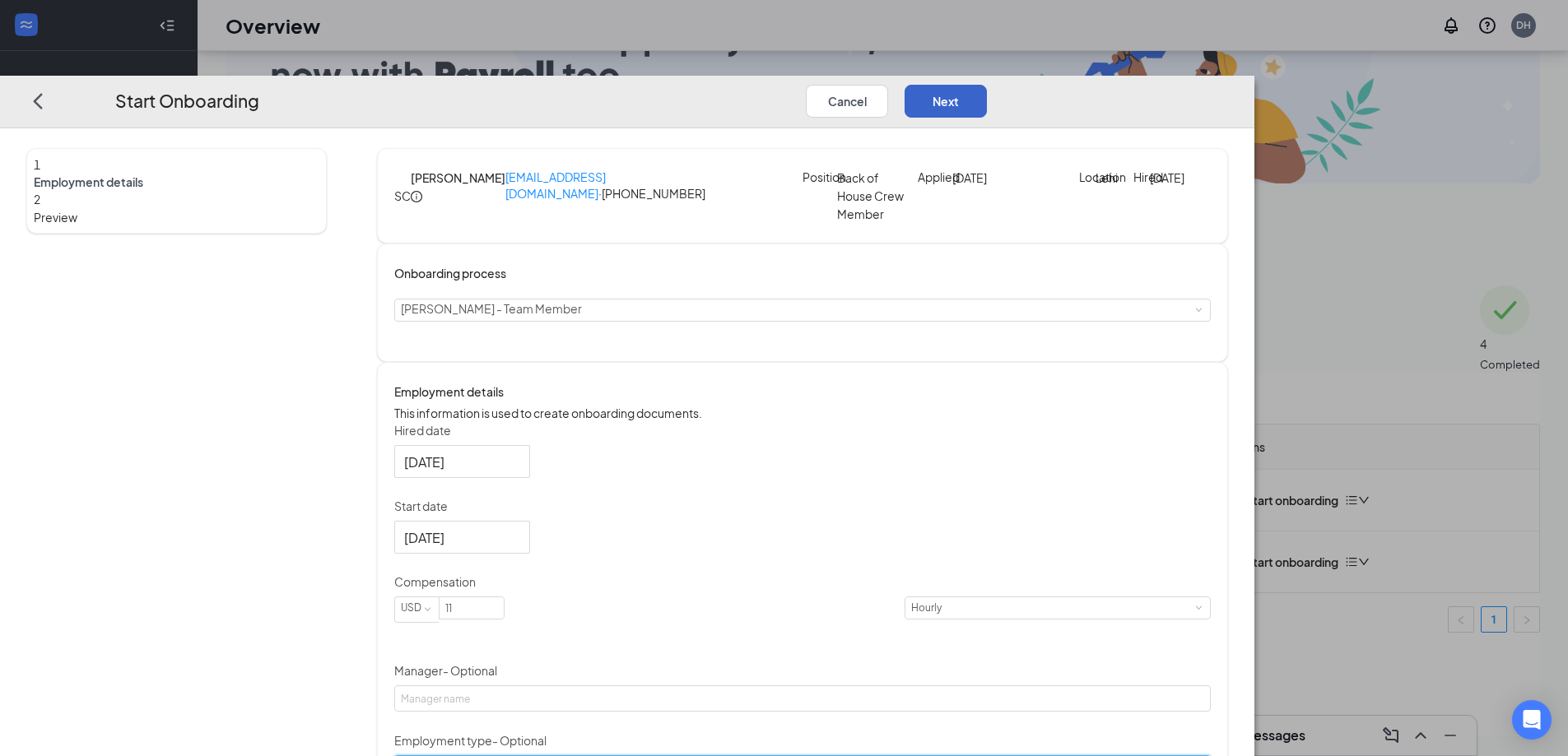
click at [987, 84] on button "Next" at bounding box center [945, 100] width 82 height 33
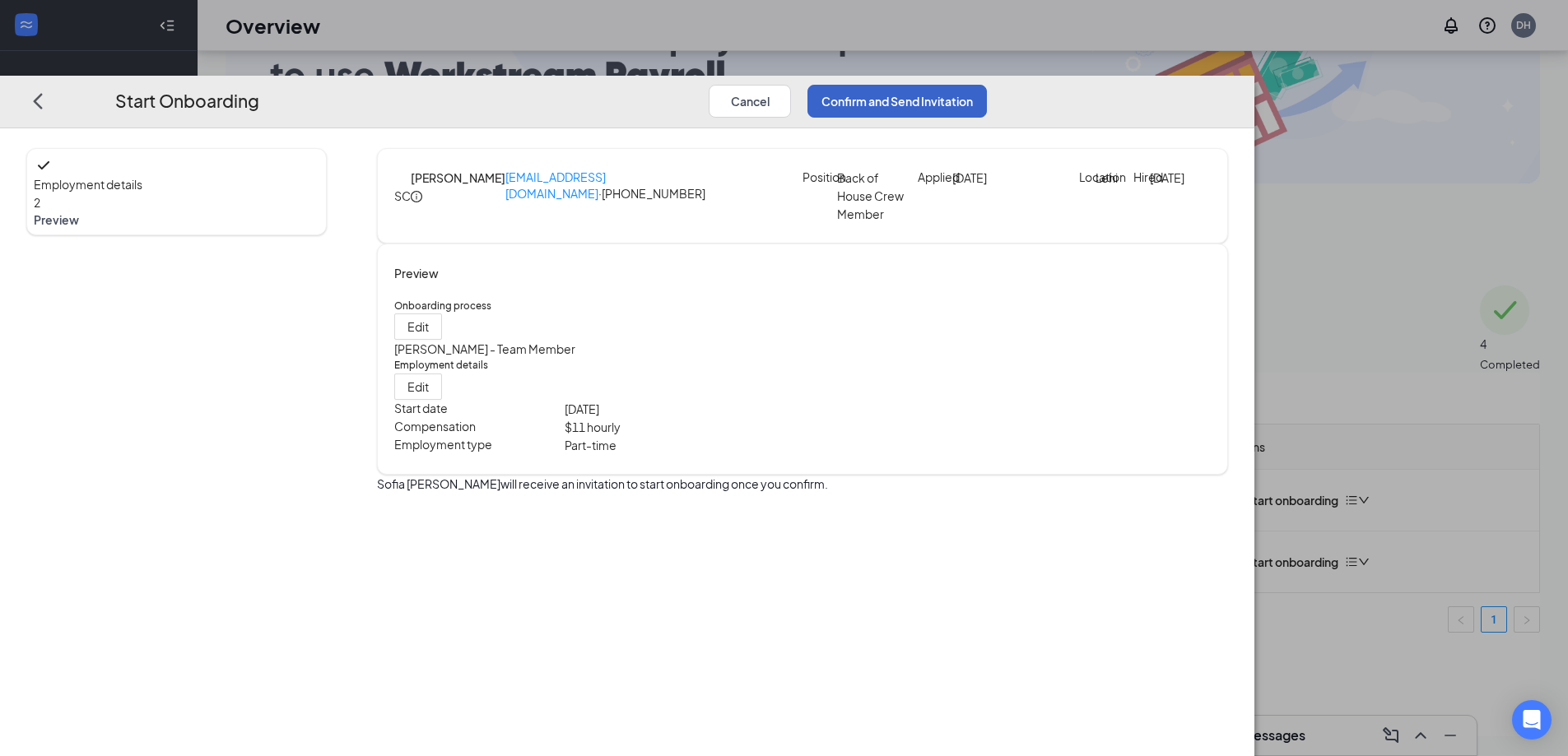
click at [987, 84] on button "Confirm and Send Invitation" at bounding box center [896, 100] width 179 height 33
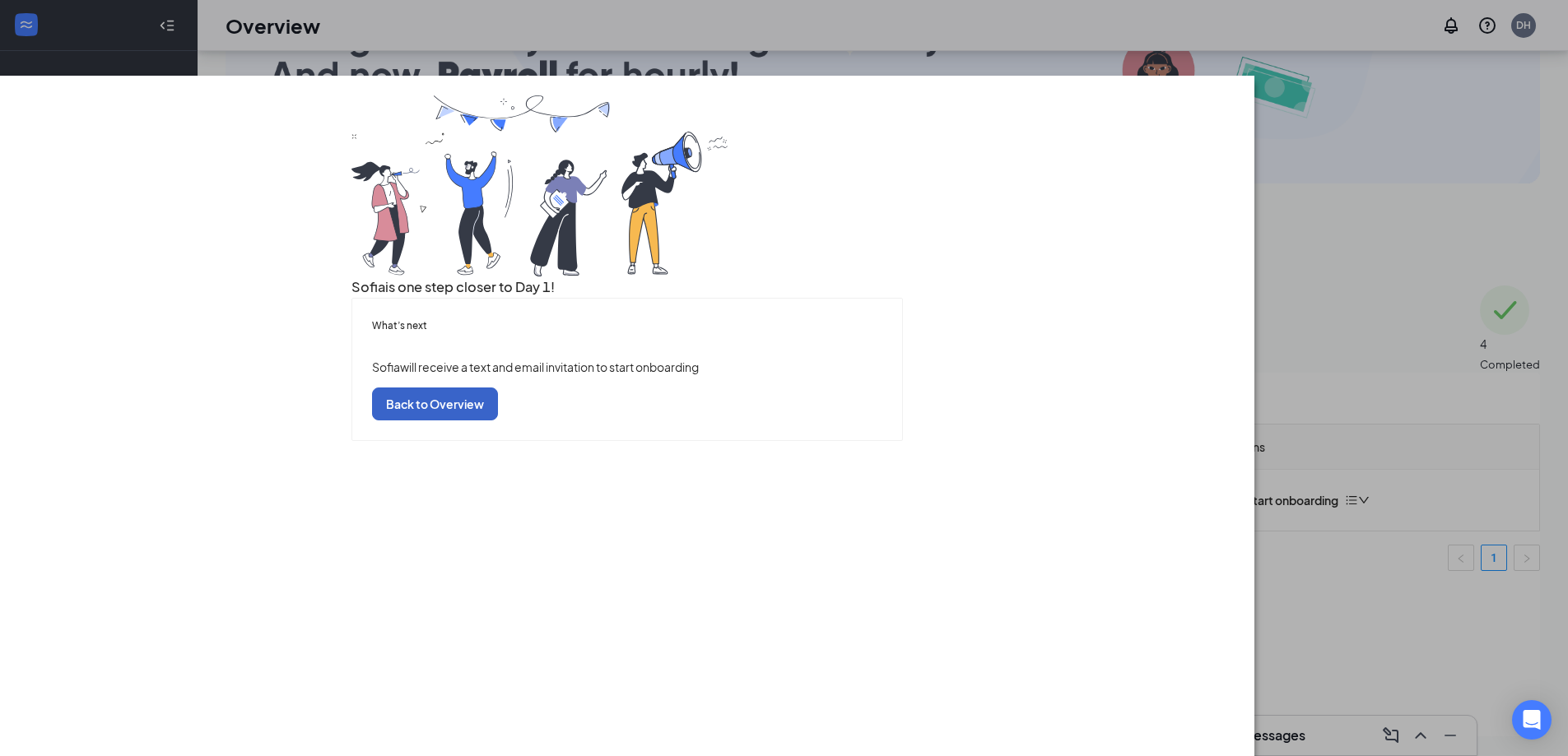
click at [498, 420] on button "Back to Overview" at bounding box center [435, 404] width 126 height 33
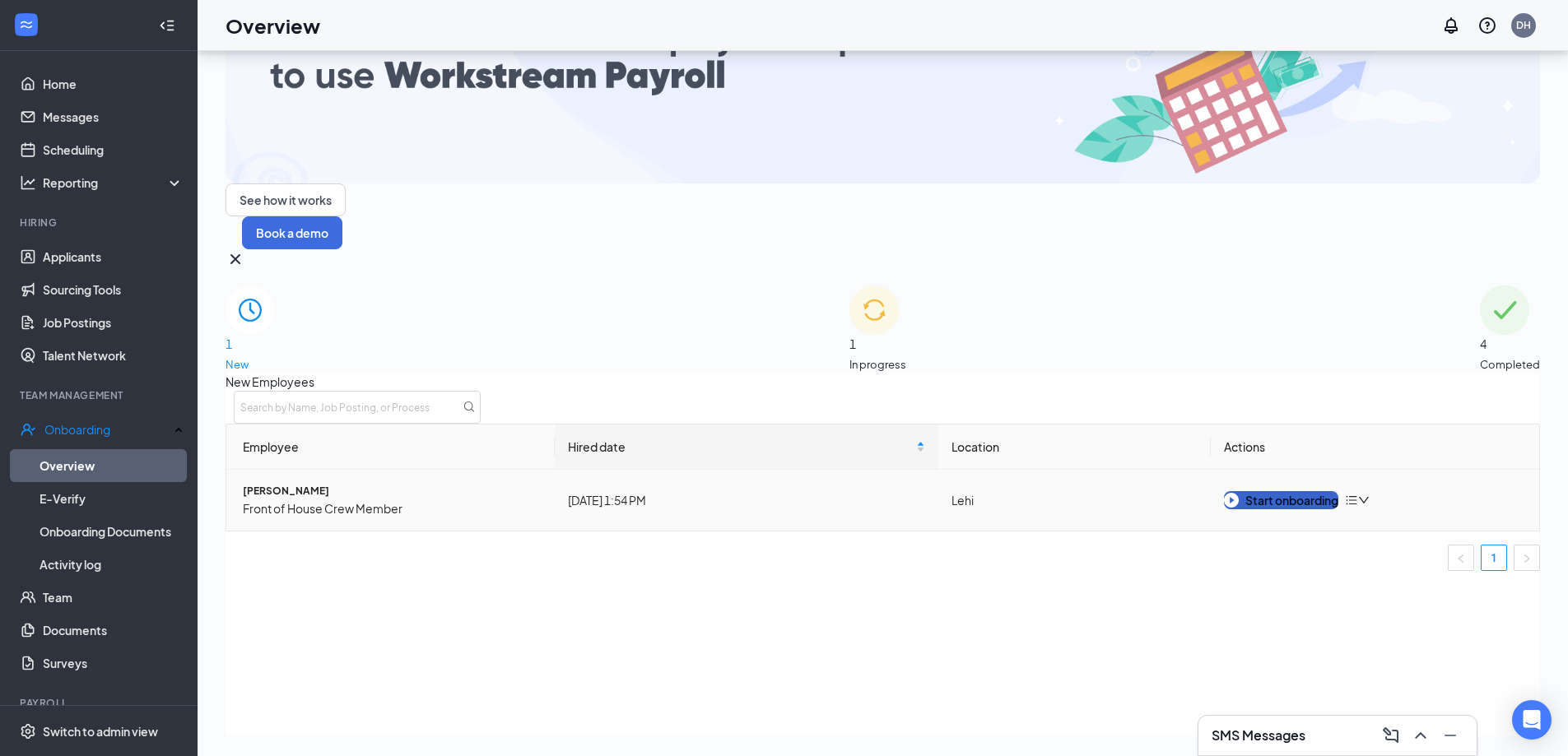
click at [1263, 491] on div "Start onboarding" at bounding box center [1281, 500] width 114 height 18
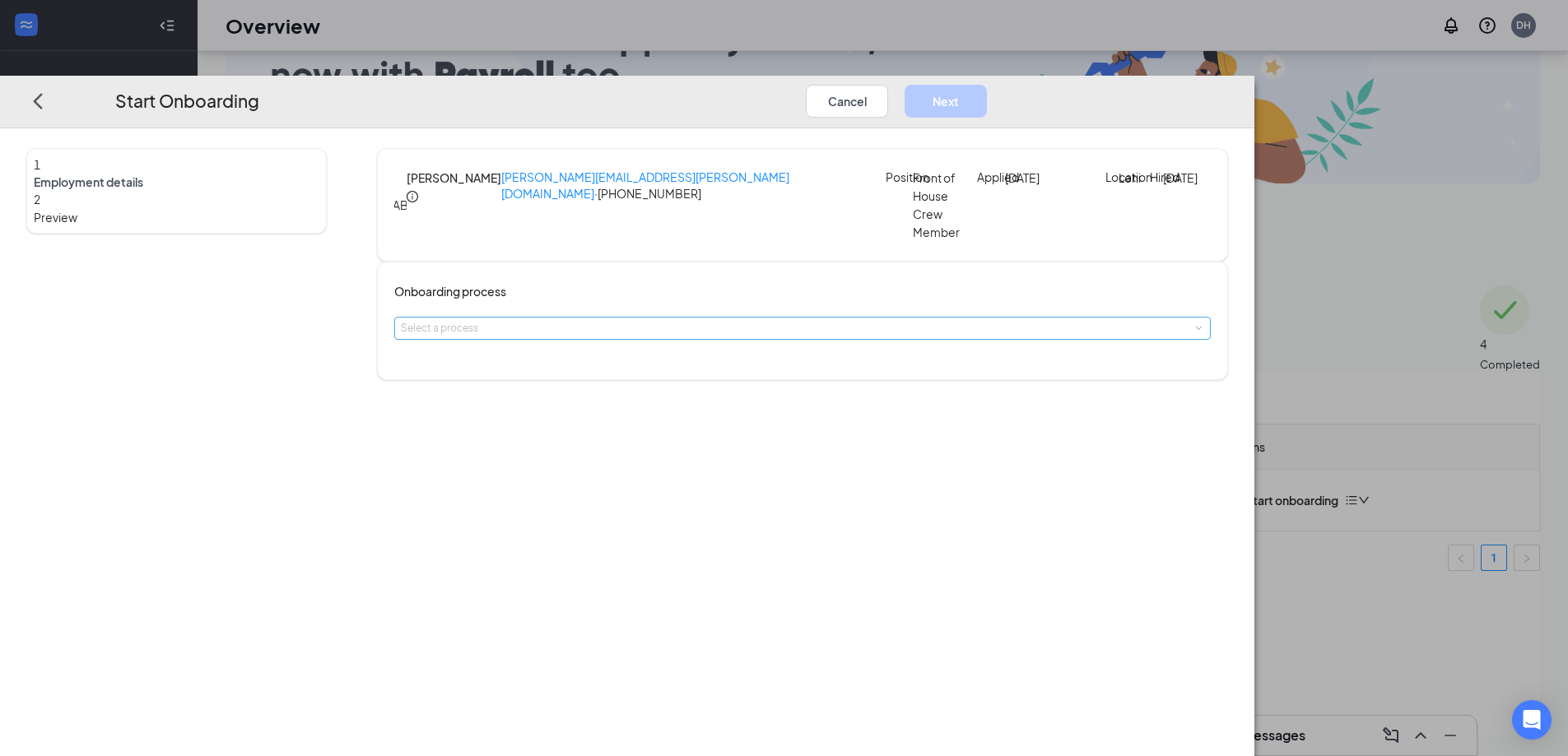
click at [743, 330] on div "Select a process" at bounding box center [798, 328] width 796 height 16
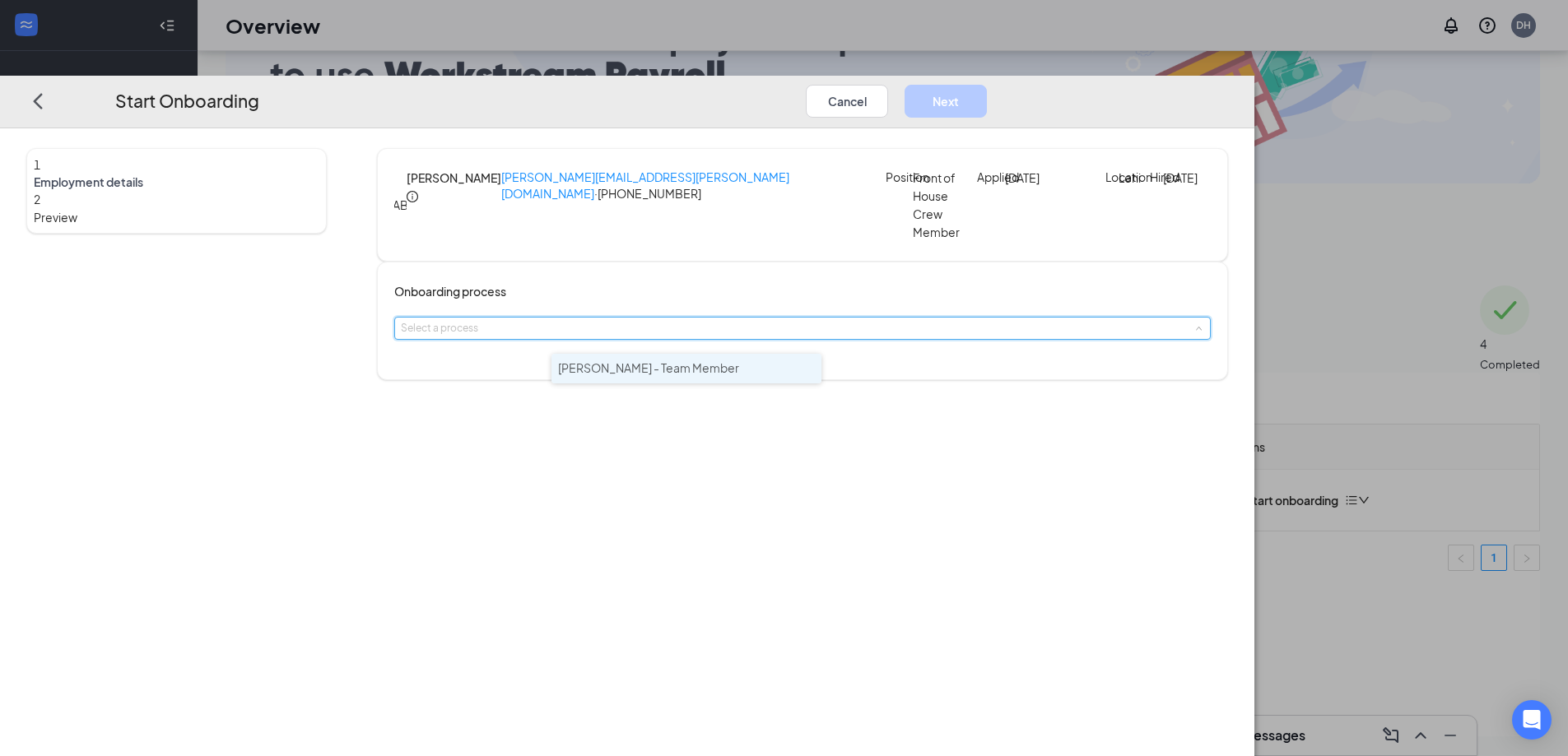
click at [685, 368] on span "[PERSON_NAME] - Team Member" at bounding box center [648, 368] width 181 height 15
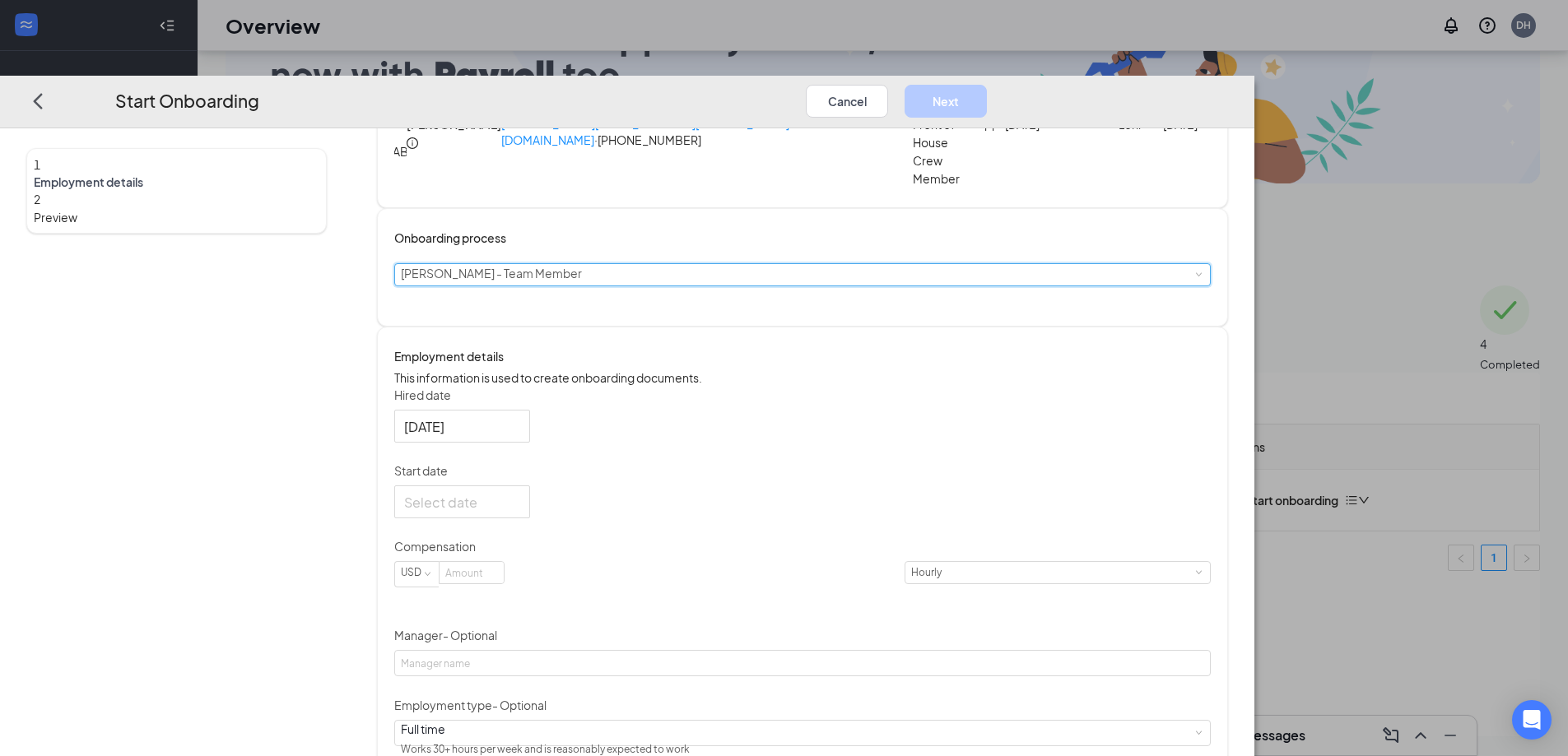
scroll to position [82, 0]
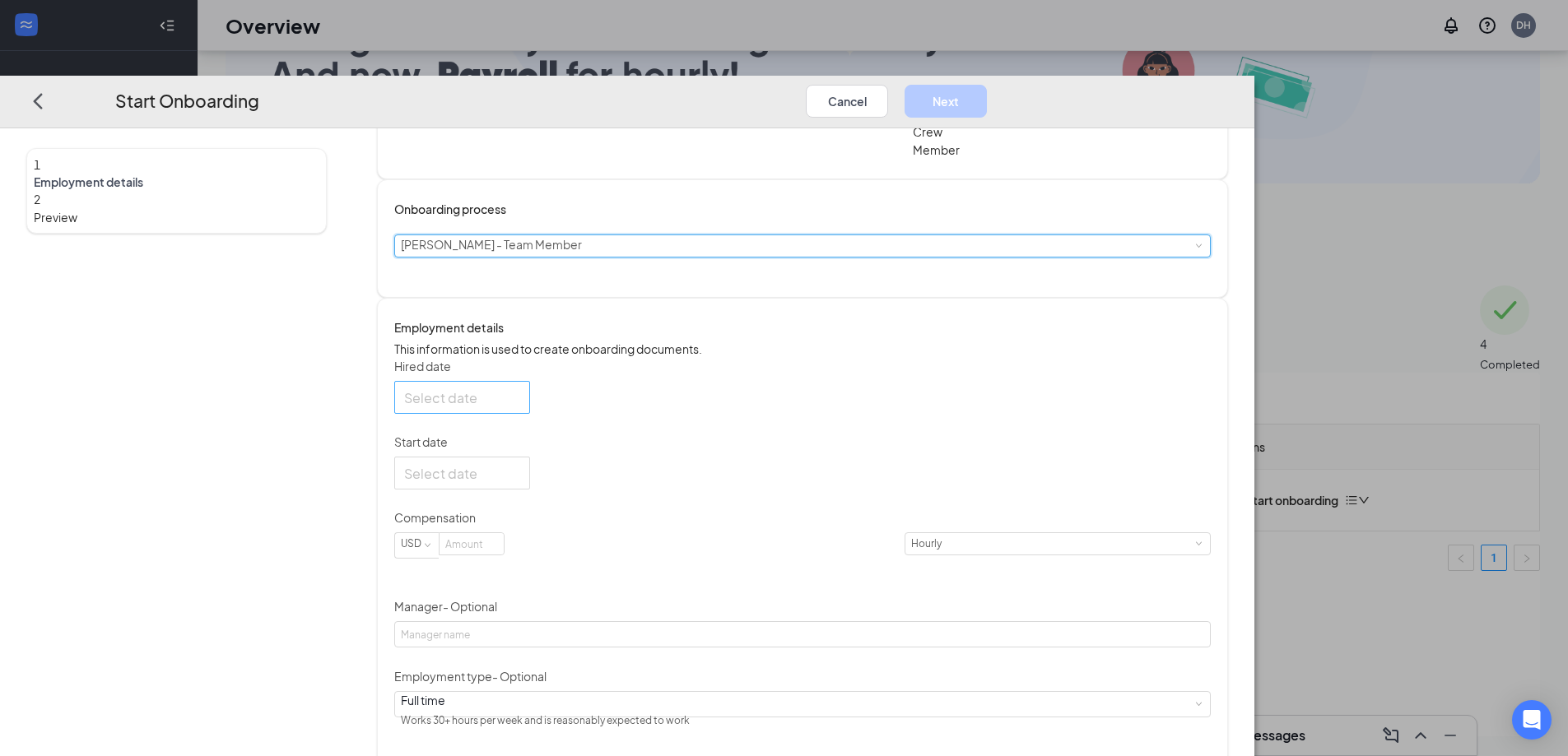
click at [517, 407] on input "Hired date" at bounding box center [460, 397] width 112 height 21
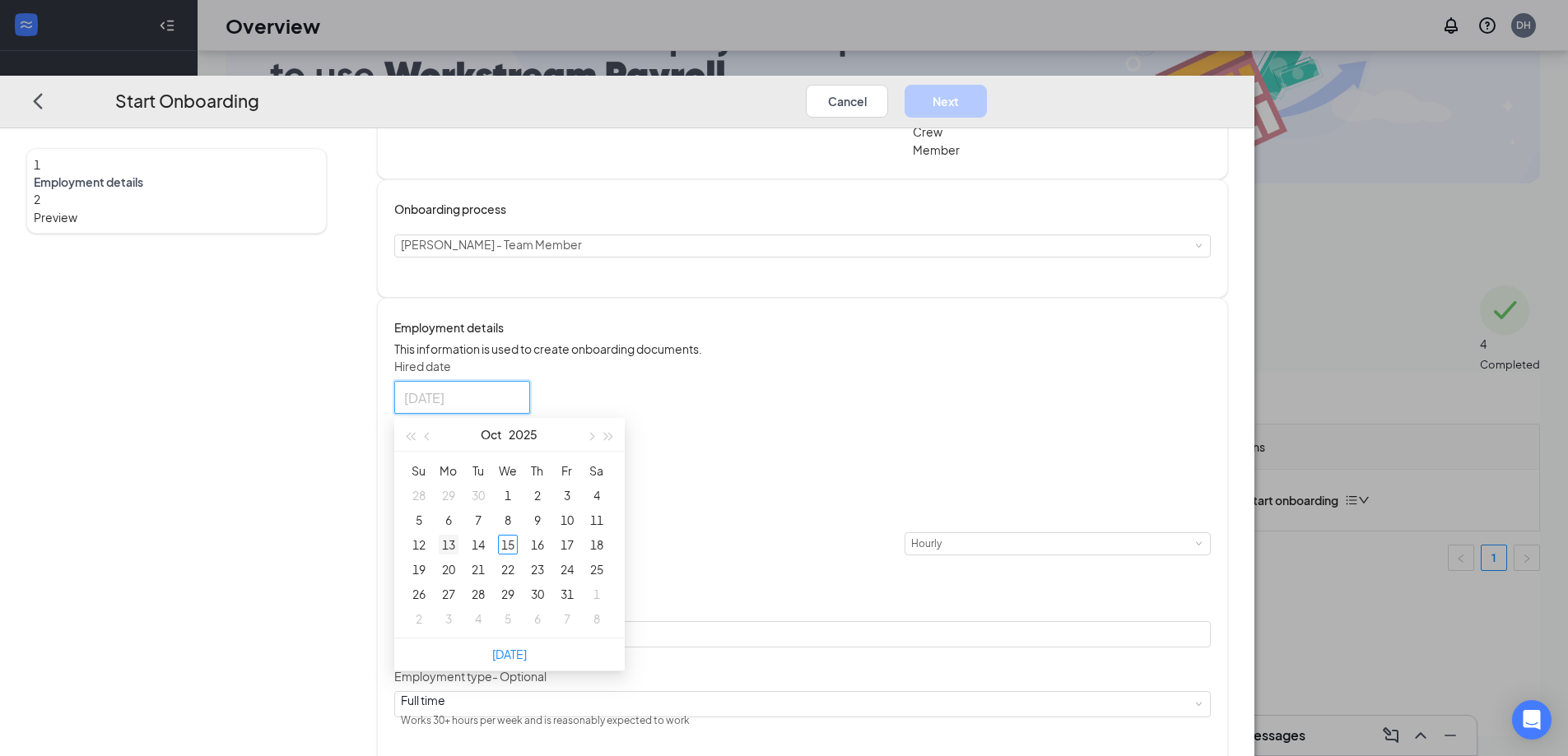
type input "[DATE]"
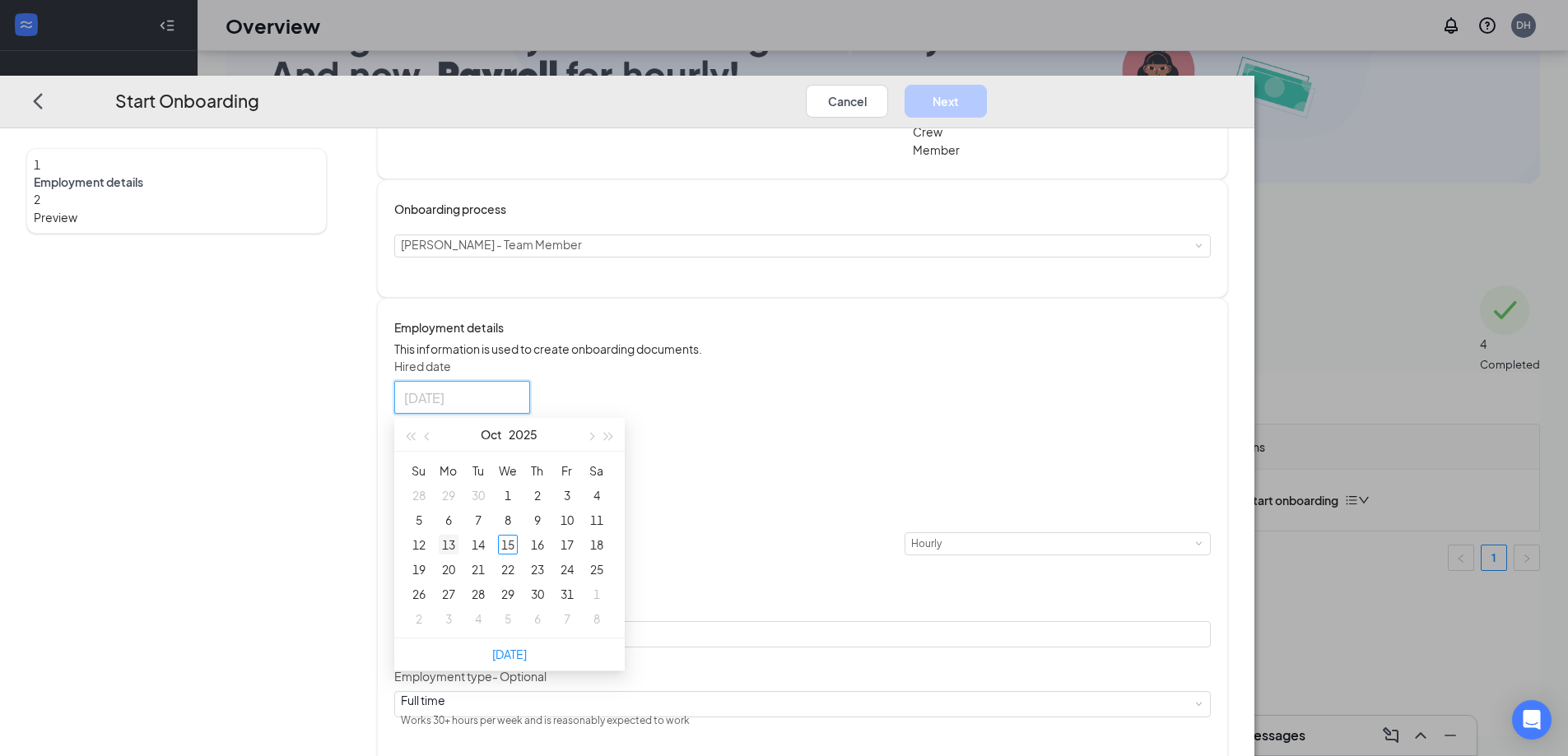
click at [458, 554] on div "13" at bounding box center [448, 544] width 20 height 20
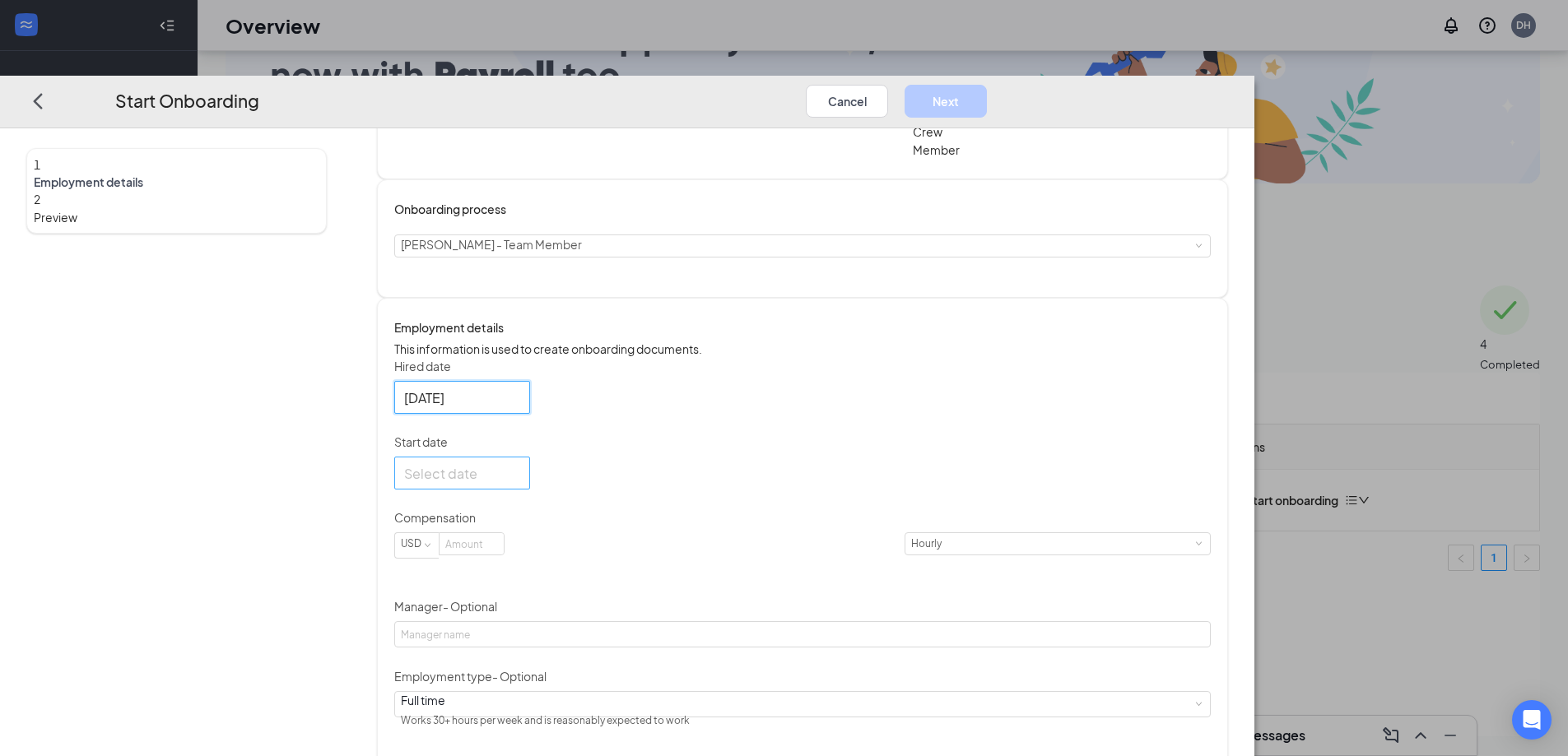
click at [530, 488] on div at bounding box center [462, 473] width 136 height 33
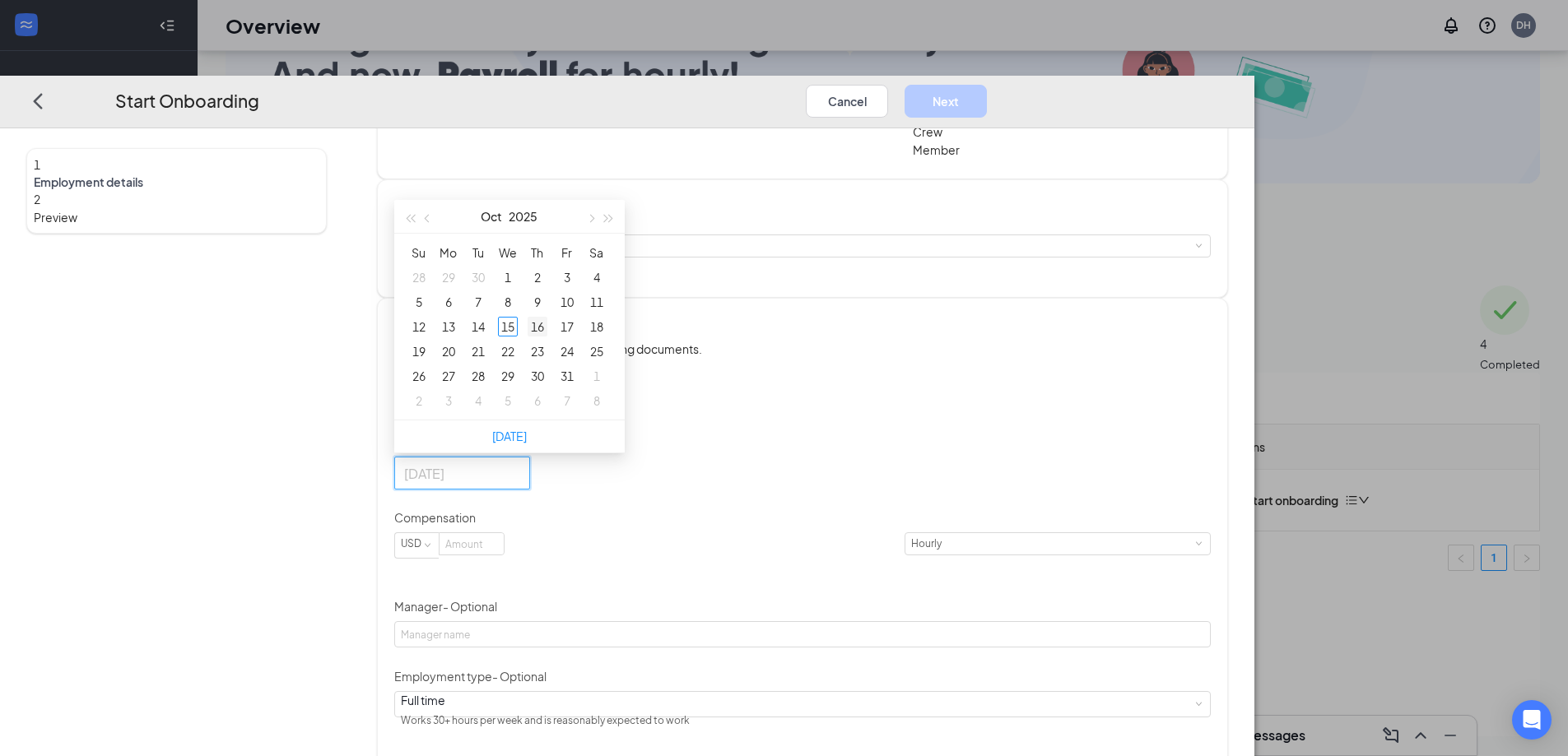
type input "[DATE]"
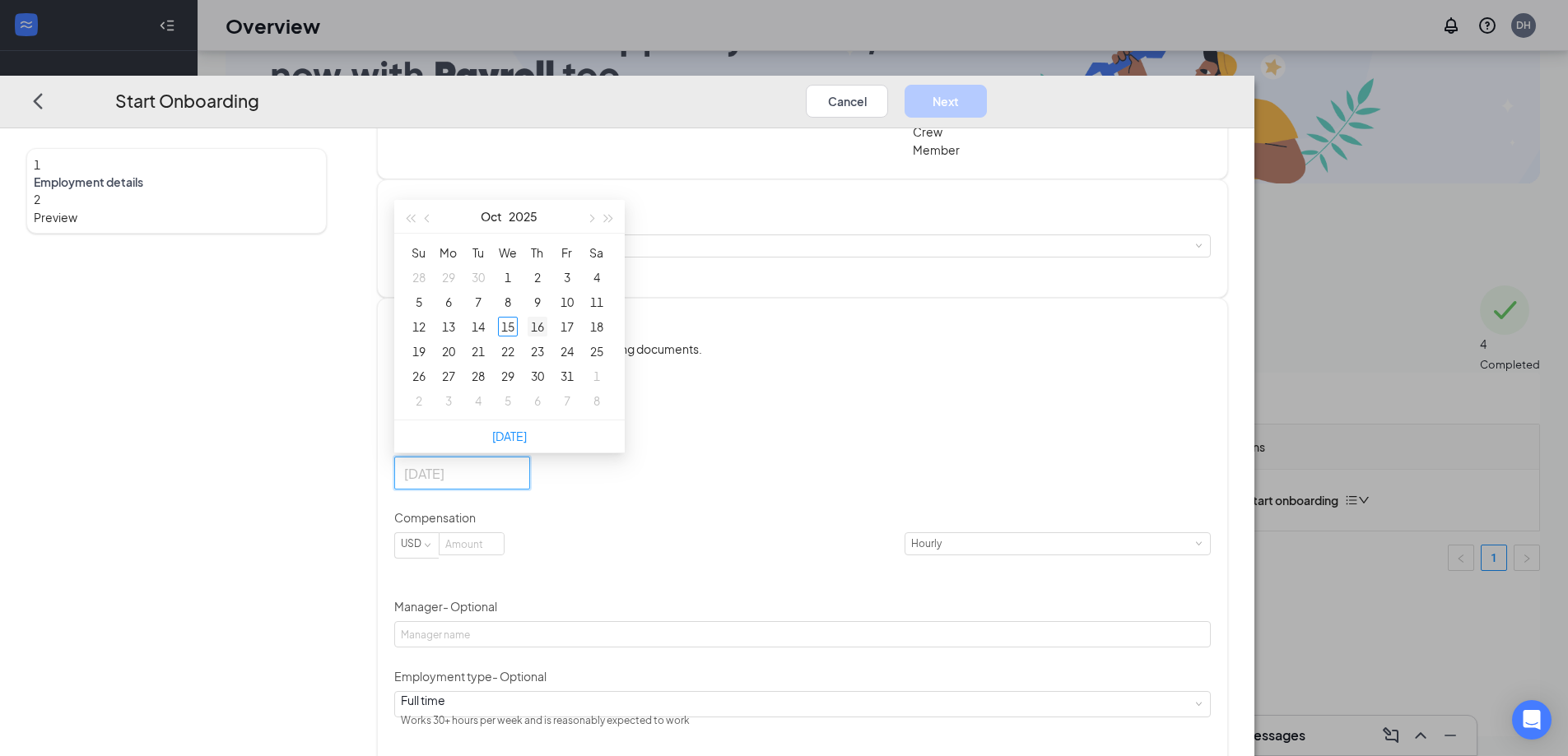
click at [547, 336] on div "16" at bounding box center [537, 326] width 20 height 20
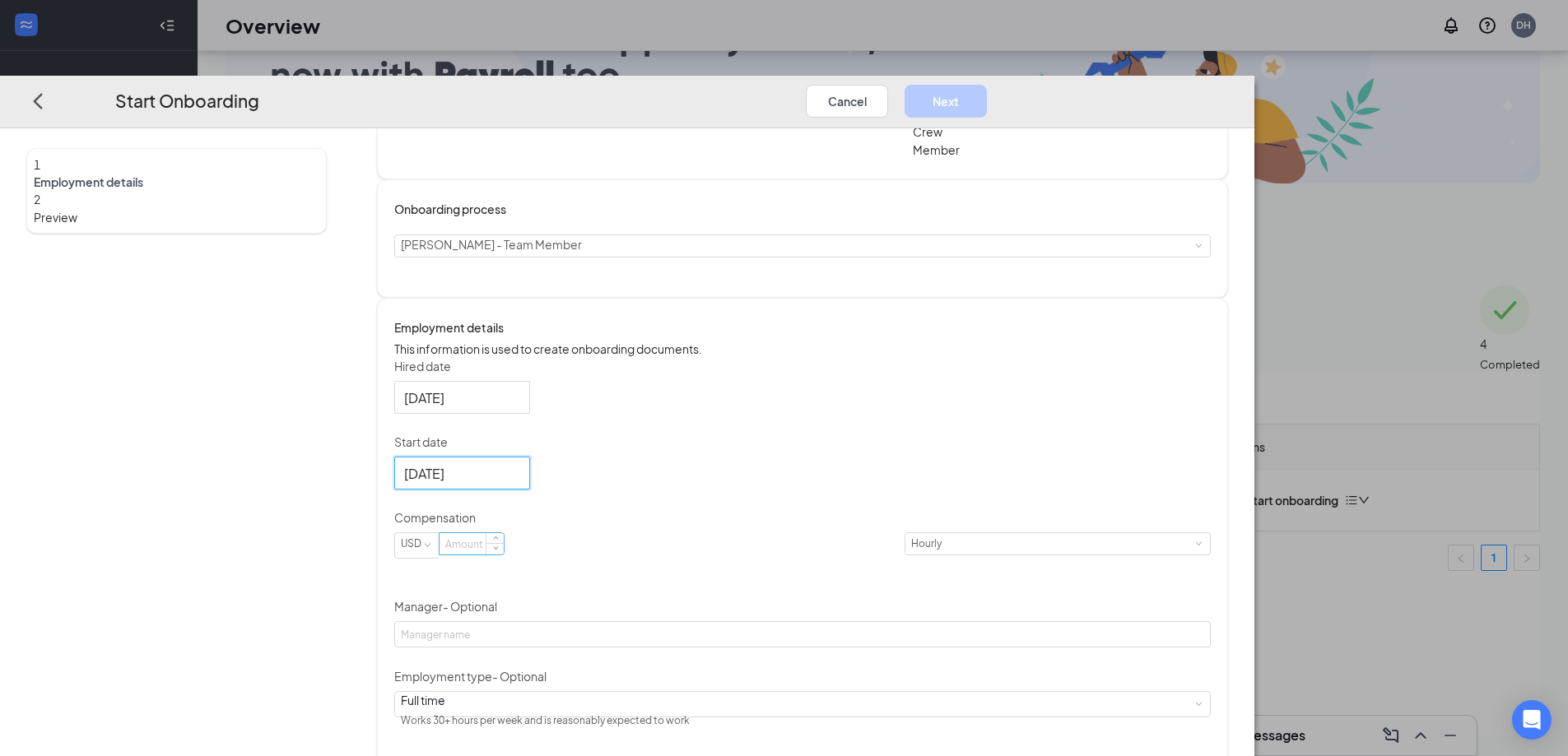
click at [503, 554] on input at bounding box center [471, 544] width 64 height 22
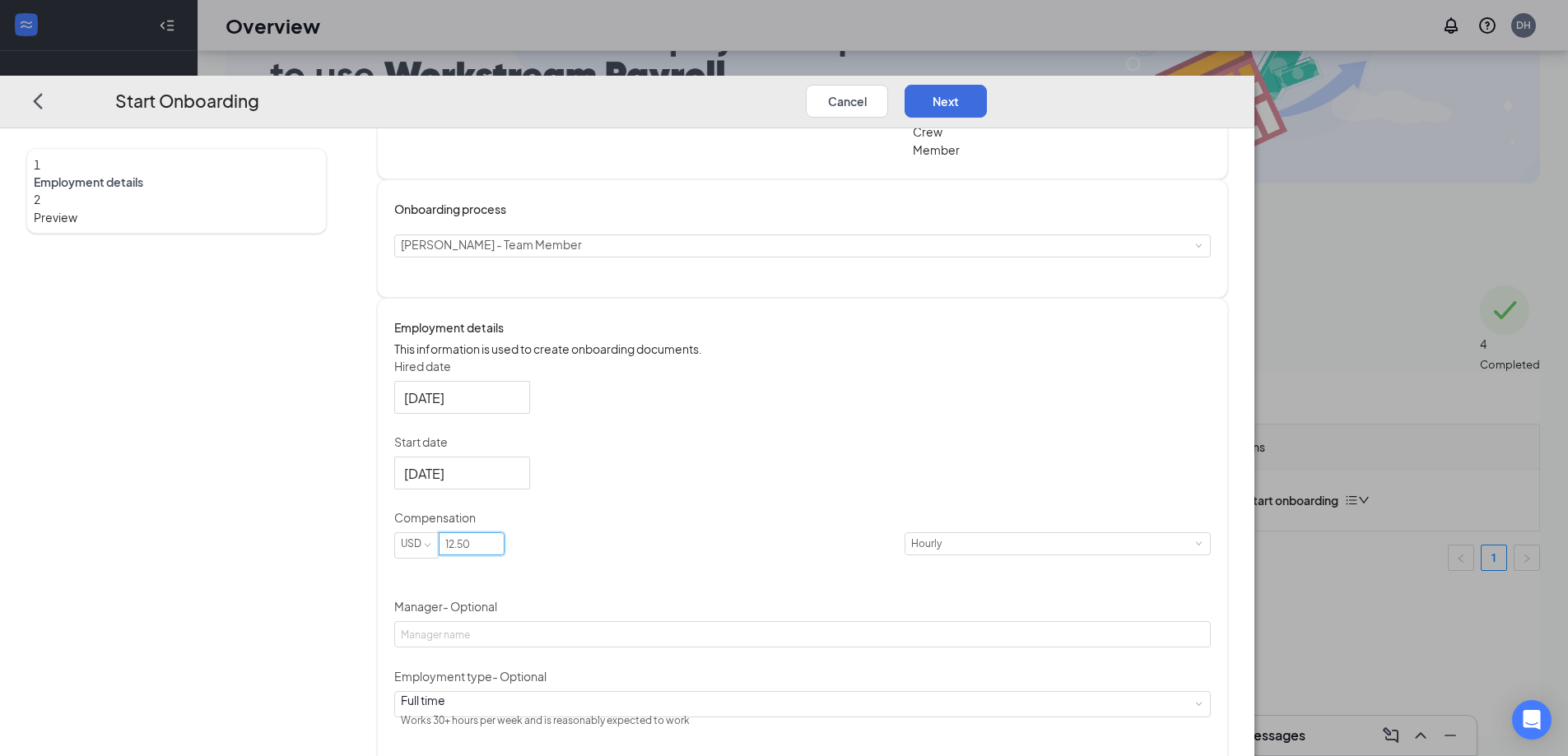
click at [919, 534] on div "Hired date [DATE] [DATE] Su Mo Tu We Th Fr Sa 28 29 30 1 2 3 4 5 6 7 8 9 10 11 …" at bounding box center [803, 615] width 816 height 514
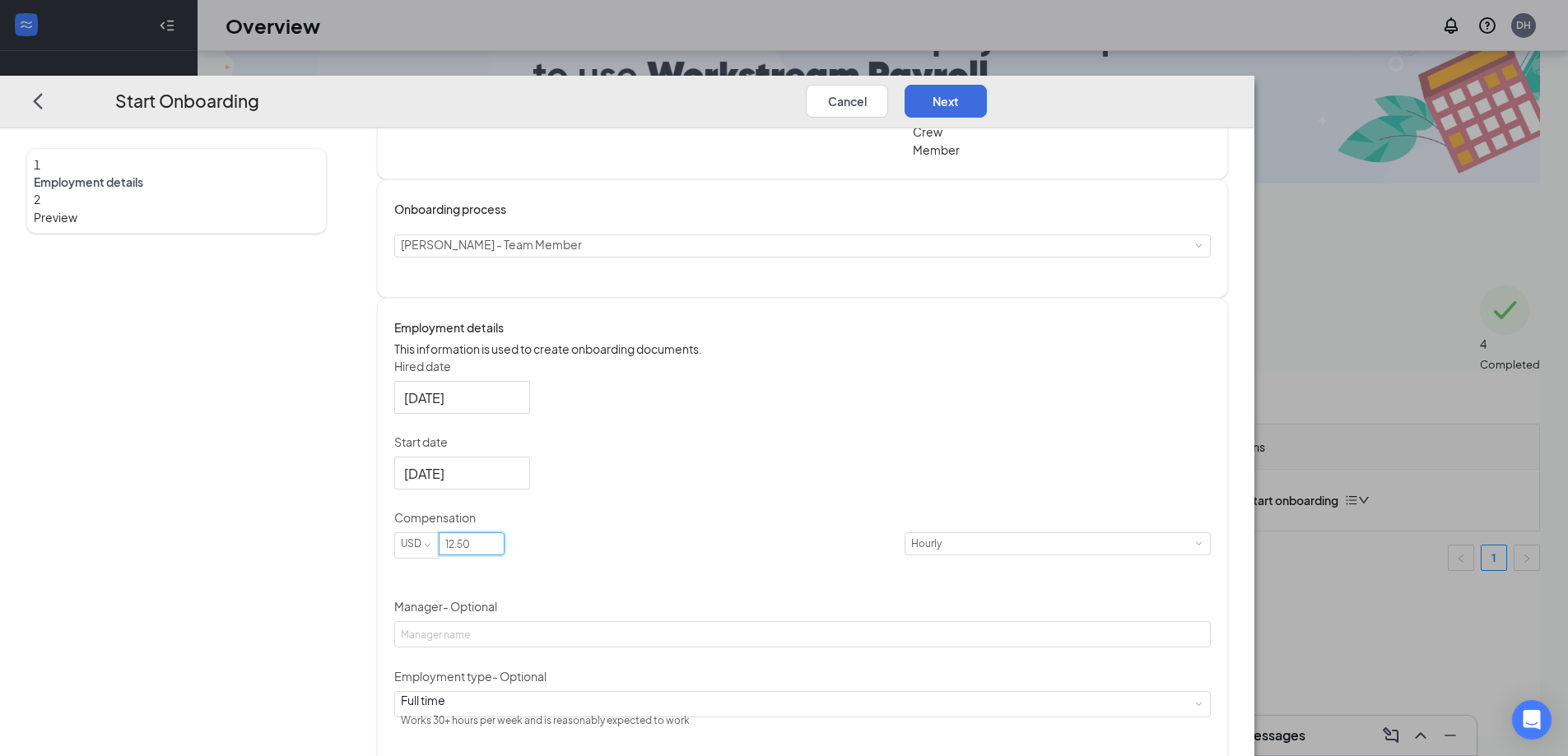
type input "12.5"
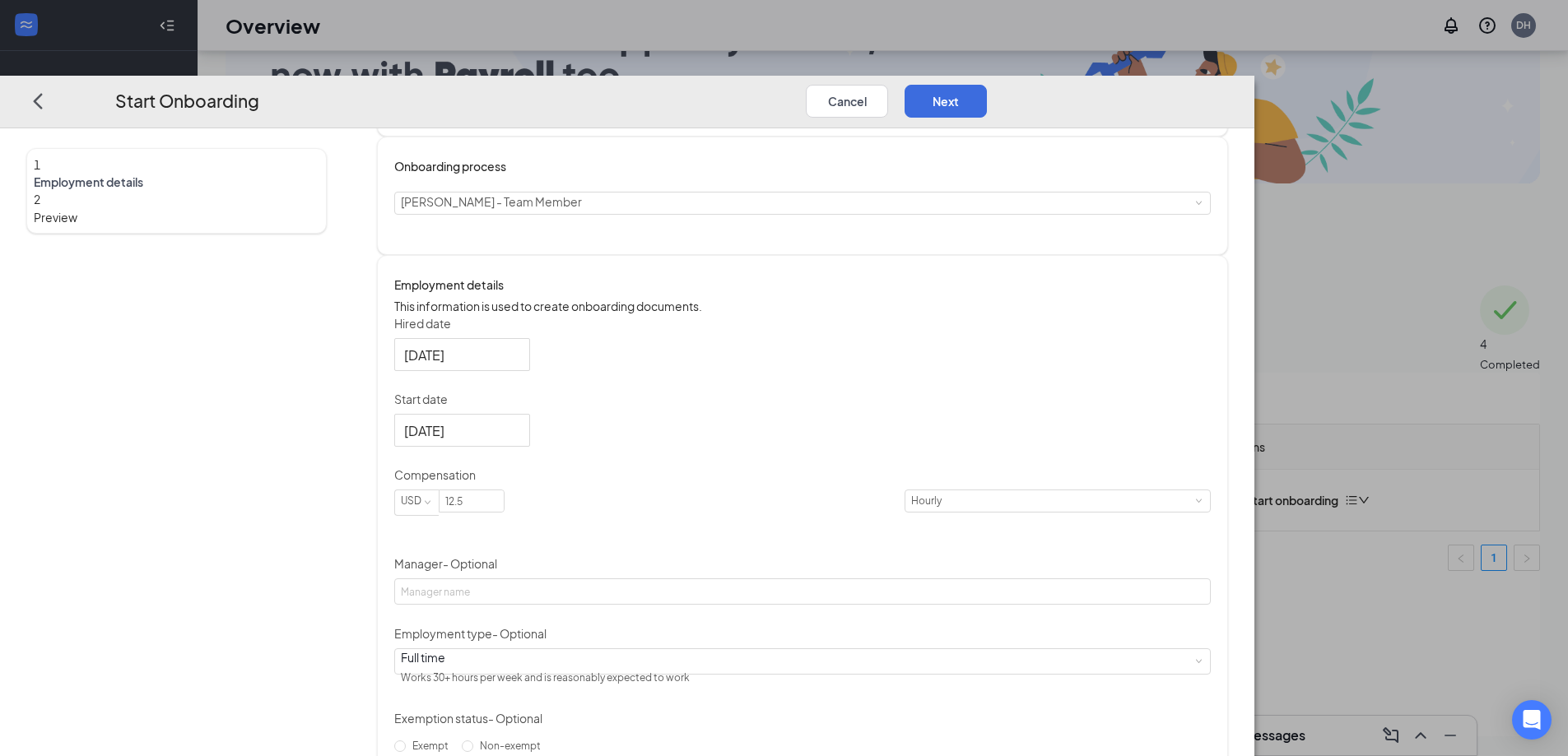
scroll to position [164, 0]
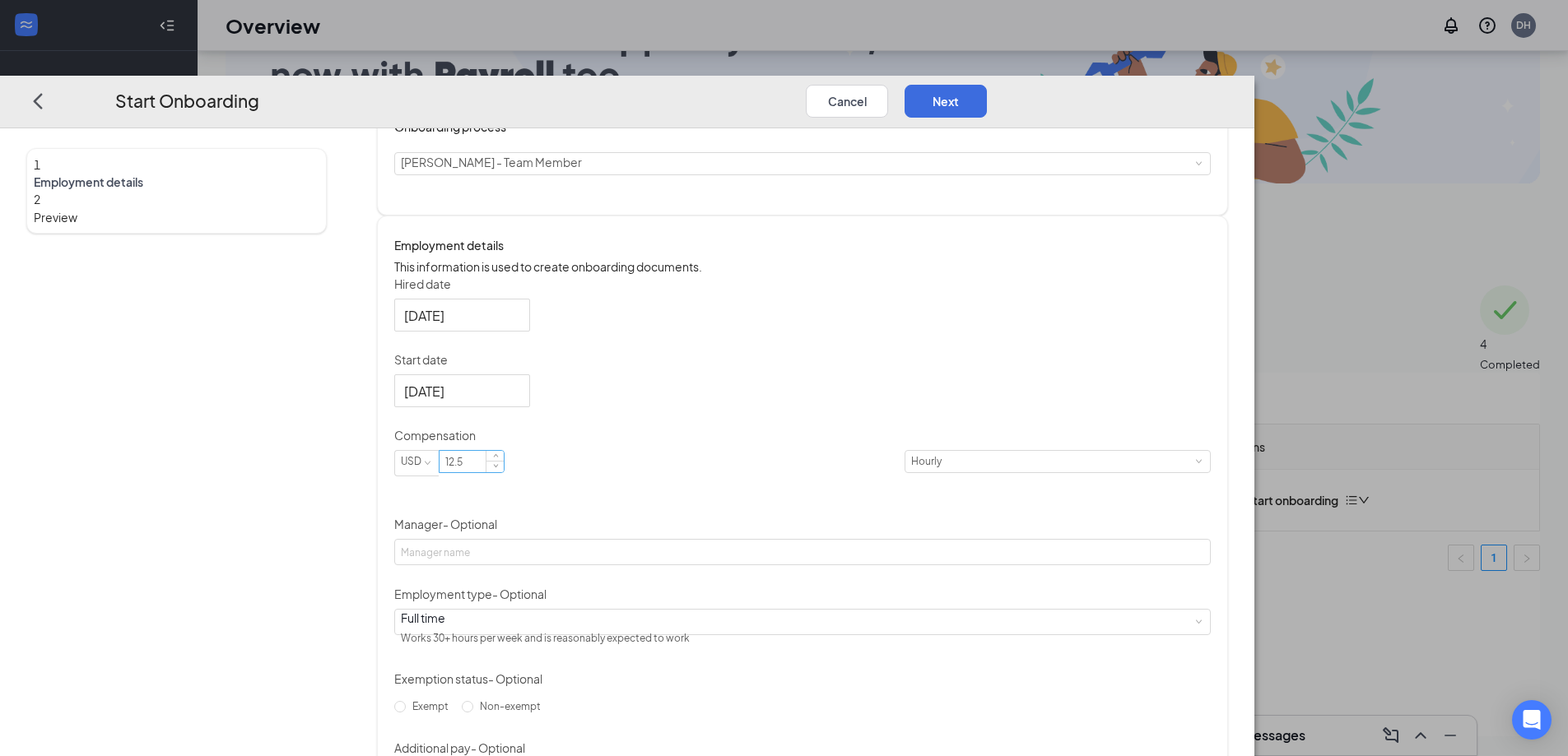
click at [503, 472] on input "12.5" at bounding box center [471, 461] width 64 height 22
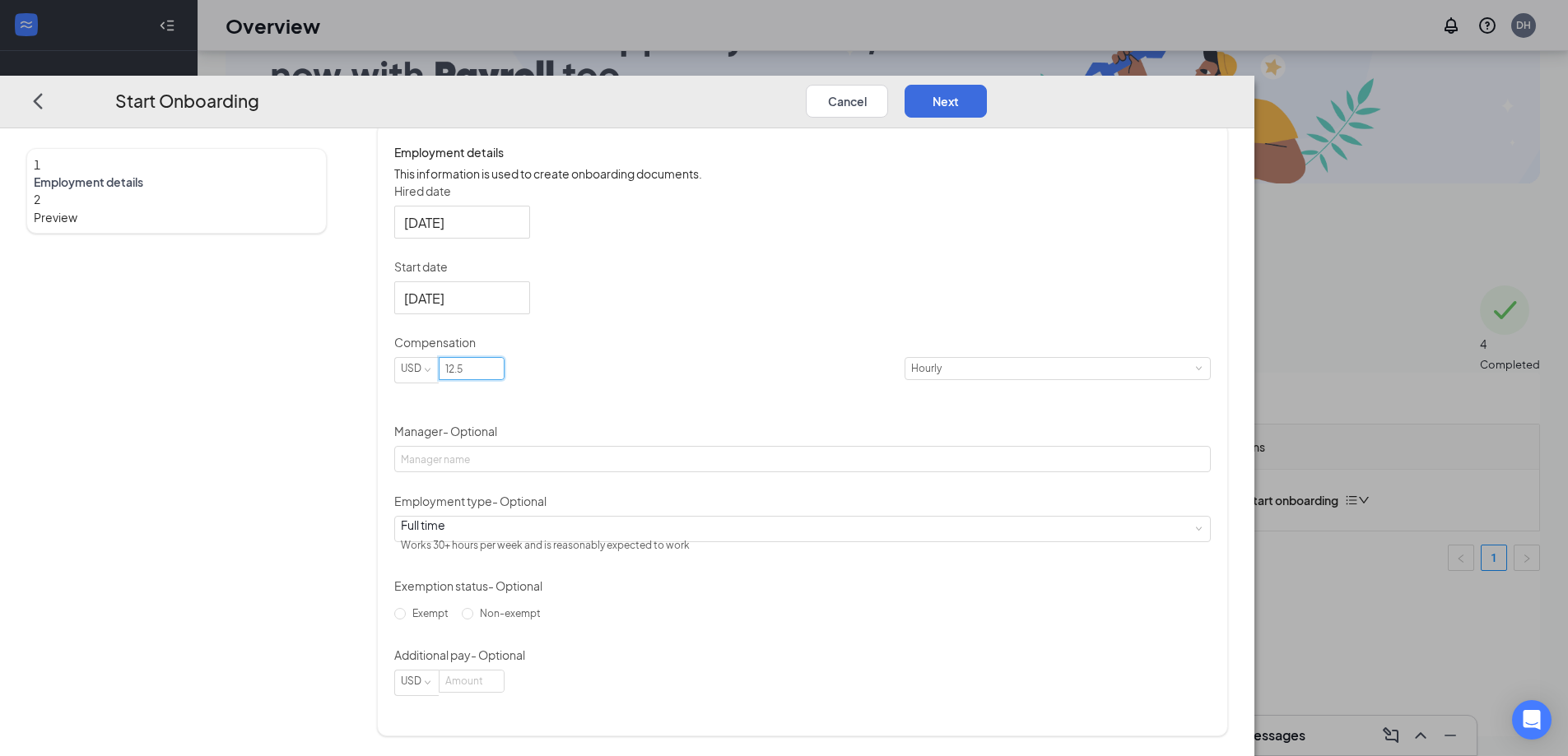
scroll to position [286, 0]
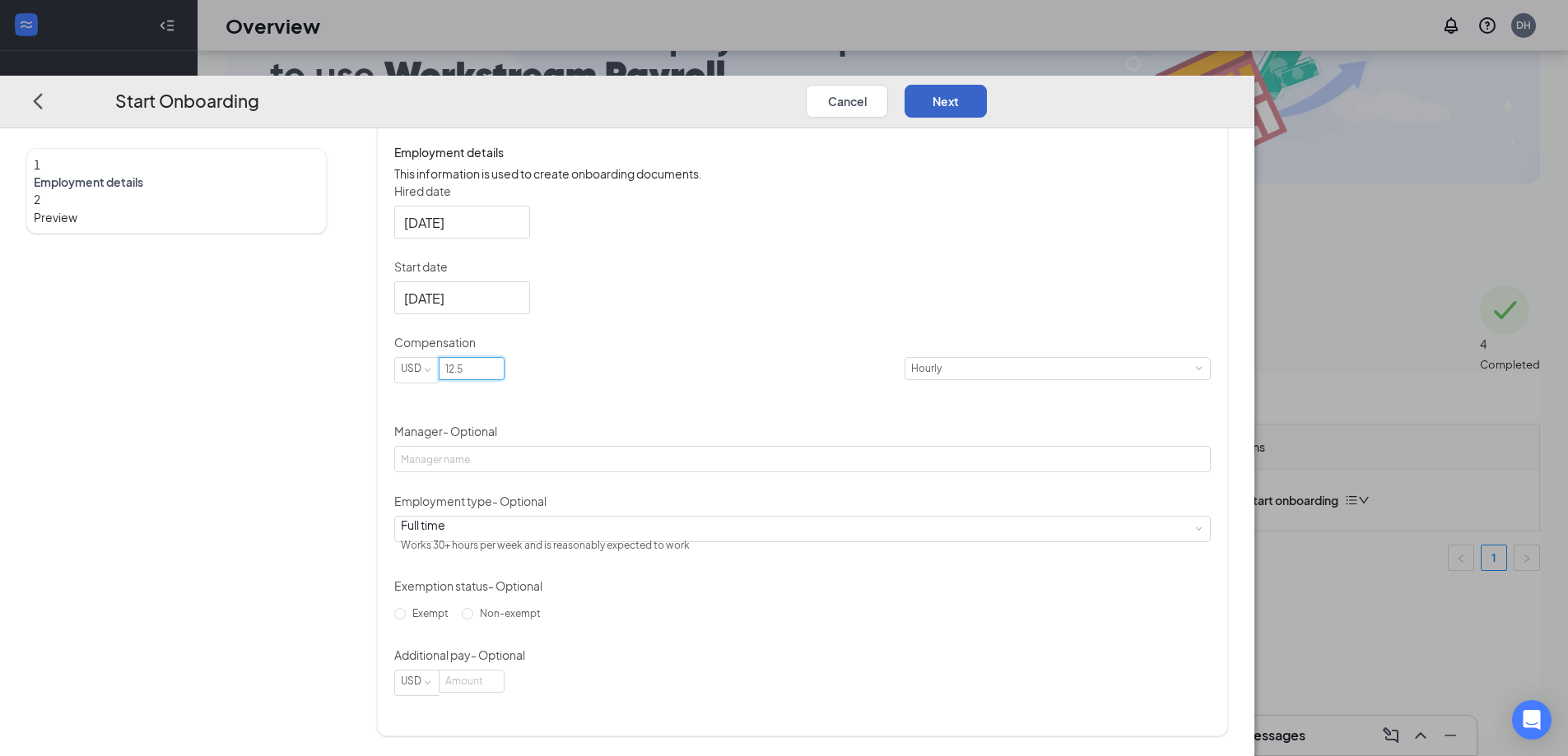
click at [987, 84] on button "Next" at bounding box center [945, 100] width 82 height 33
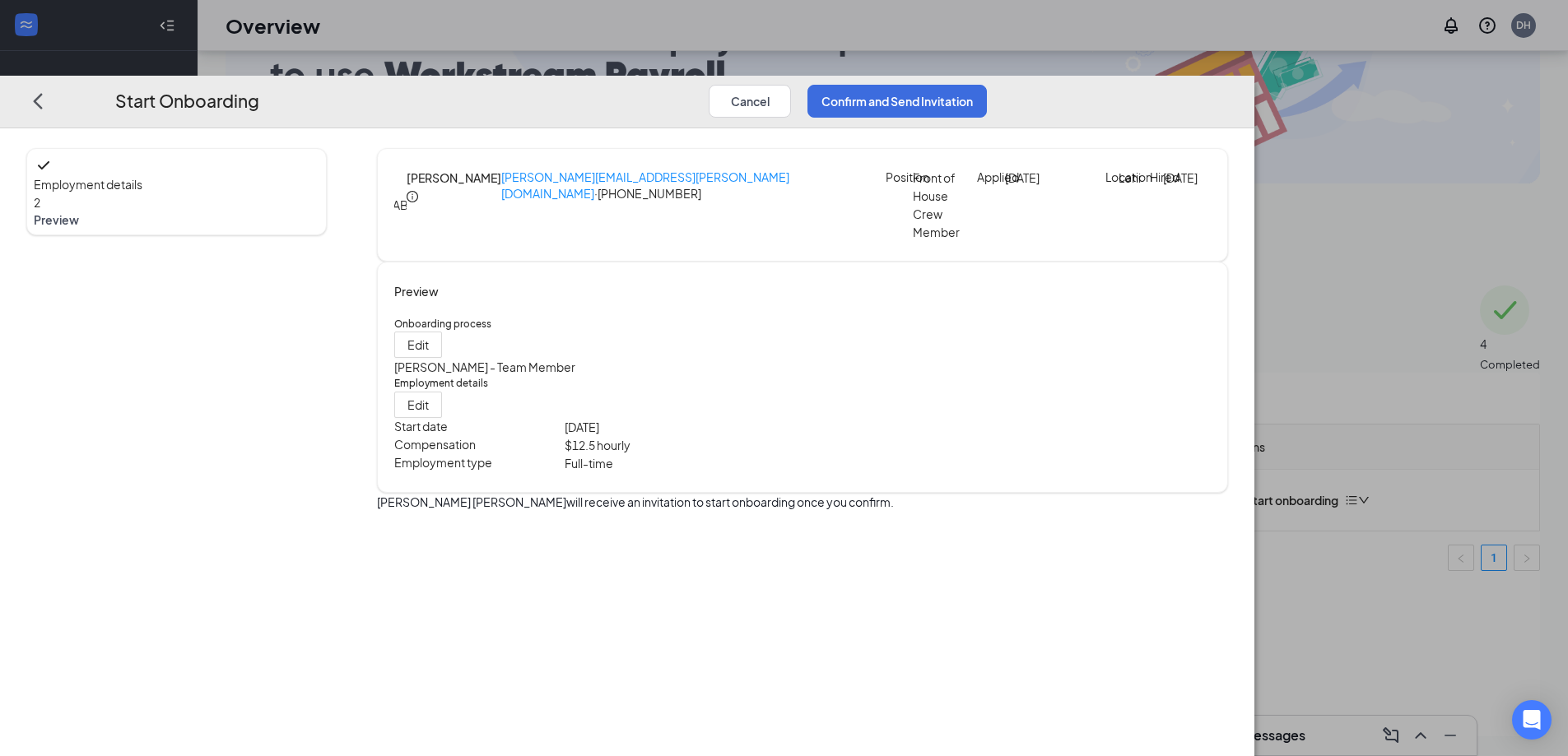
scroll to position [0, 0]
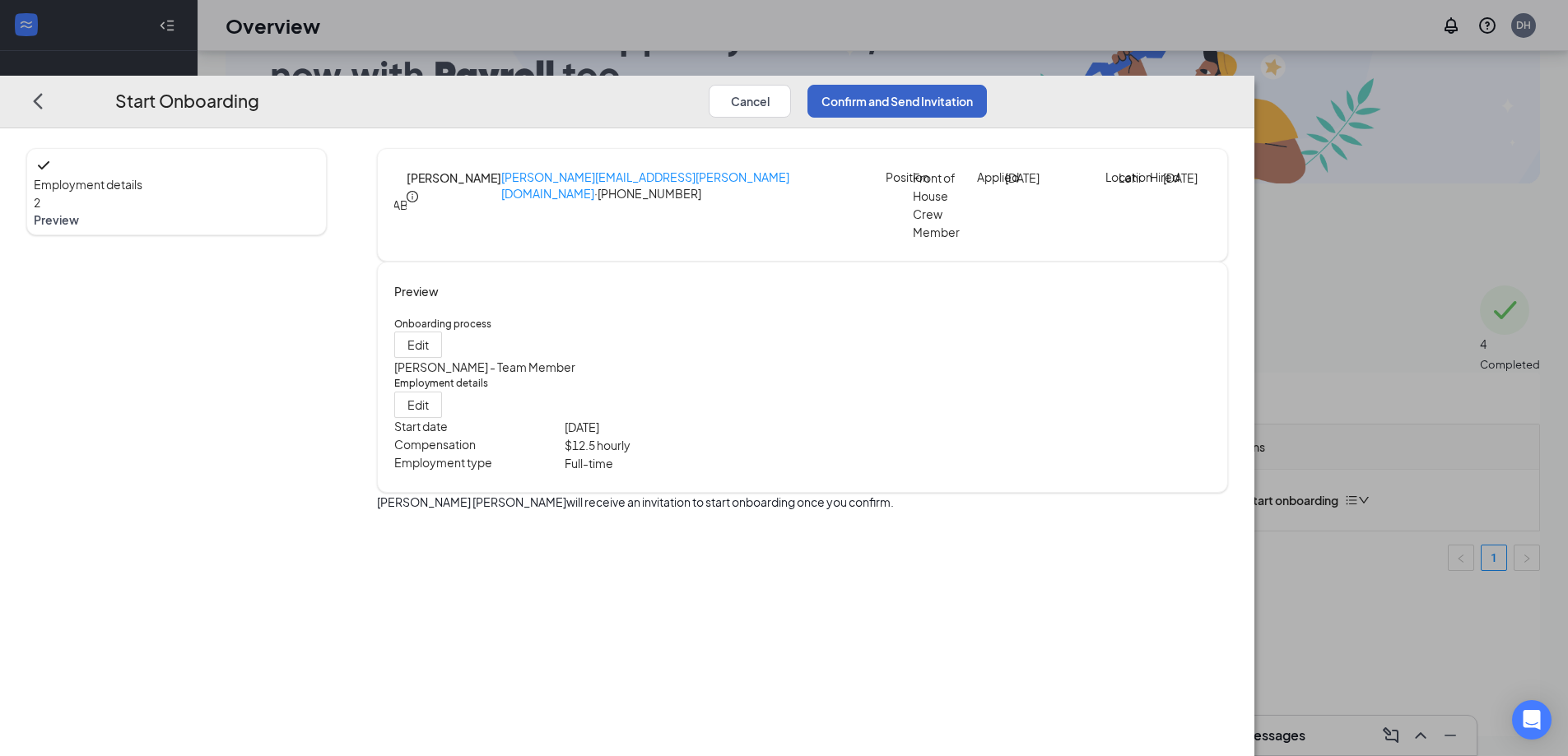
click at [987, 84] on button "Confirm and Send Invitation" at bounding box center [896, 100] width 179 height 33
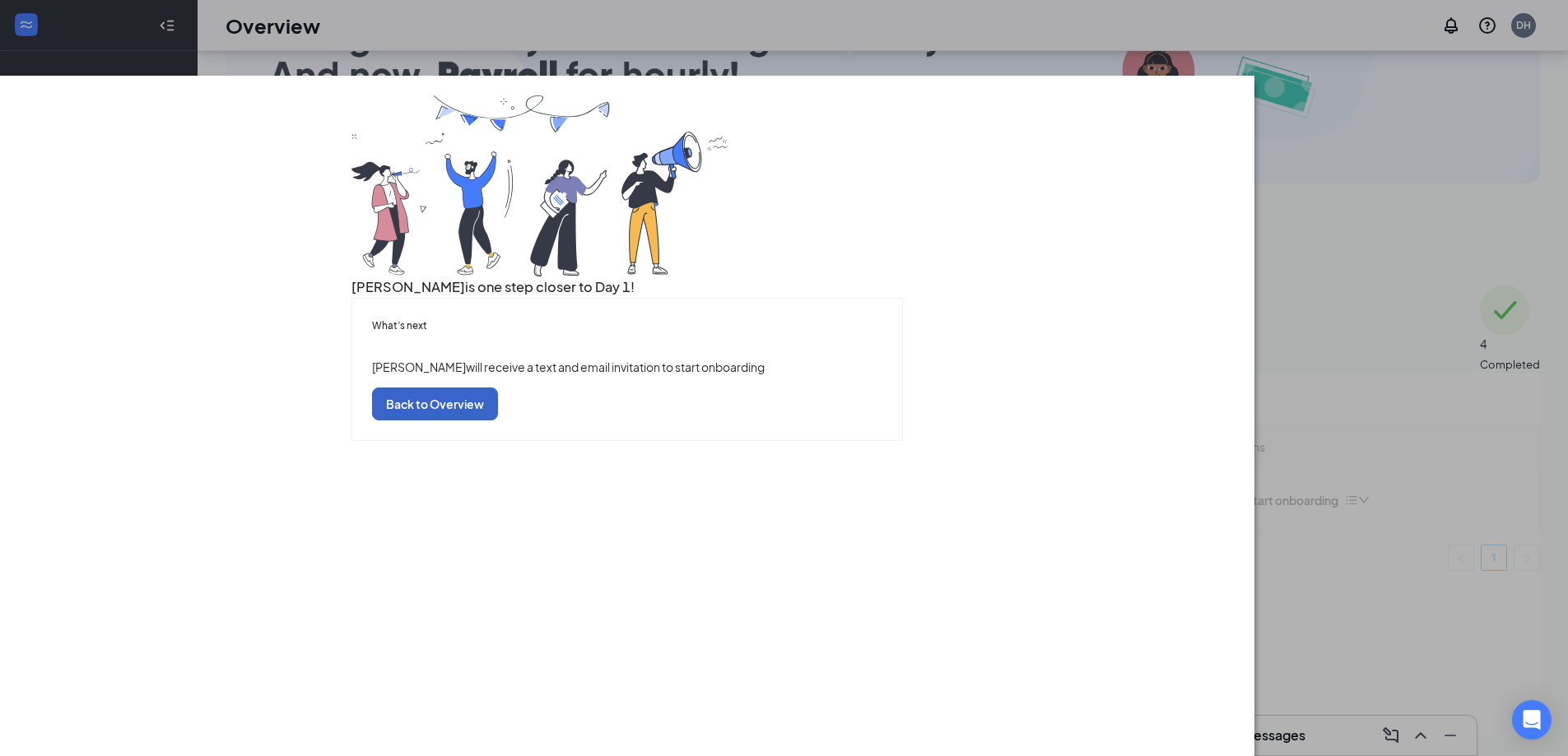
click at [498, 420] on button "Back to Overview" at bounding box center [435, 404] width 126 height 33
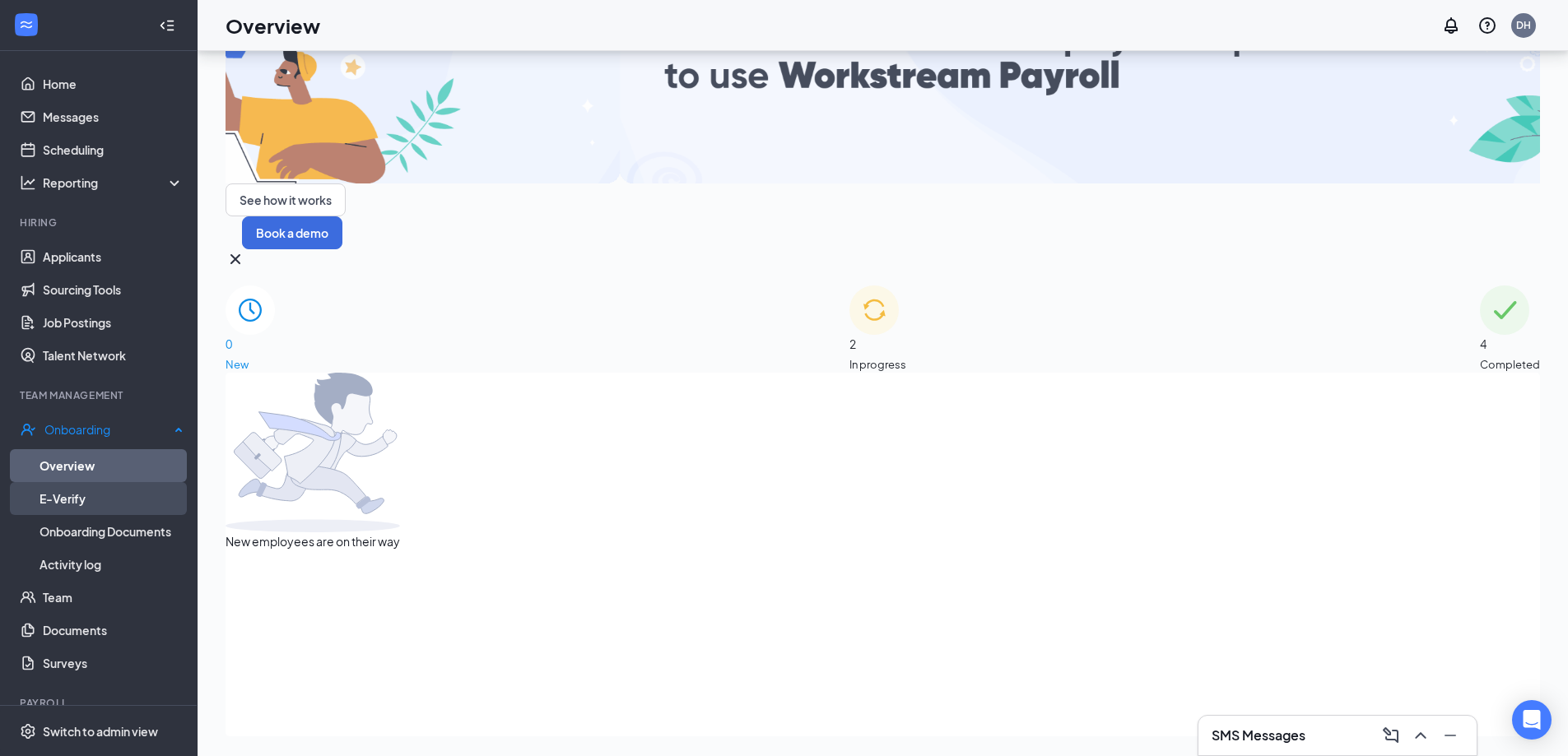
click at [125, 497] on link "E-Verify" at bounding box center [112, 499] width 144 height 33
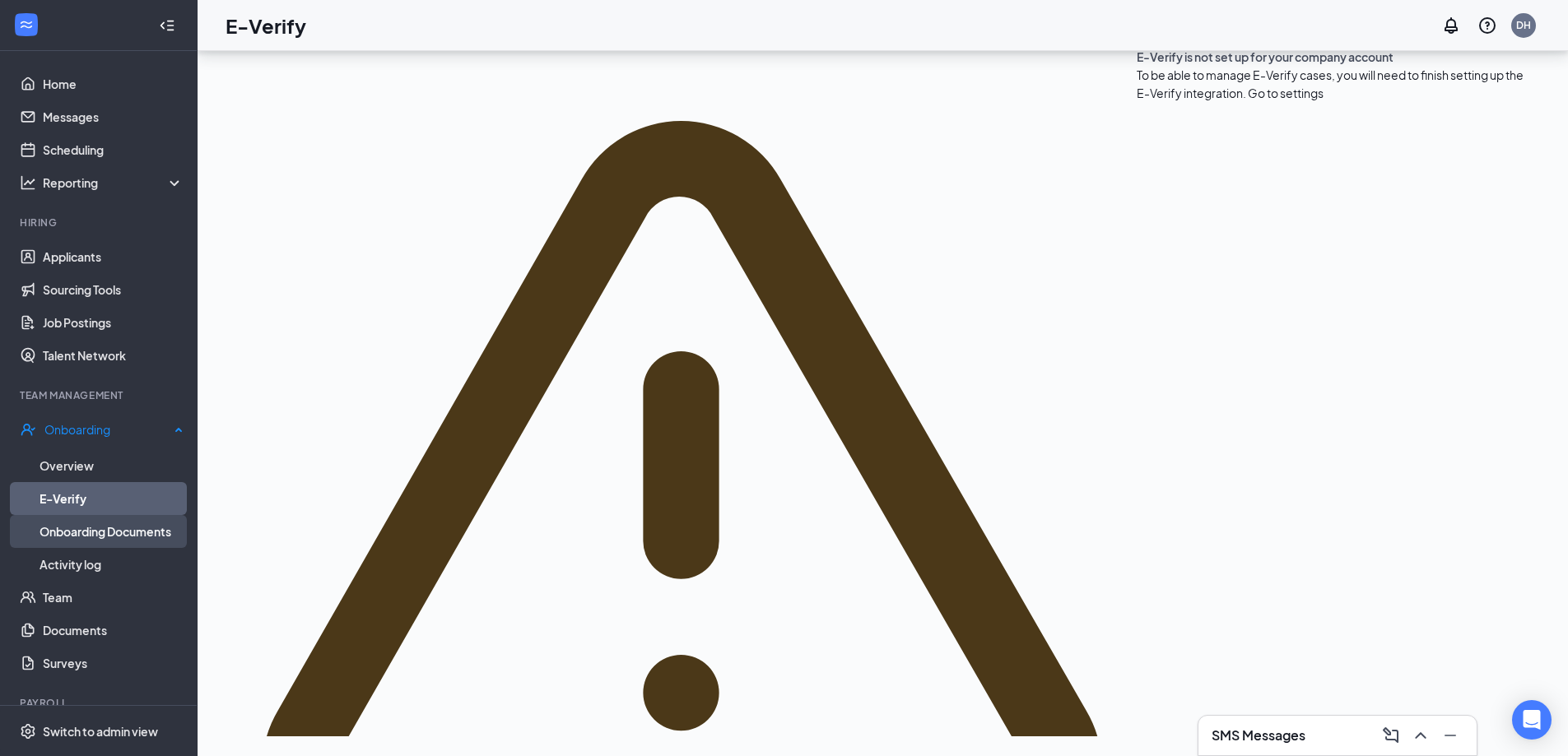
click at [106, 525] on link "Onboarding Documents" at bounding box center [112, 532] width 144 height 33
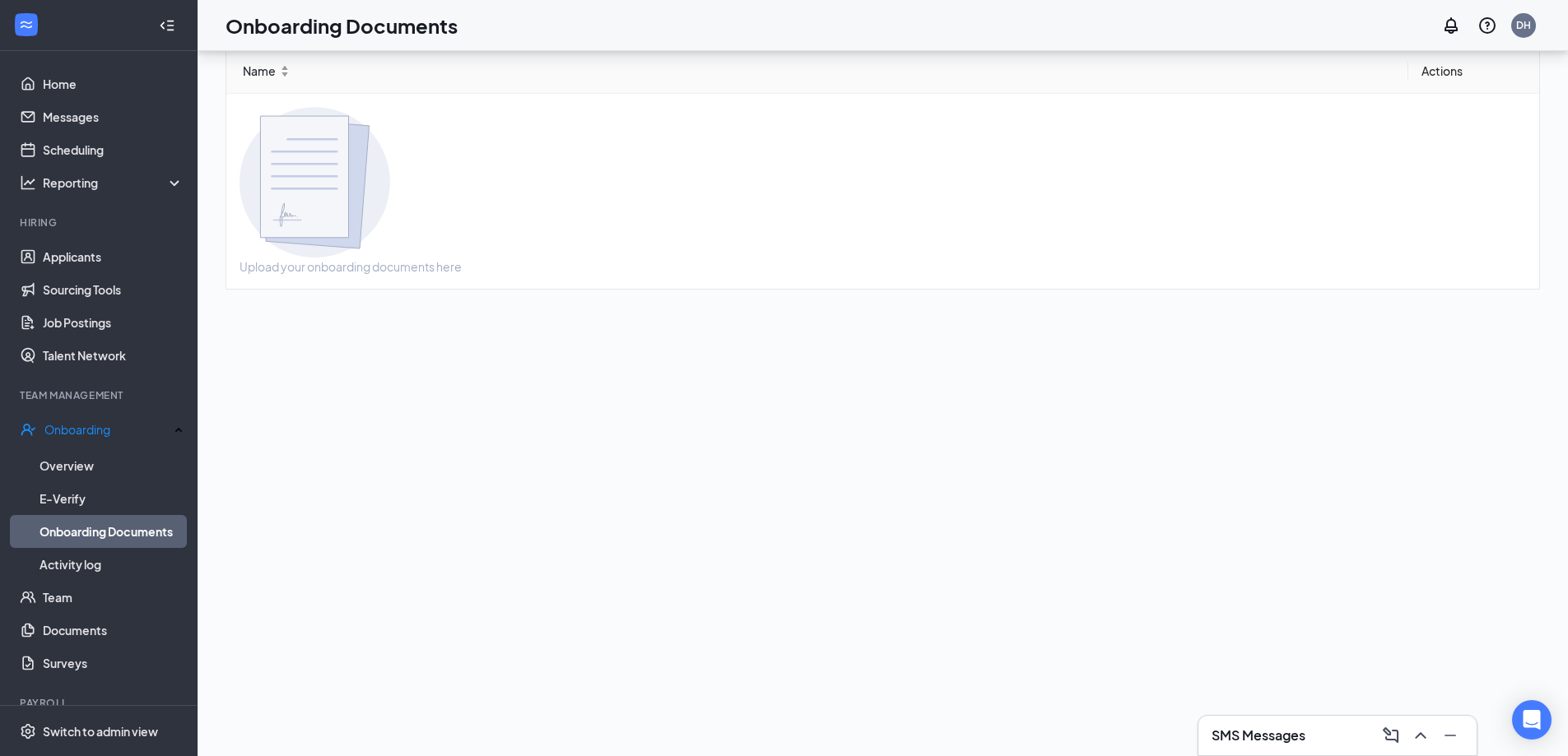
click at [550, 48] on button "Upload document" at bounding box center [486, 31] width 127 height 33
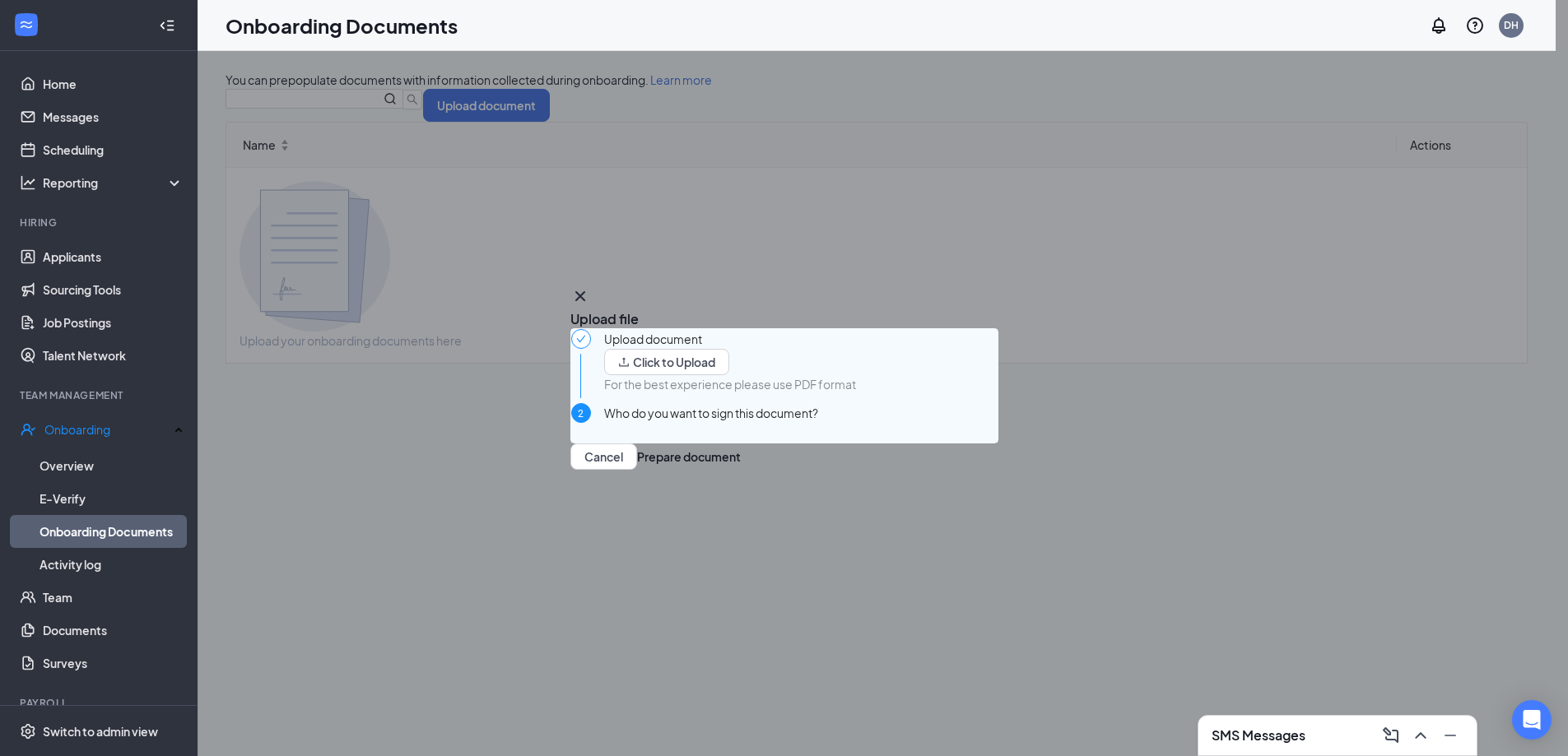
click at [590, 286] on icon "Cross" at bounding box center [579, 296] width 20 height 20
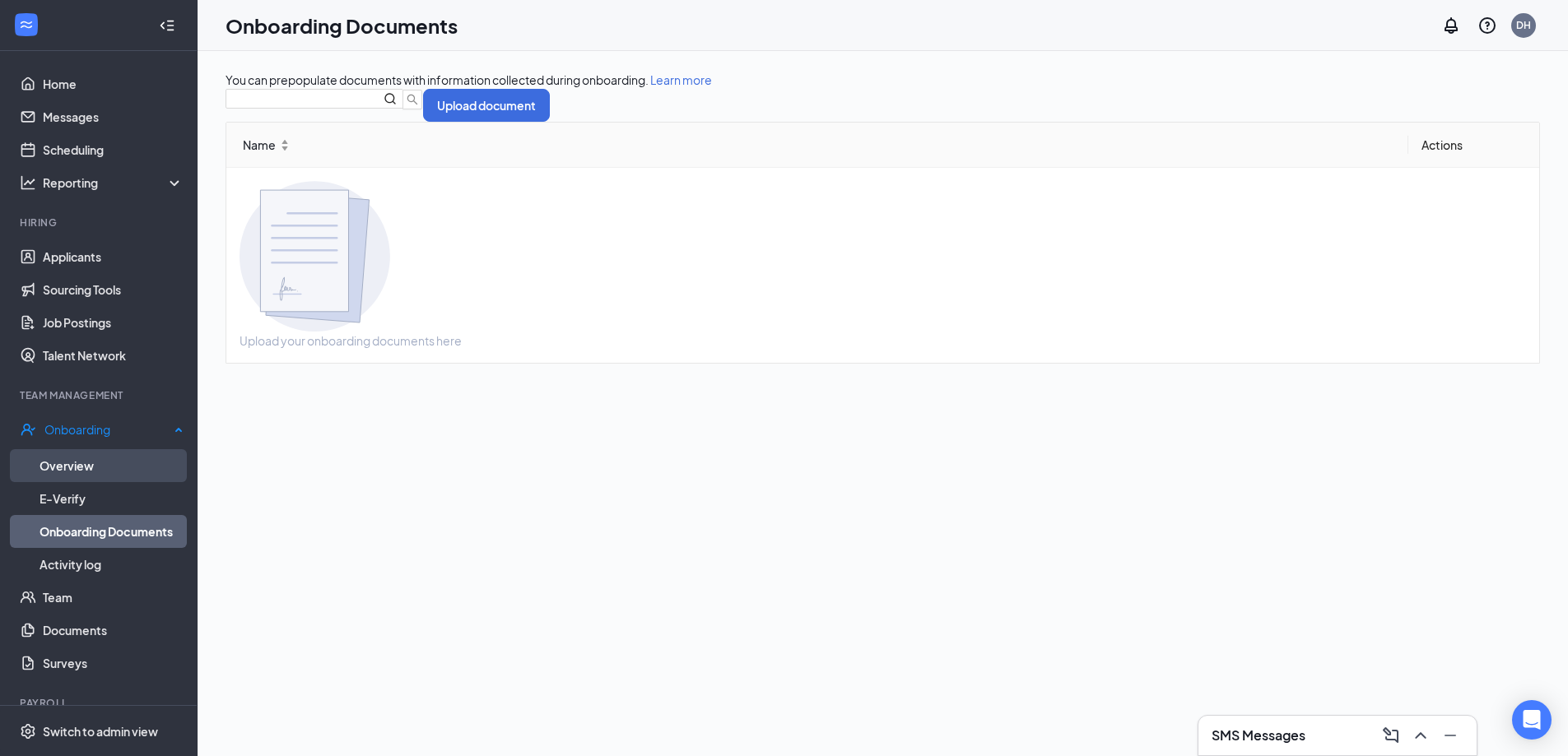
click at [99, 461] on link "Overview" at bounding box center [112, 465] width 144 height 33
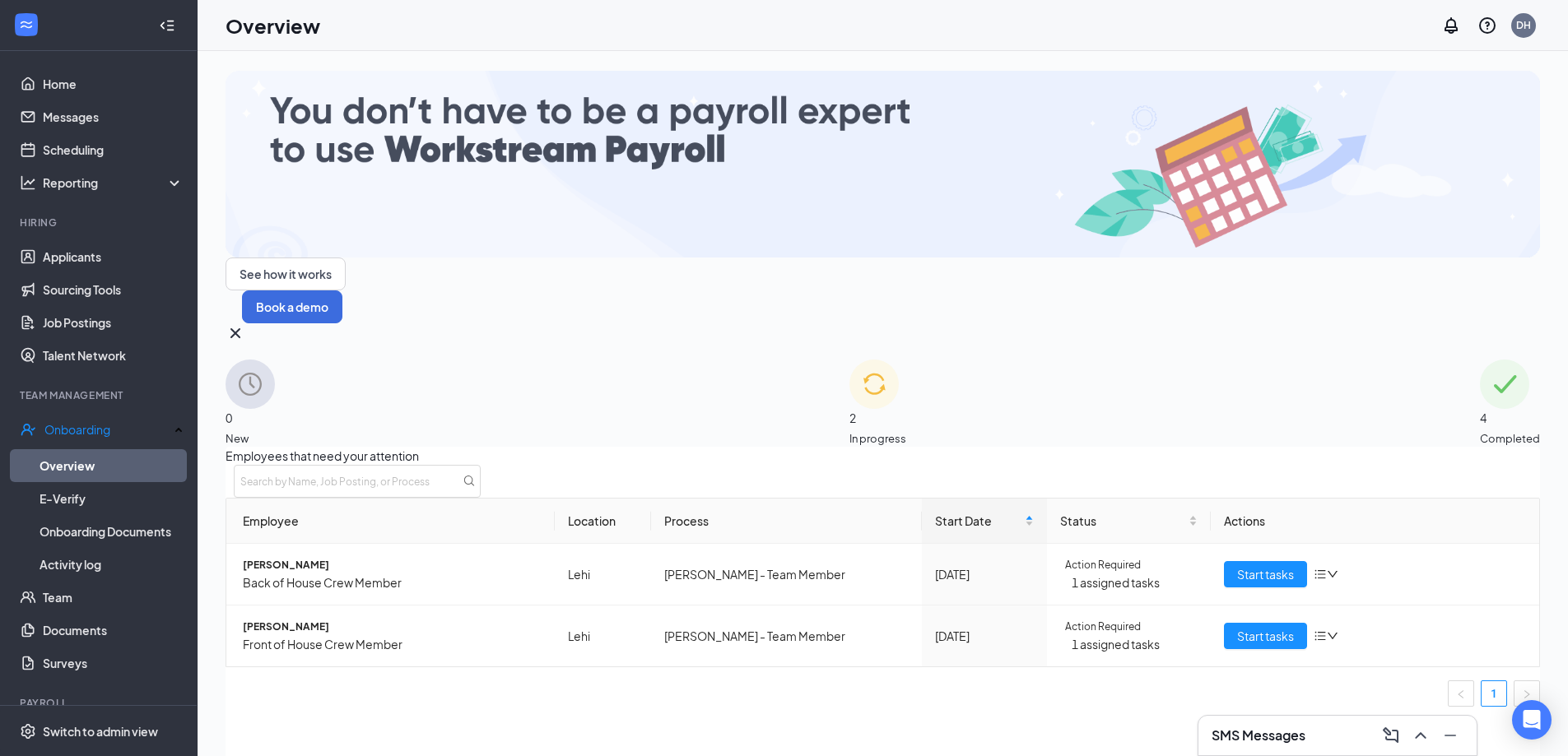
click at [854, 360] on img at bounding box center [874, 384] width 49 height 49
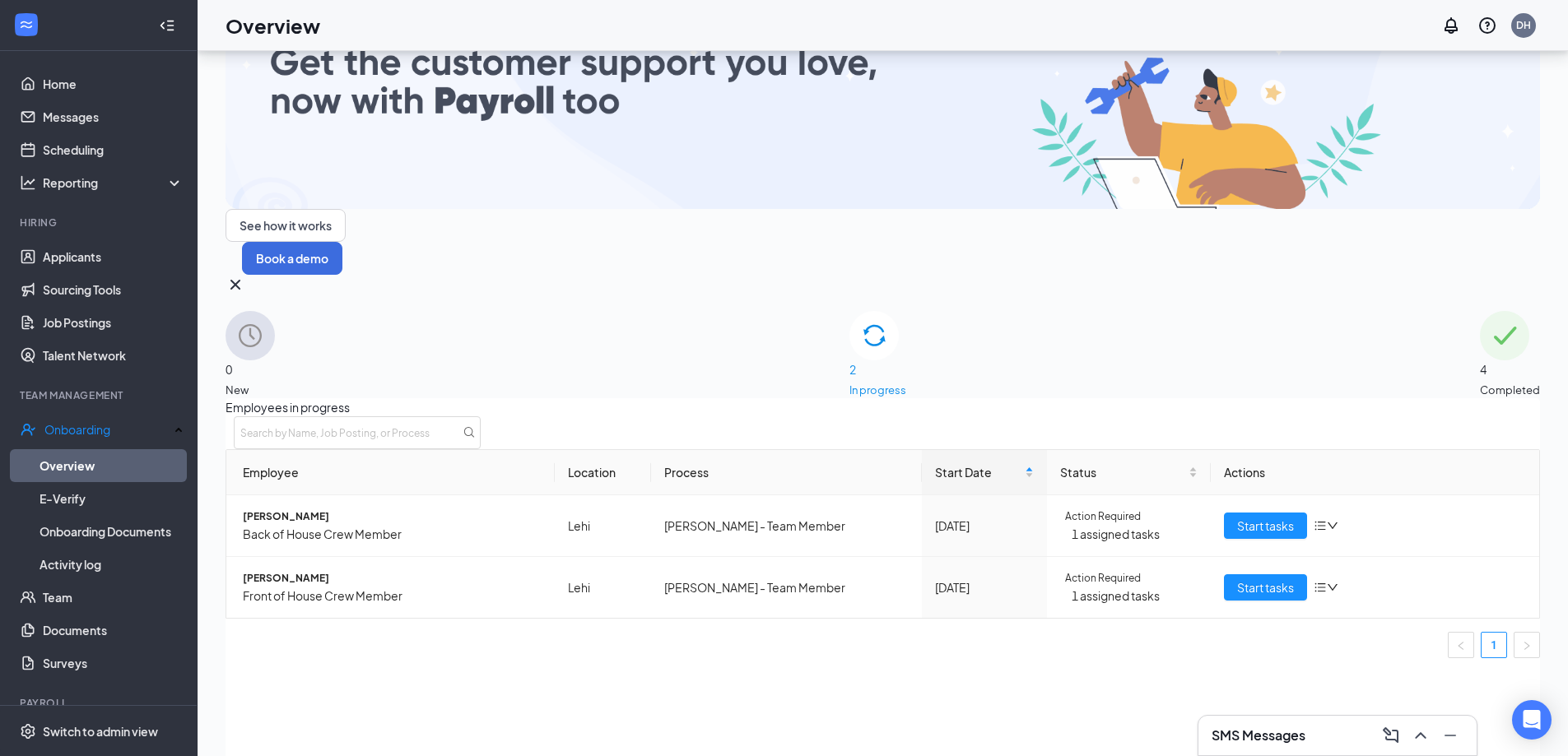
scroll to position [74, 0]
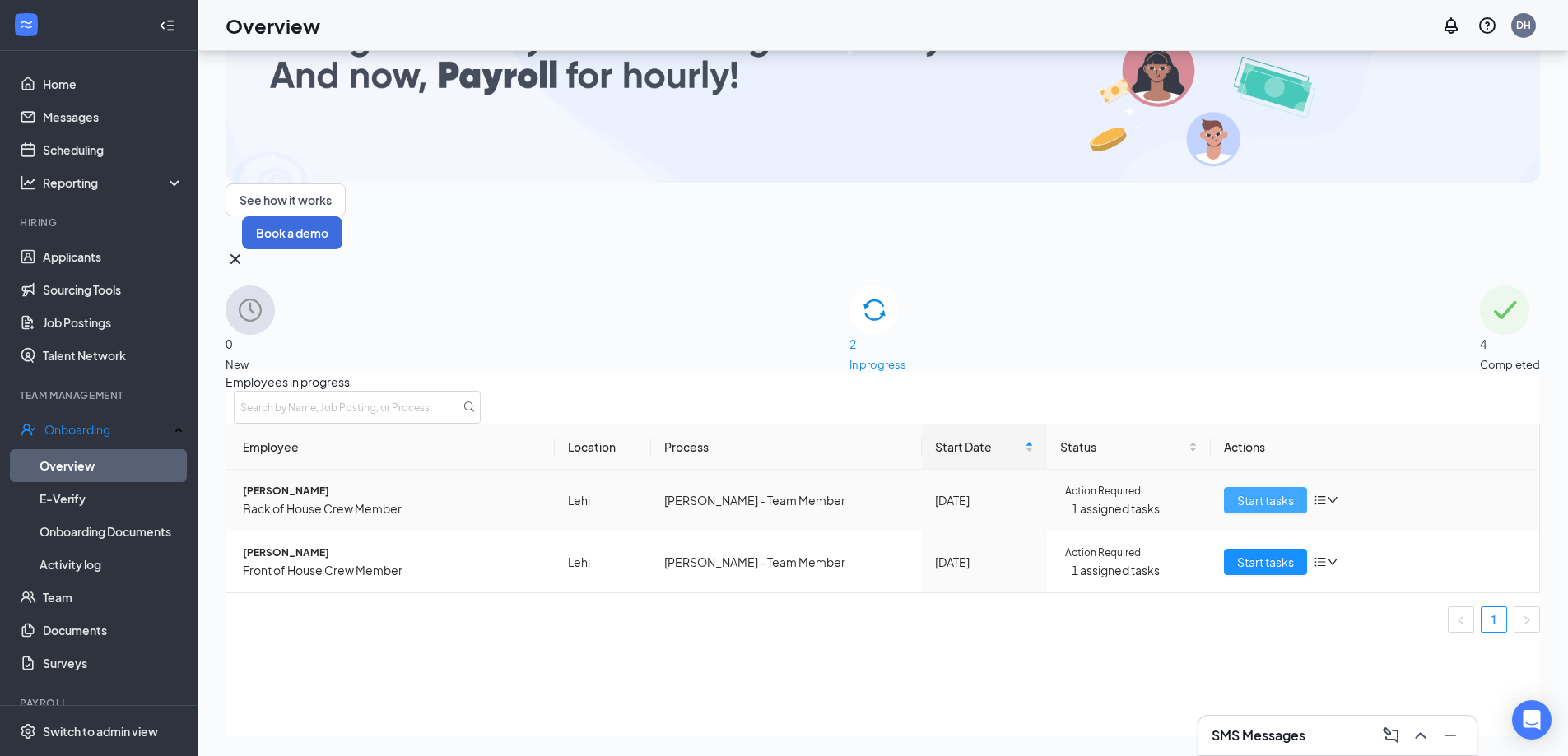
click at [1254, 491] on span "Start tasks" at bounding box center [1265, 500] width 57 height 18
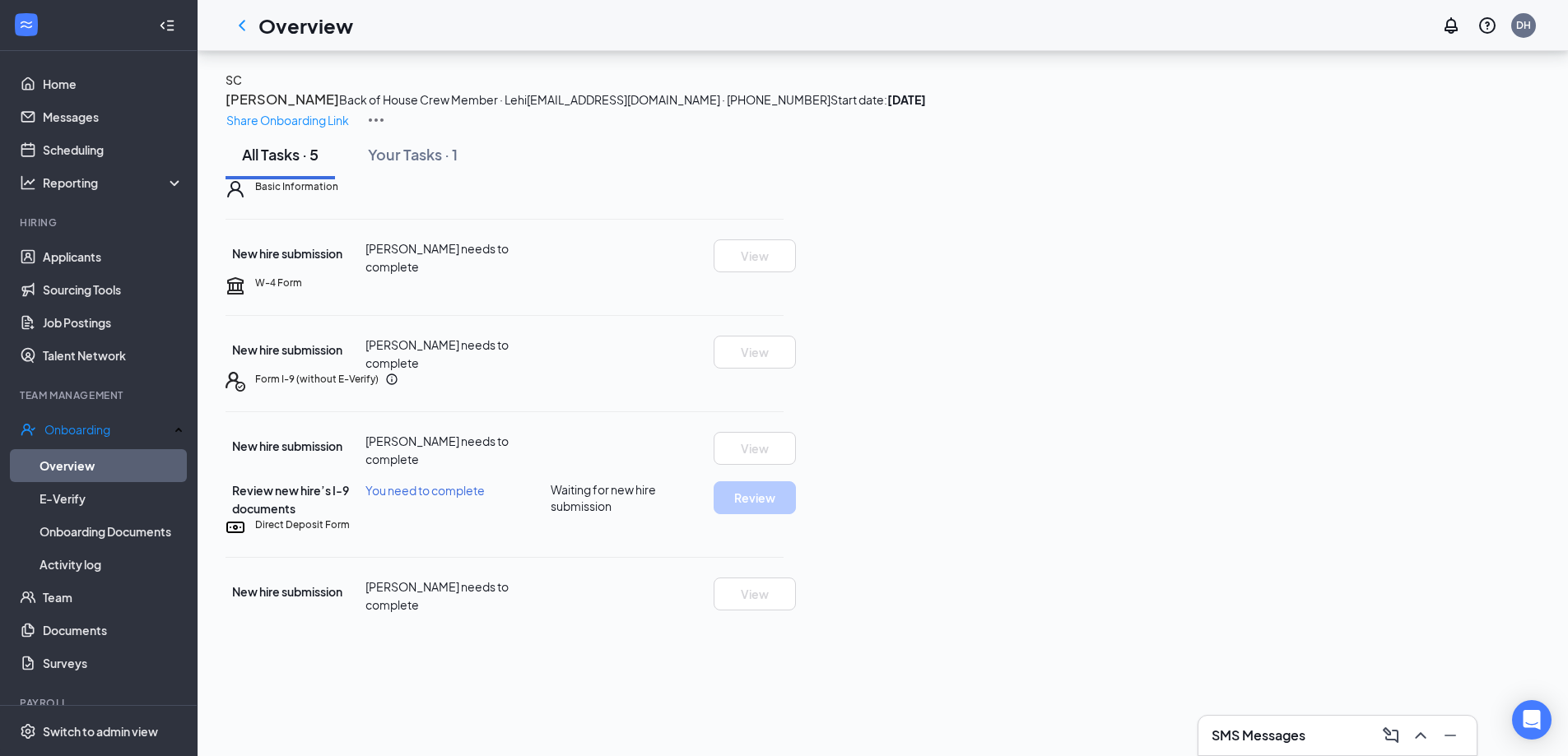
scroll to position [91, 0]
click at [241, 24] on icon "ChevronLeft" at bounding box center [242, 25] width 7 height 10
